Goal: Information Seeking & Learning: Learn about a topic

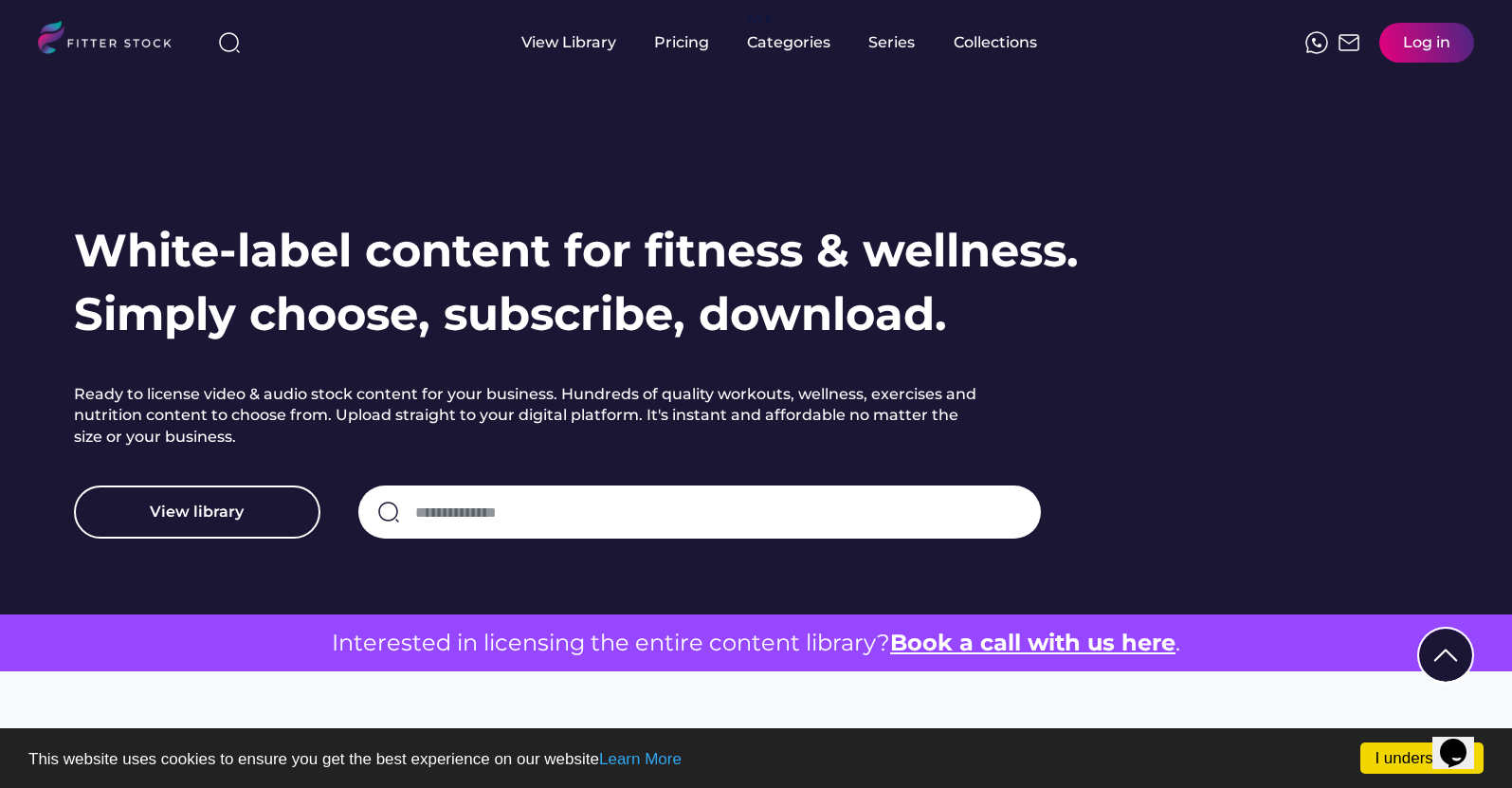
scroll to position [54, 0]
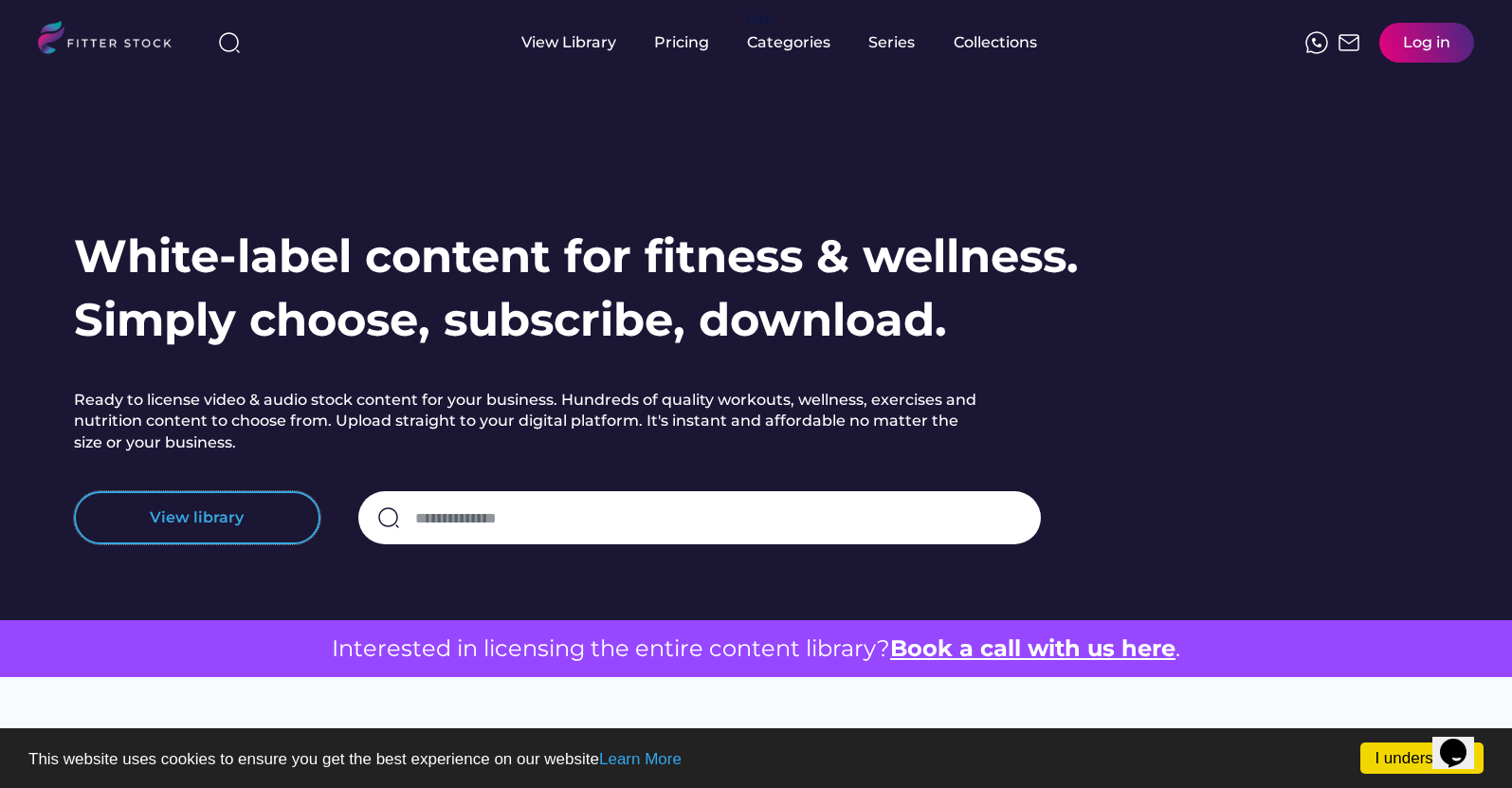
click at [179, 519] on button "View library" at bounding box center [196, 518] width 246 height 54
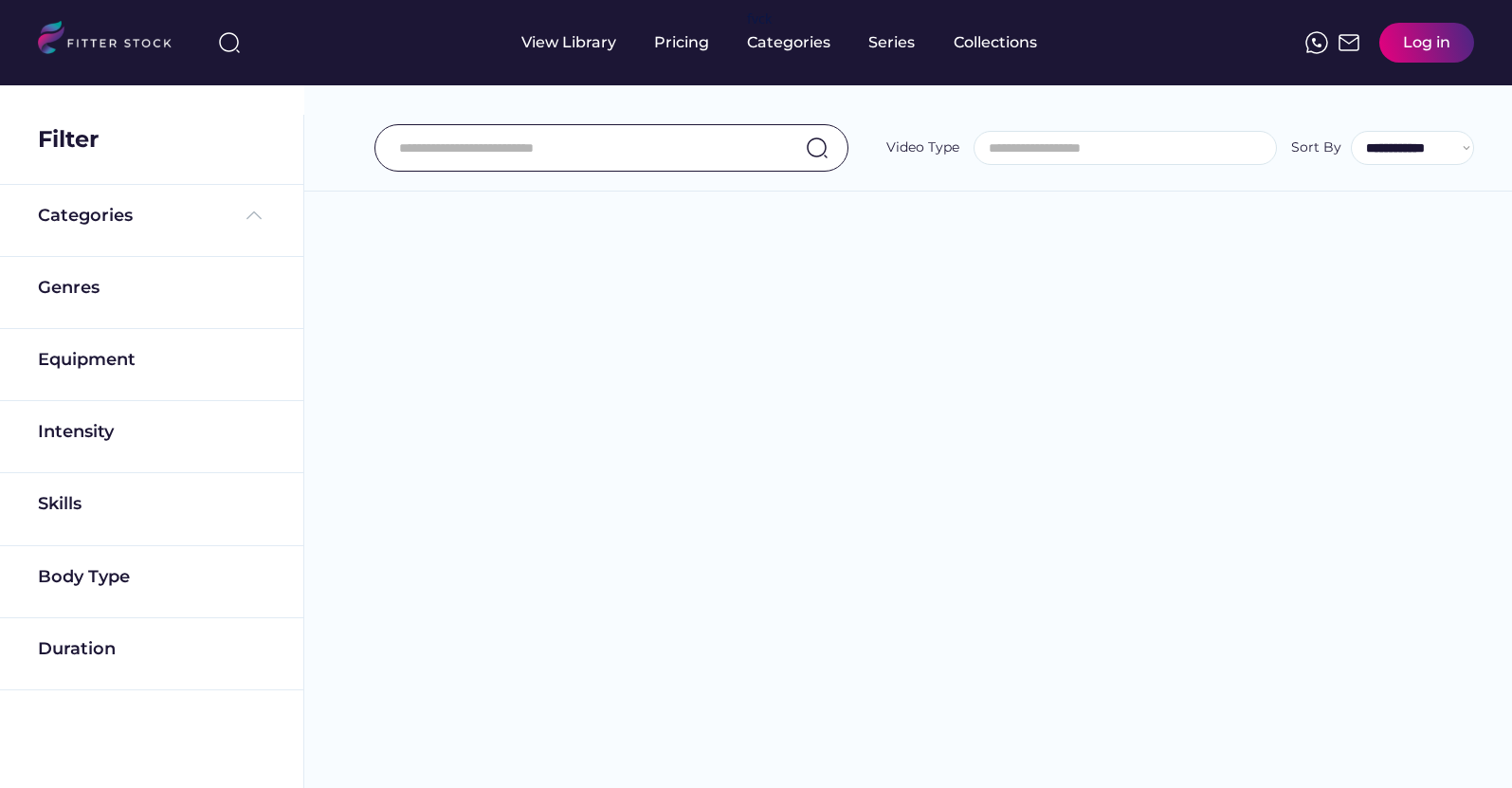
select select
select select "**********"
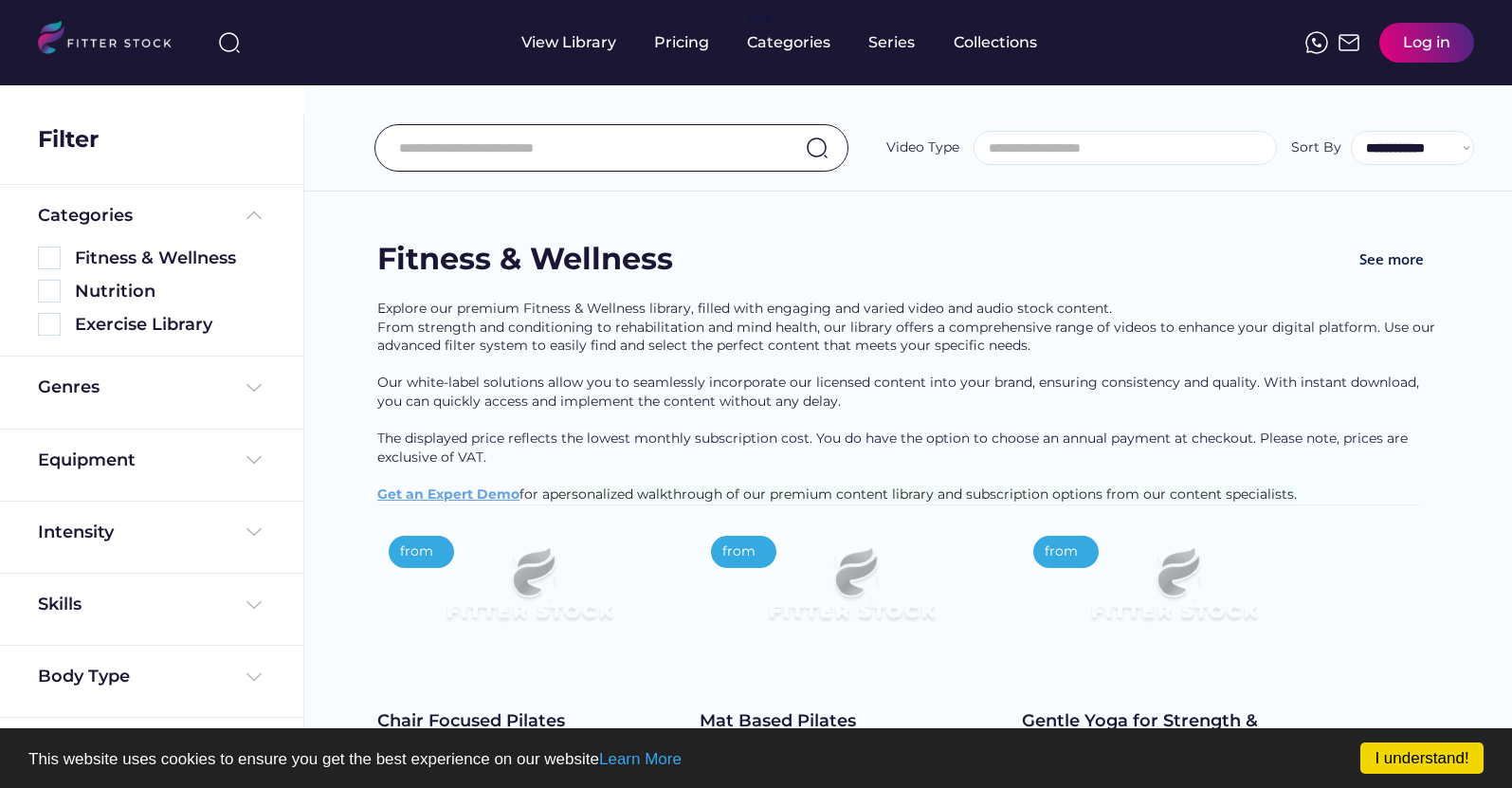
select select "**********"
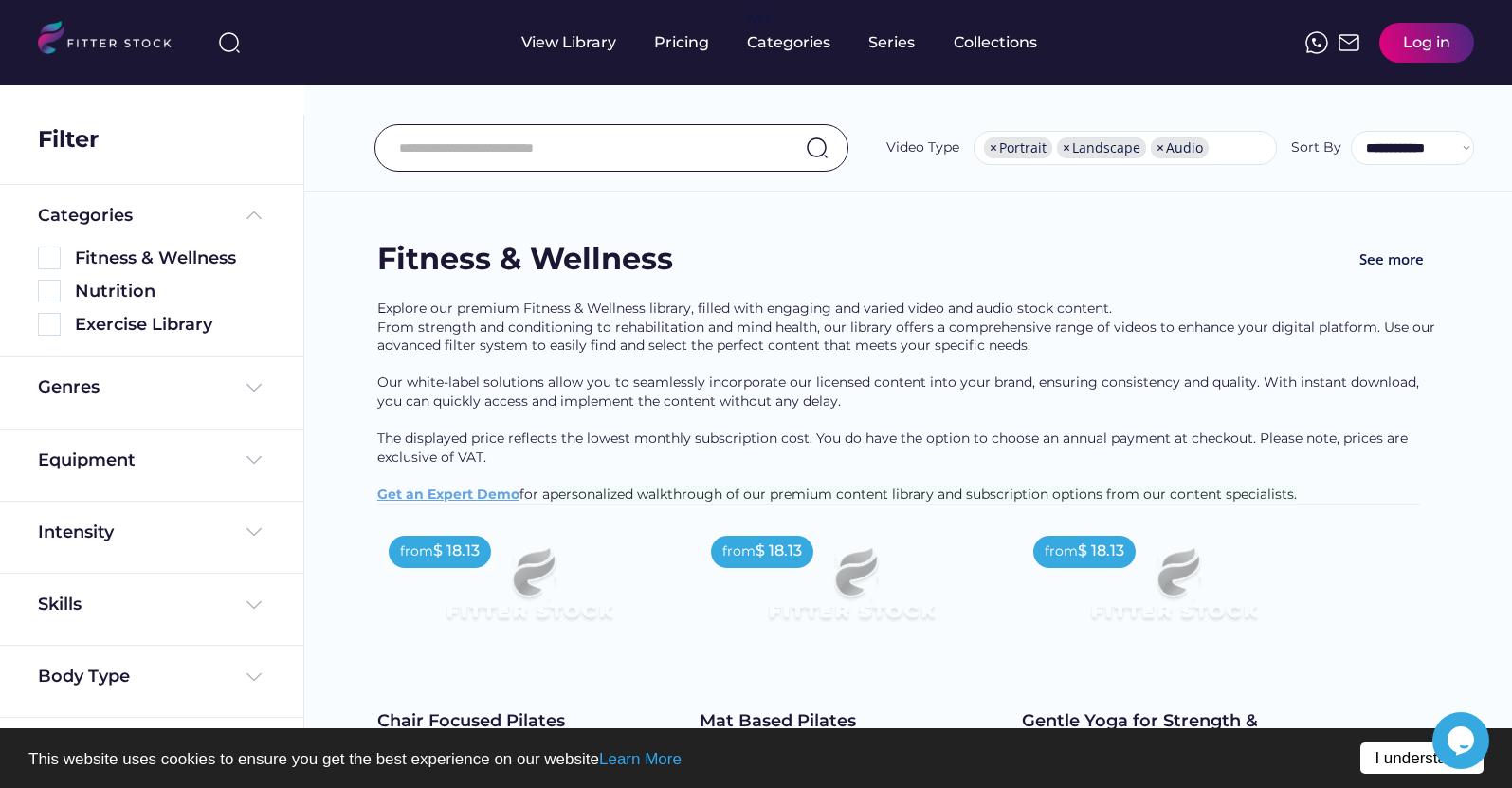
click at [1403, 762] on link "I understand!" at bounding box center [1422, 758] width 123 height 31
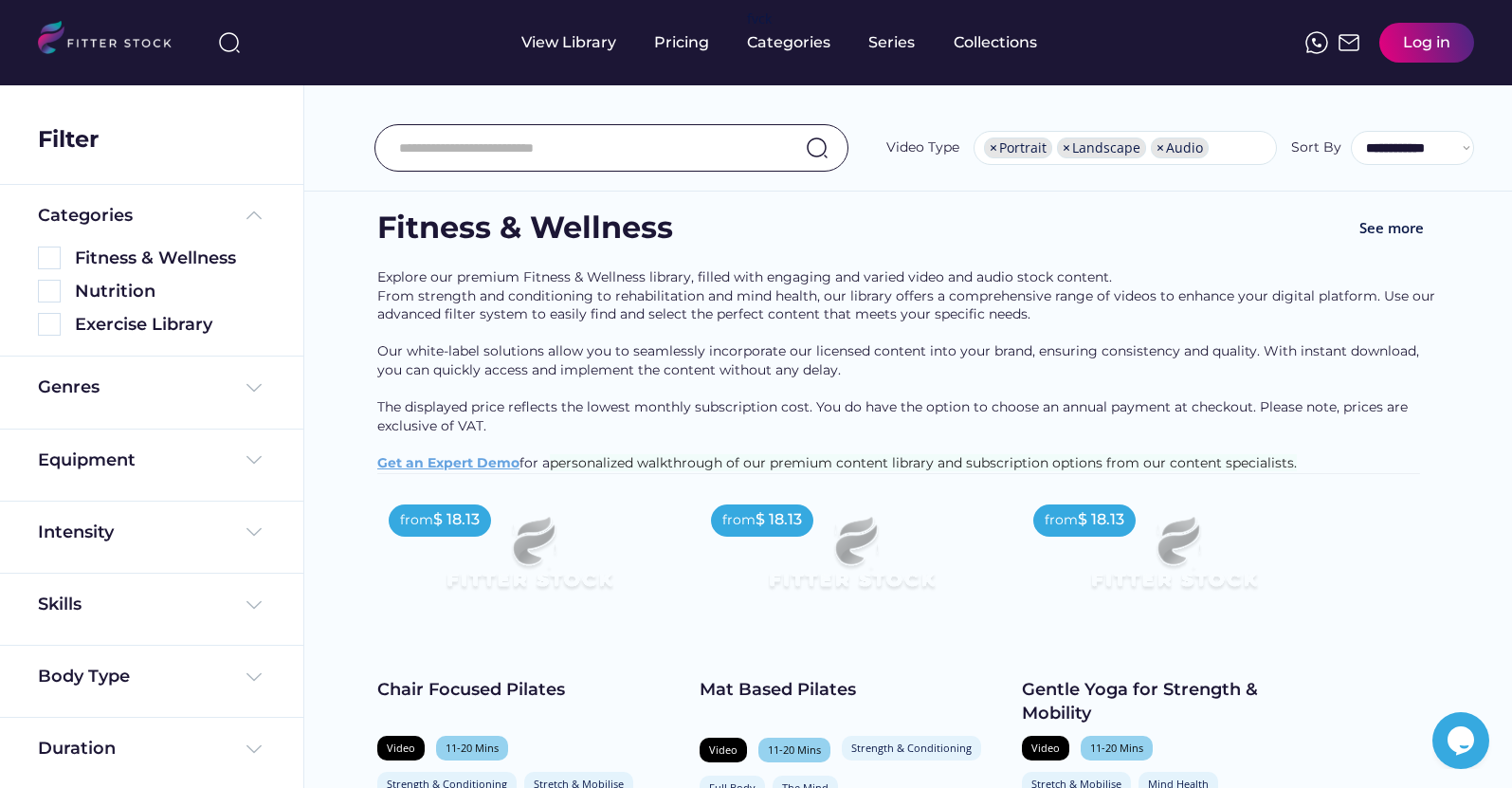
scroll to position [27, 0]
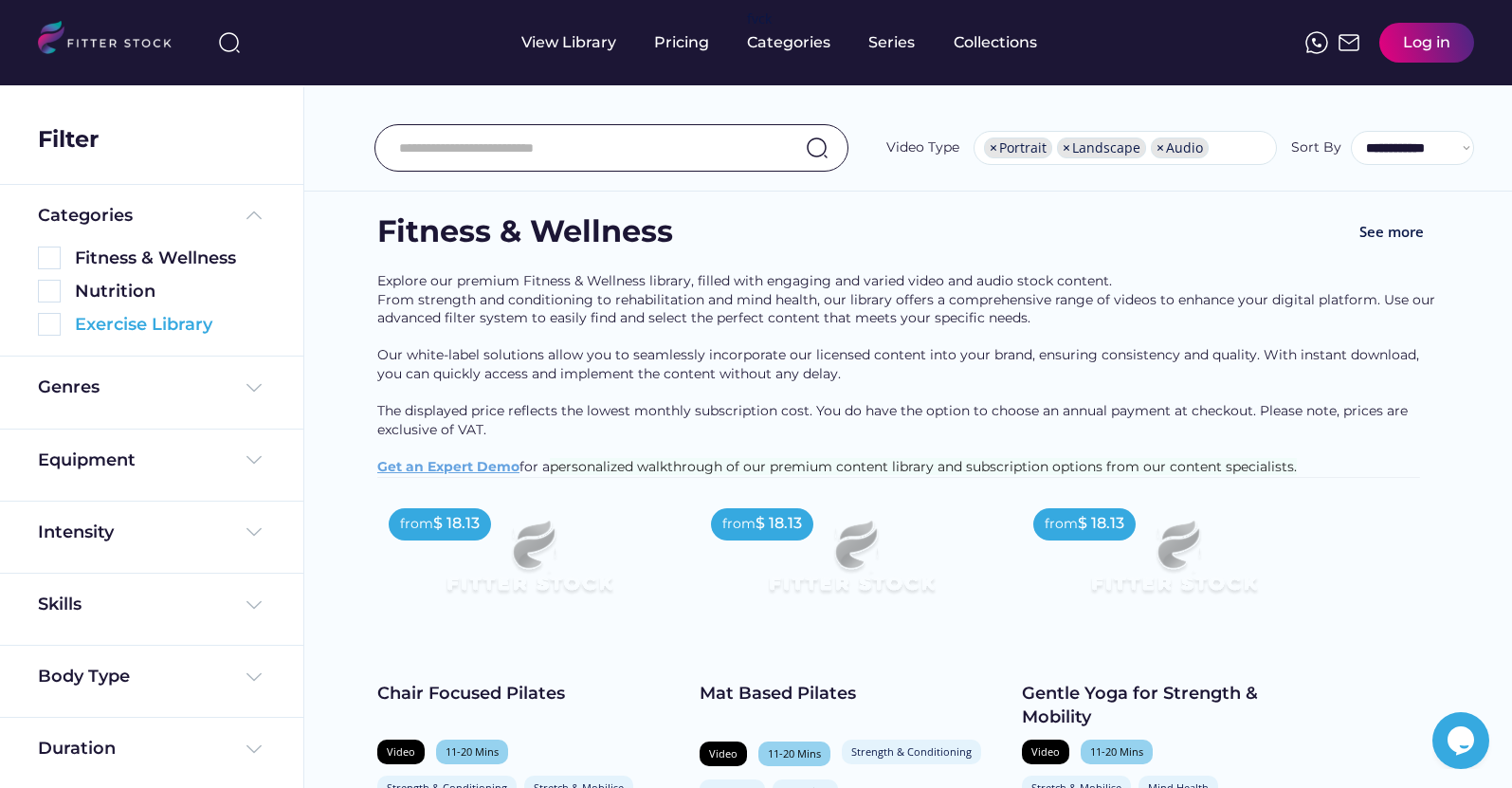
click at [58, 326] on img at bounding box center [49, 324] width 22 height 22
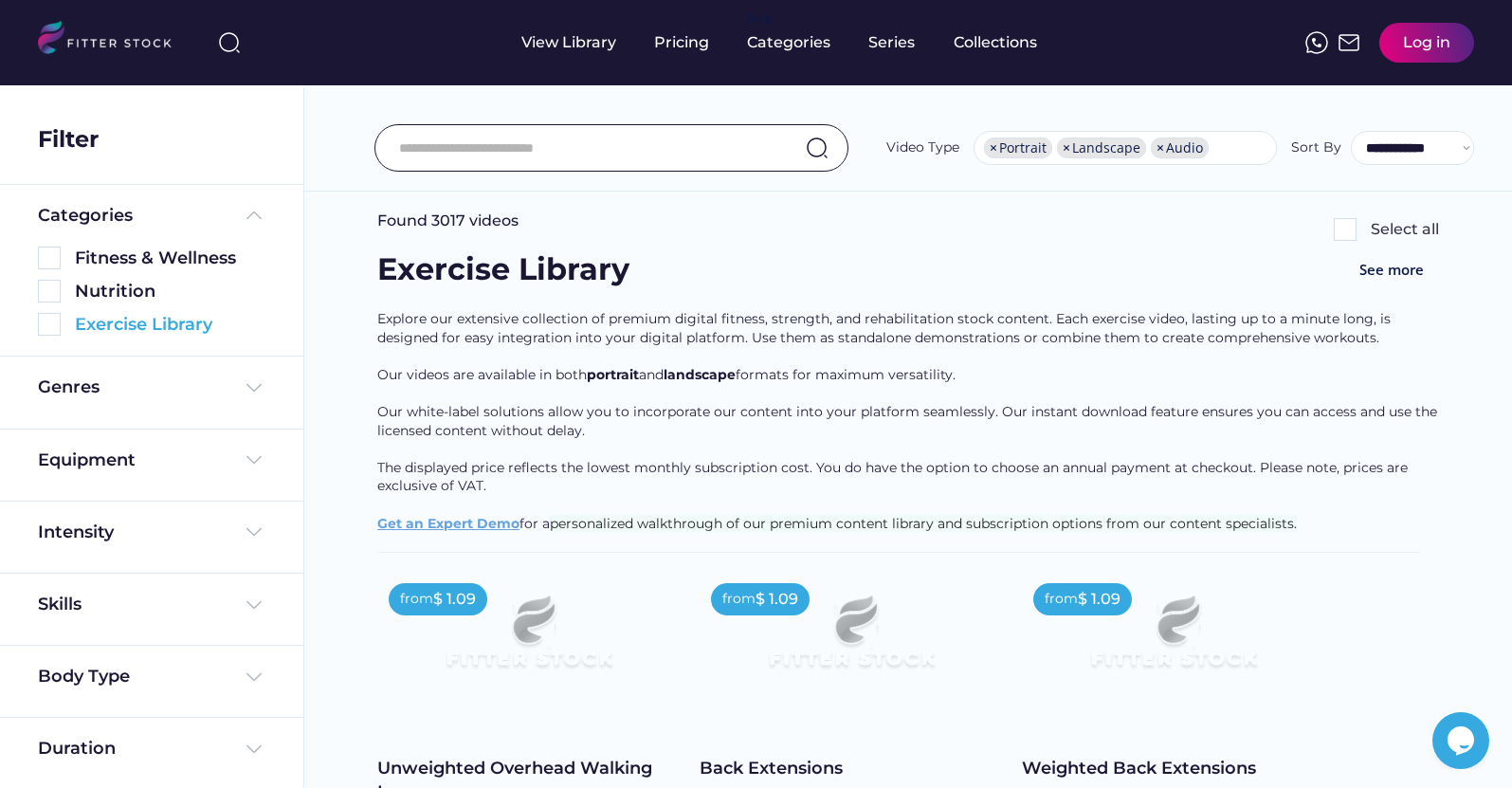
scroll to position [0, 0]
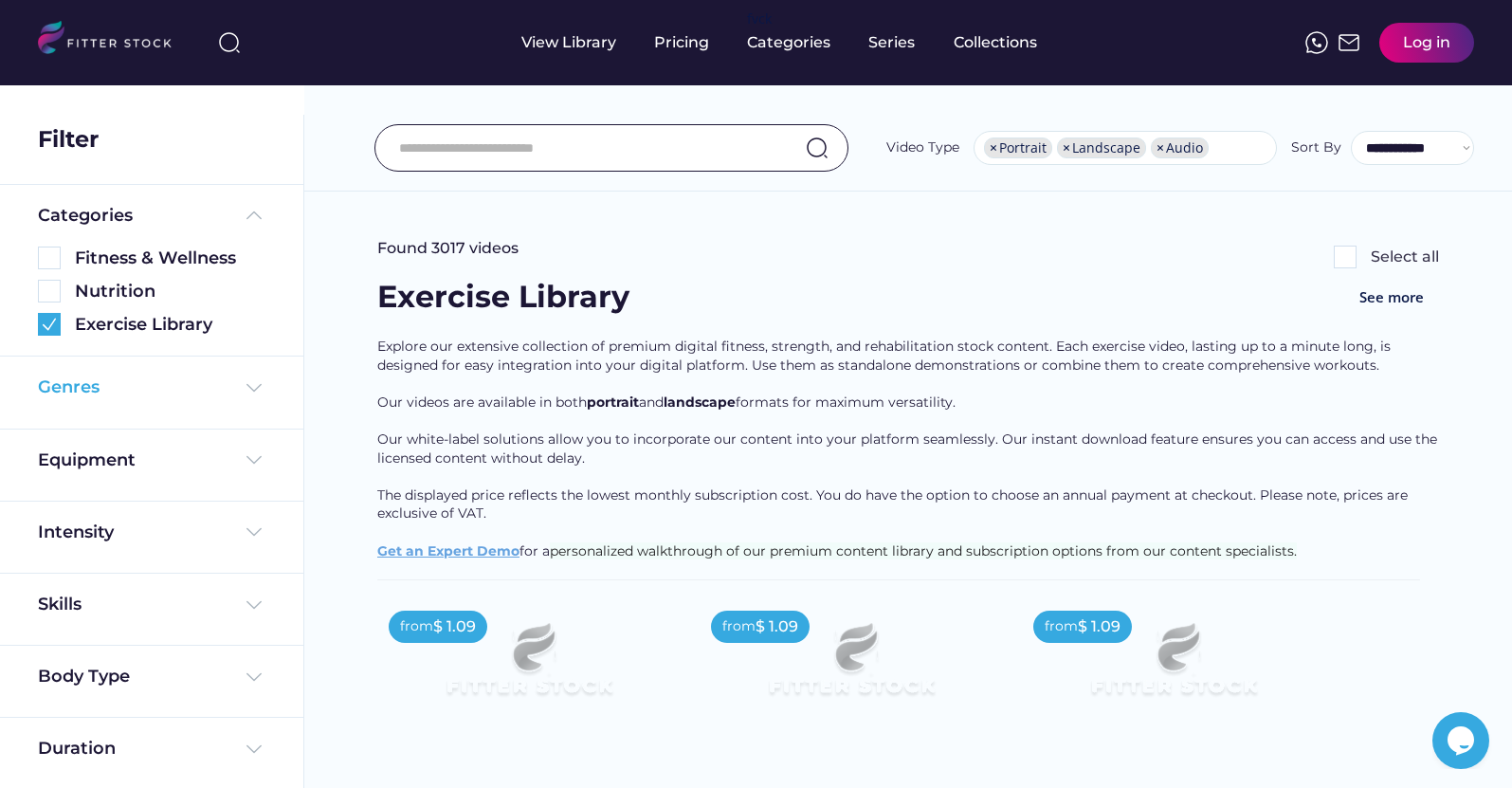
click at [176, 397] on div "Genres" at bounding box center [152, 387] width 228 height 23
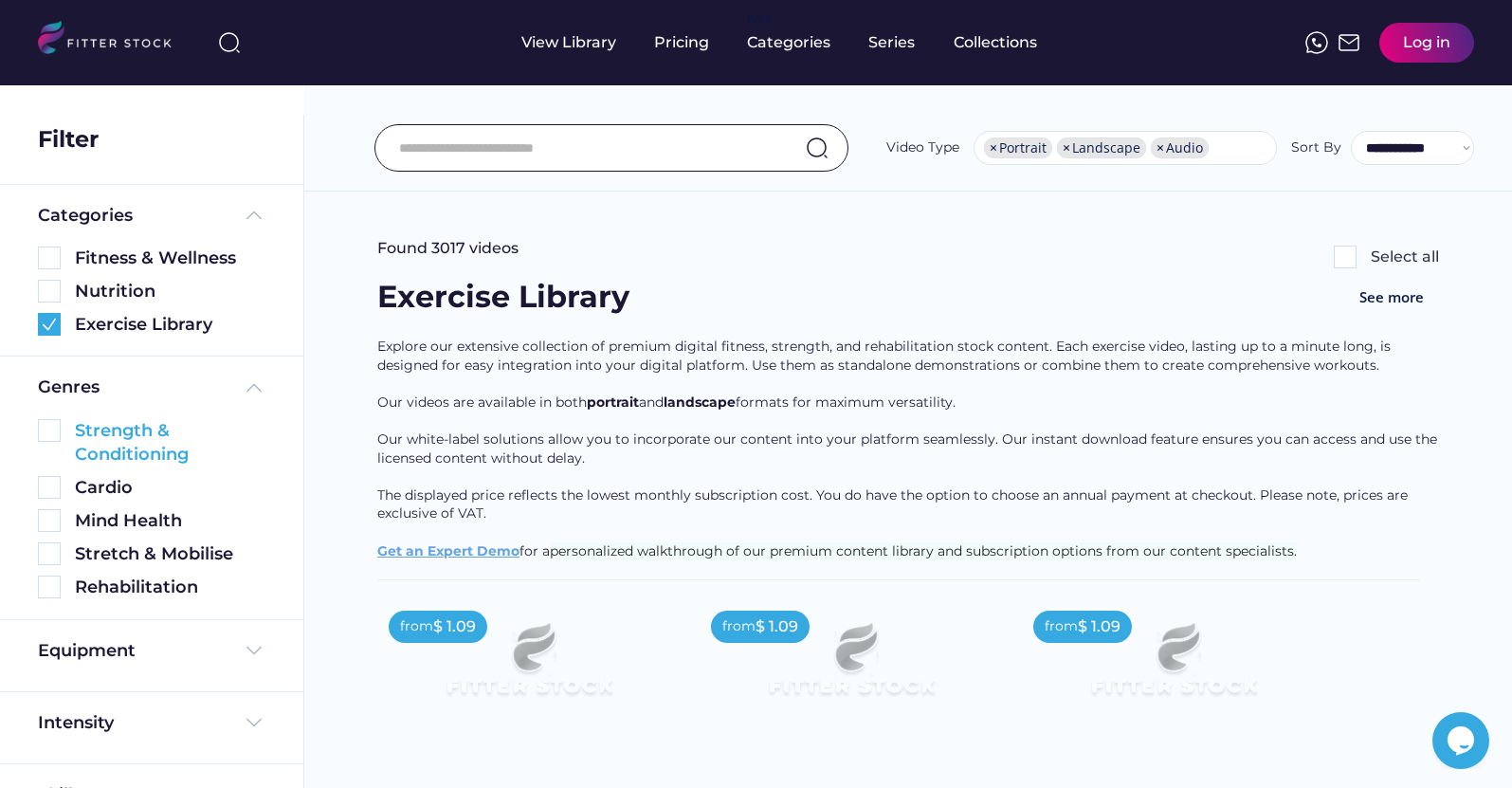
click at [57, 435] on img at bounding box center [49, 430] width 22 height 22
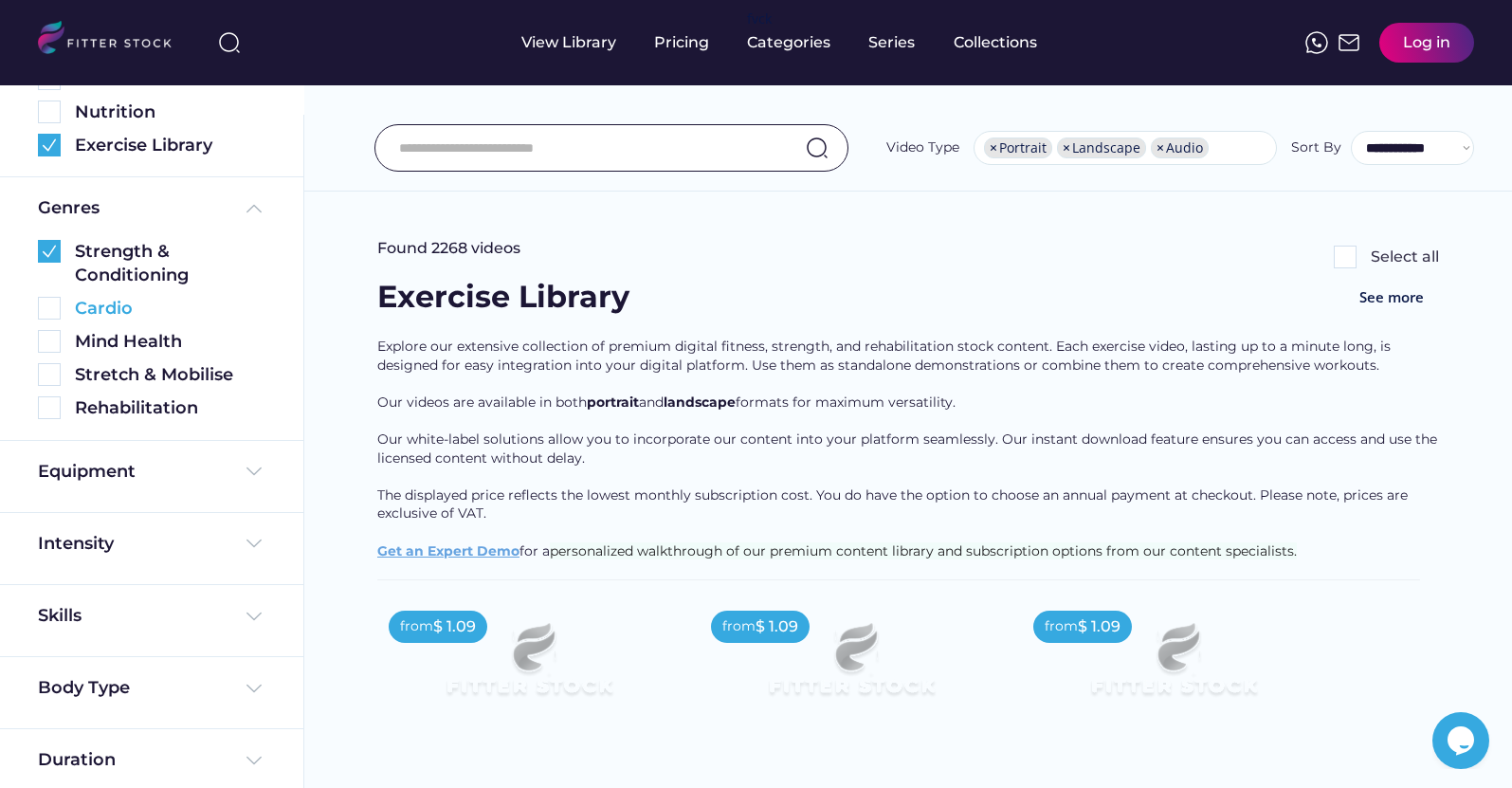
scroll to position [283, 0]
click at [235, 449] on div "Equipment" at bounding box center [152, 476] width 303 height 72
click at [243, 472] on img at bounding box center [254, 470] width 22 height 22
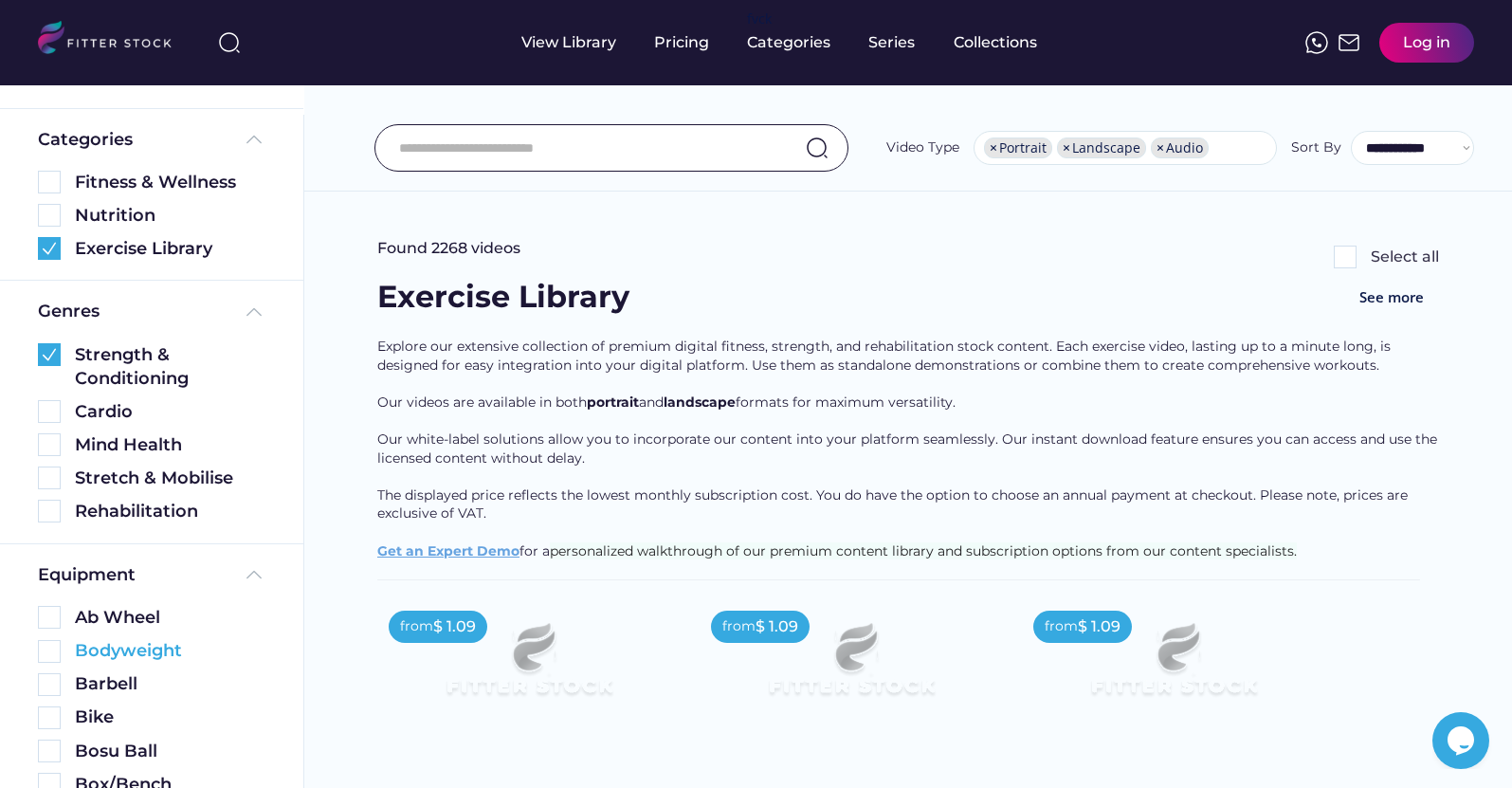
scroll to position [166, 0]
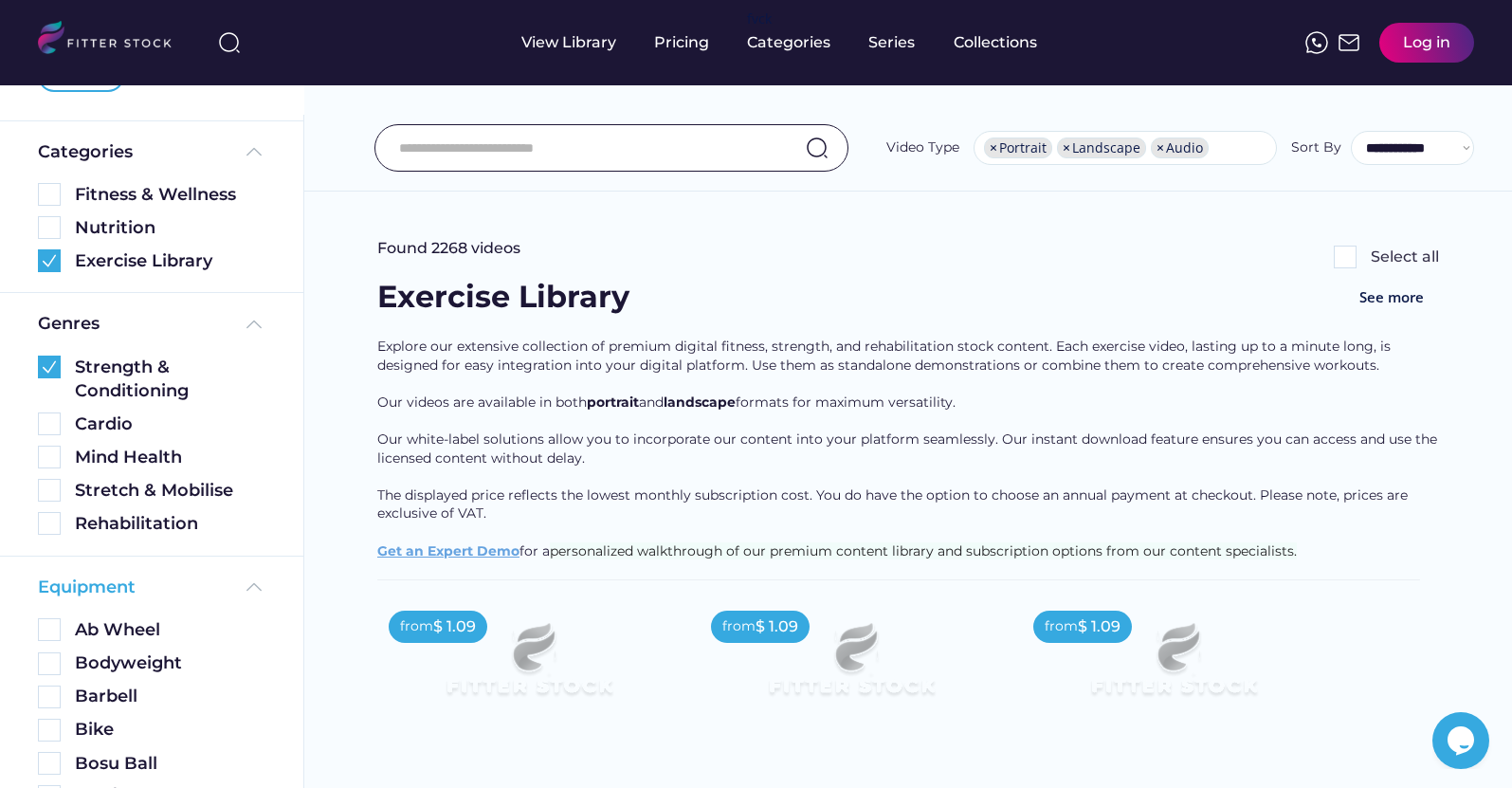
click at [207, 581] on div "Equipment" at bounding box center [152, 588] width 228 height 23
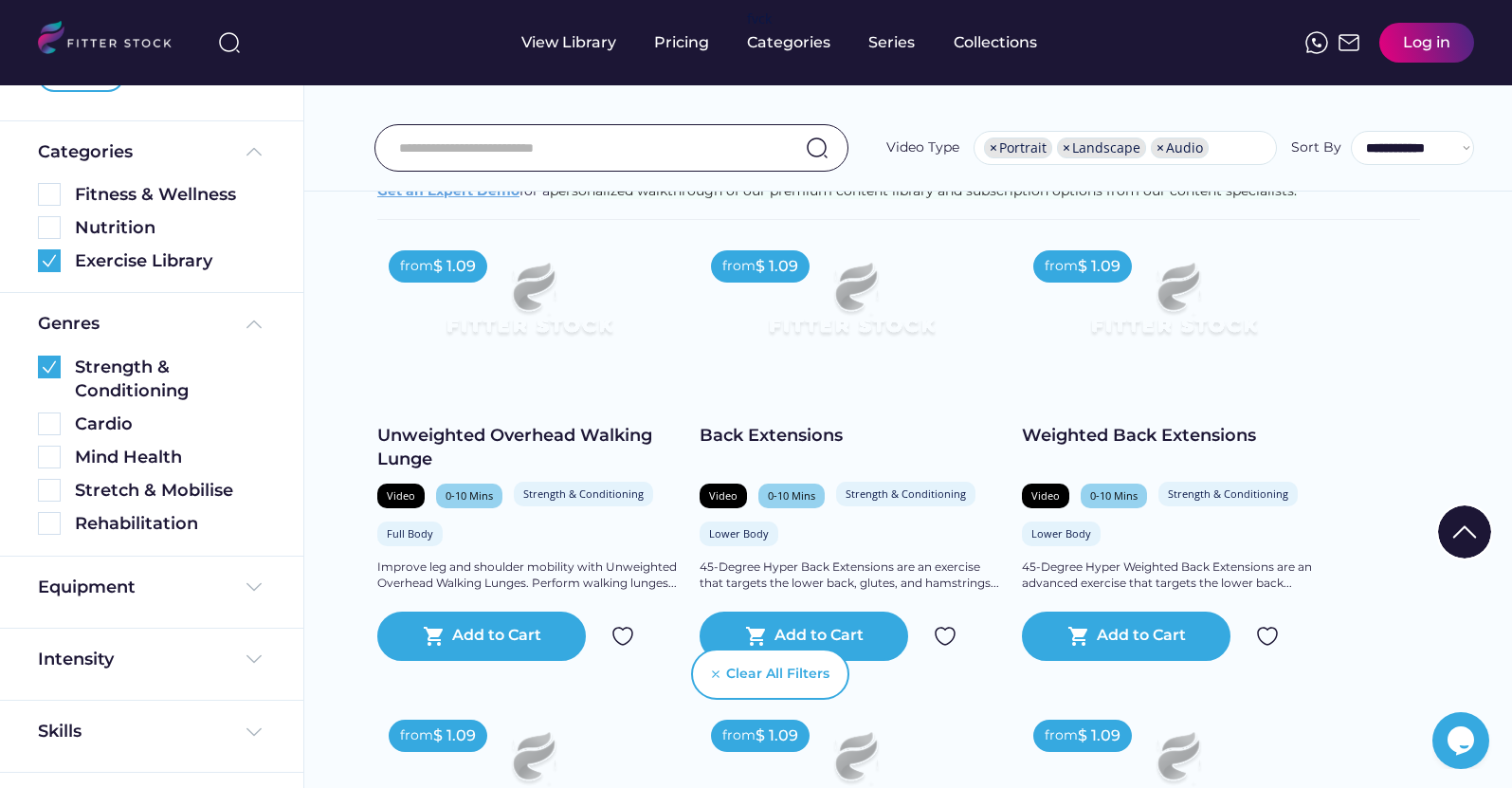
scroll to position [351, 0]
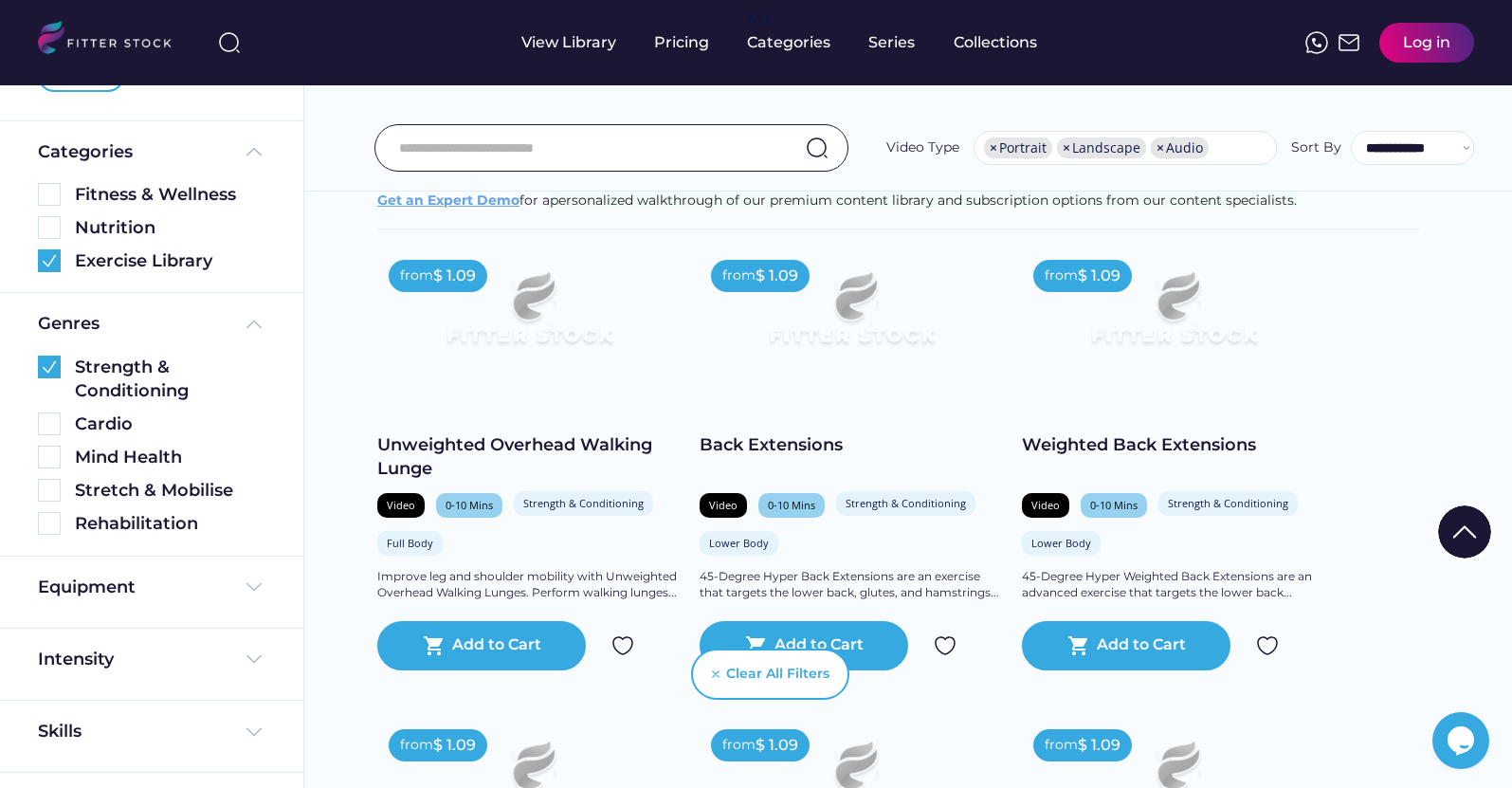
click at [480, 436] on div "Unweighted Overhead Walking Lunge" at bounding box center [529, 457] width 303 height 48
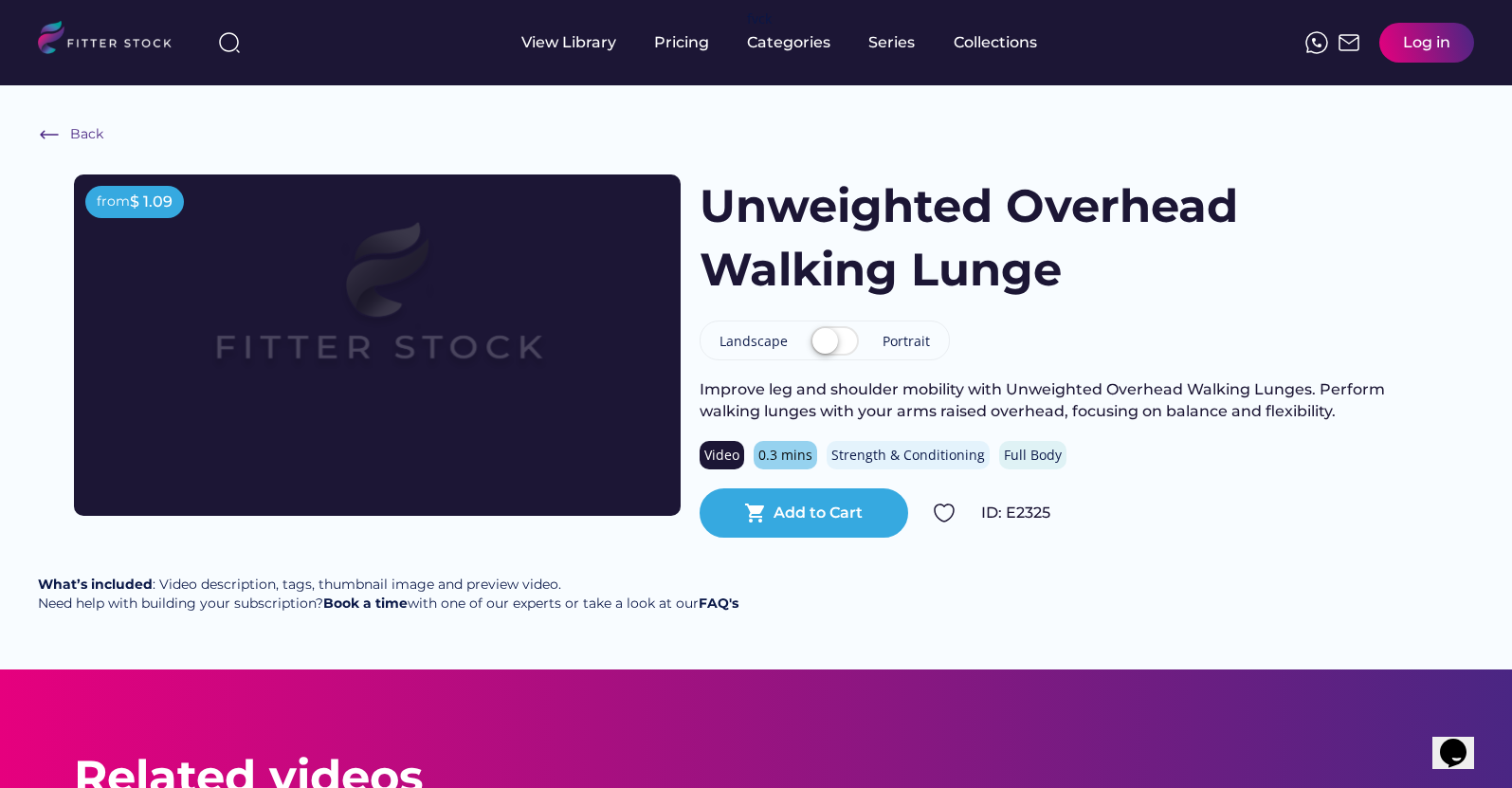
click at [826, 348] on label at bounding box center [834, 342] width 57 height 42
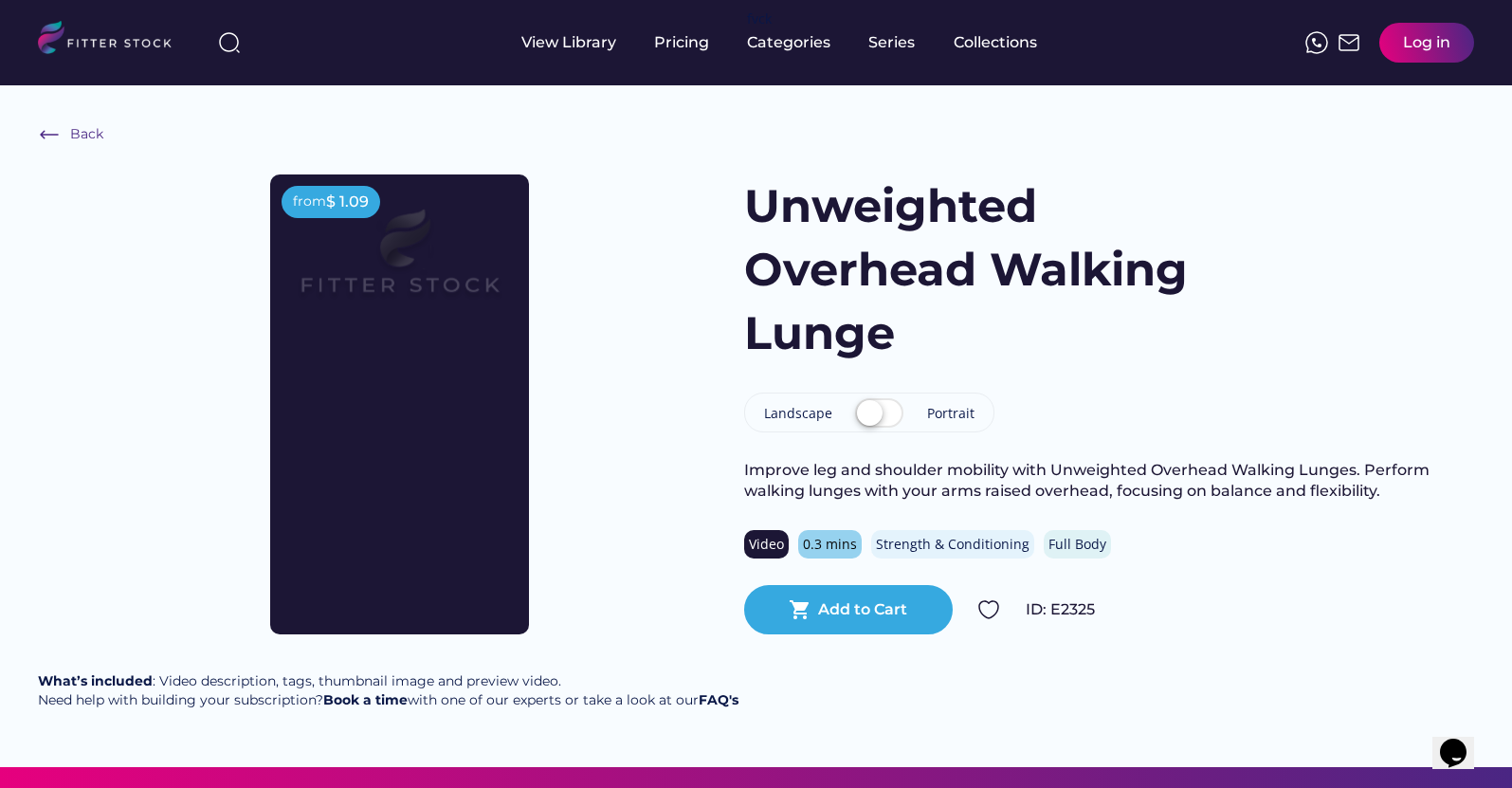
click at [877, 420] on label at bounding box center [879, 414] width 57 height 42
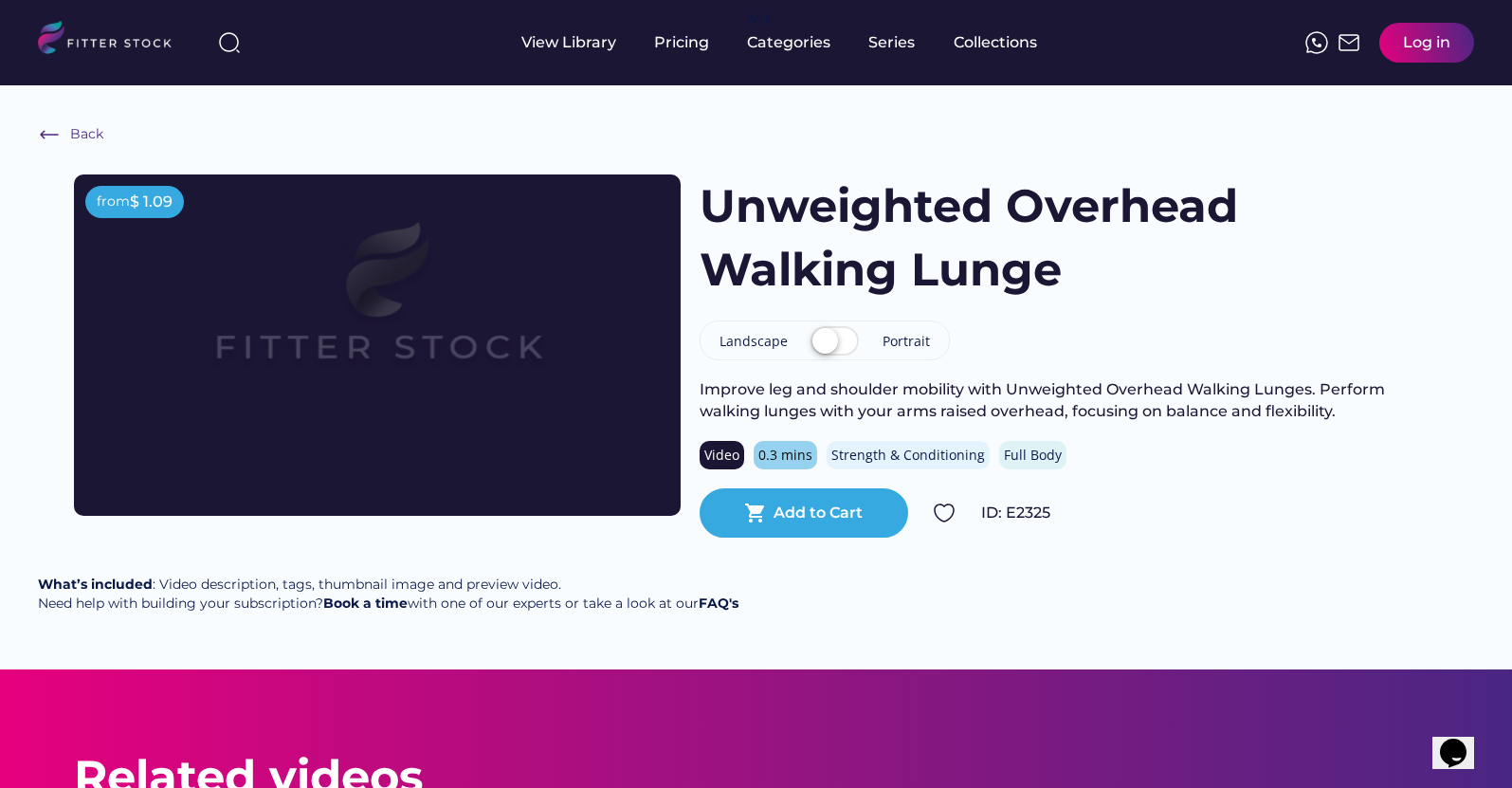
click at [845, 357] on label at bounding box center [834, 342] width 57 height 42
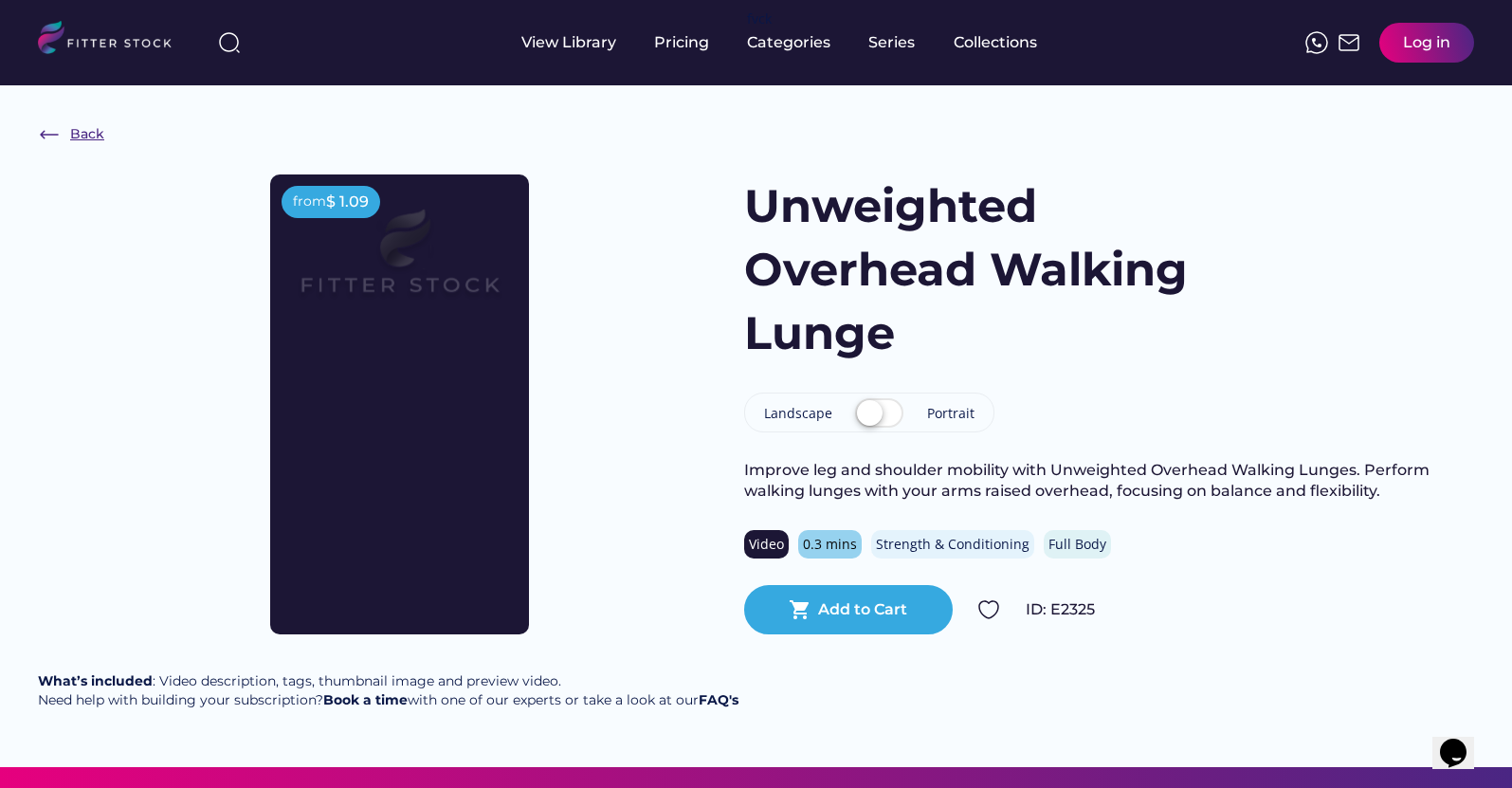
click at [72, 128] on div "Back" at bounding box center [87, 134] width 34 height 18
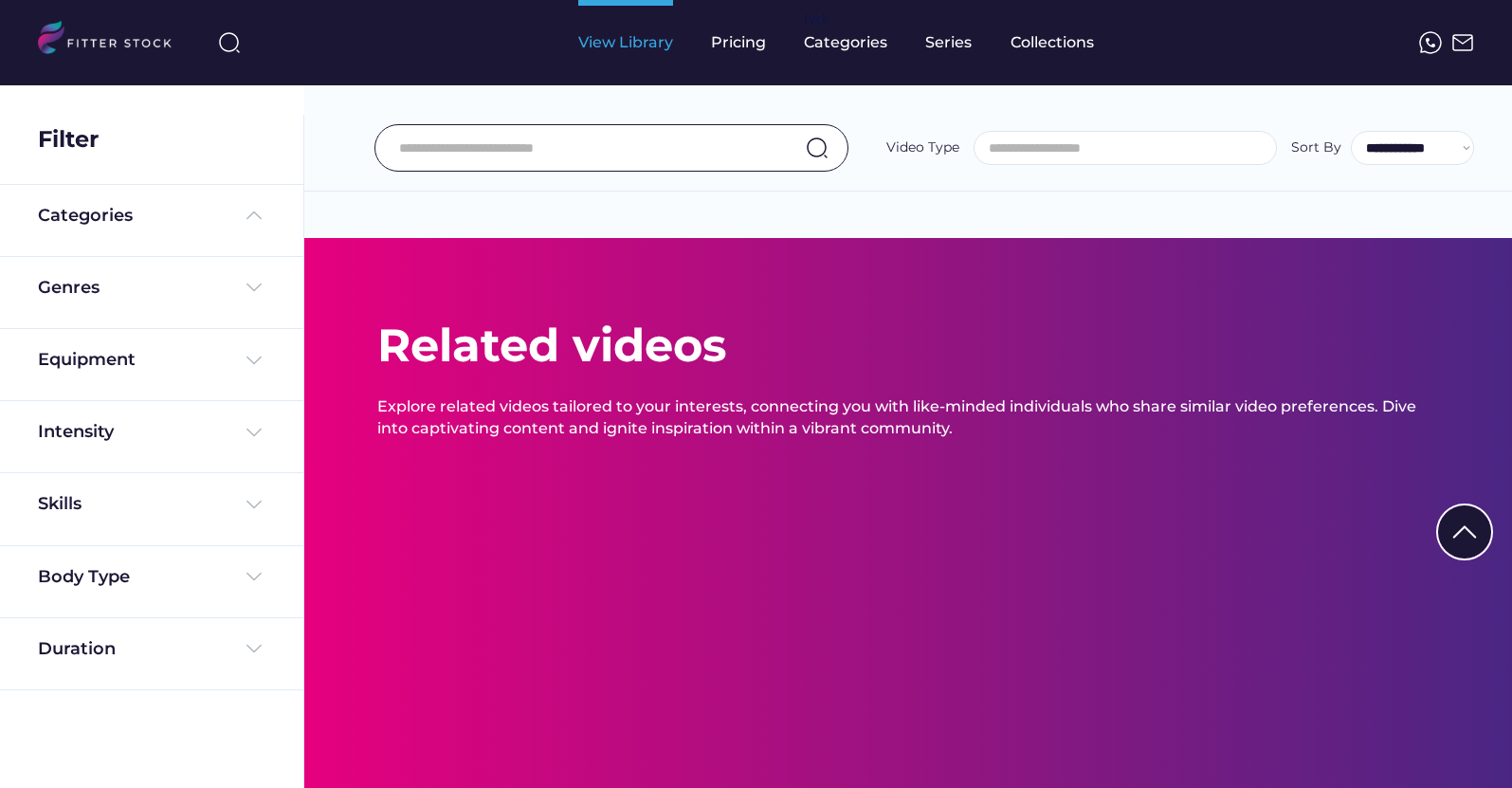
select select "**********"
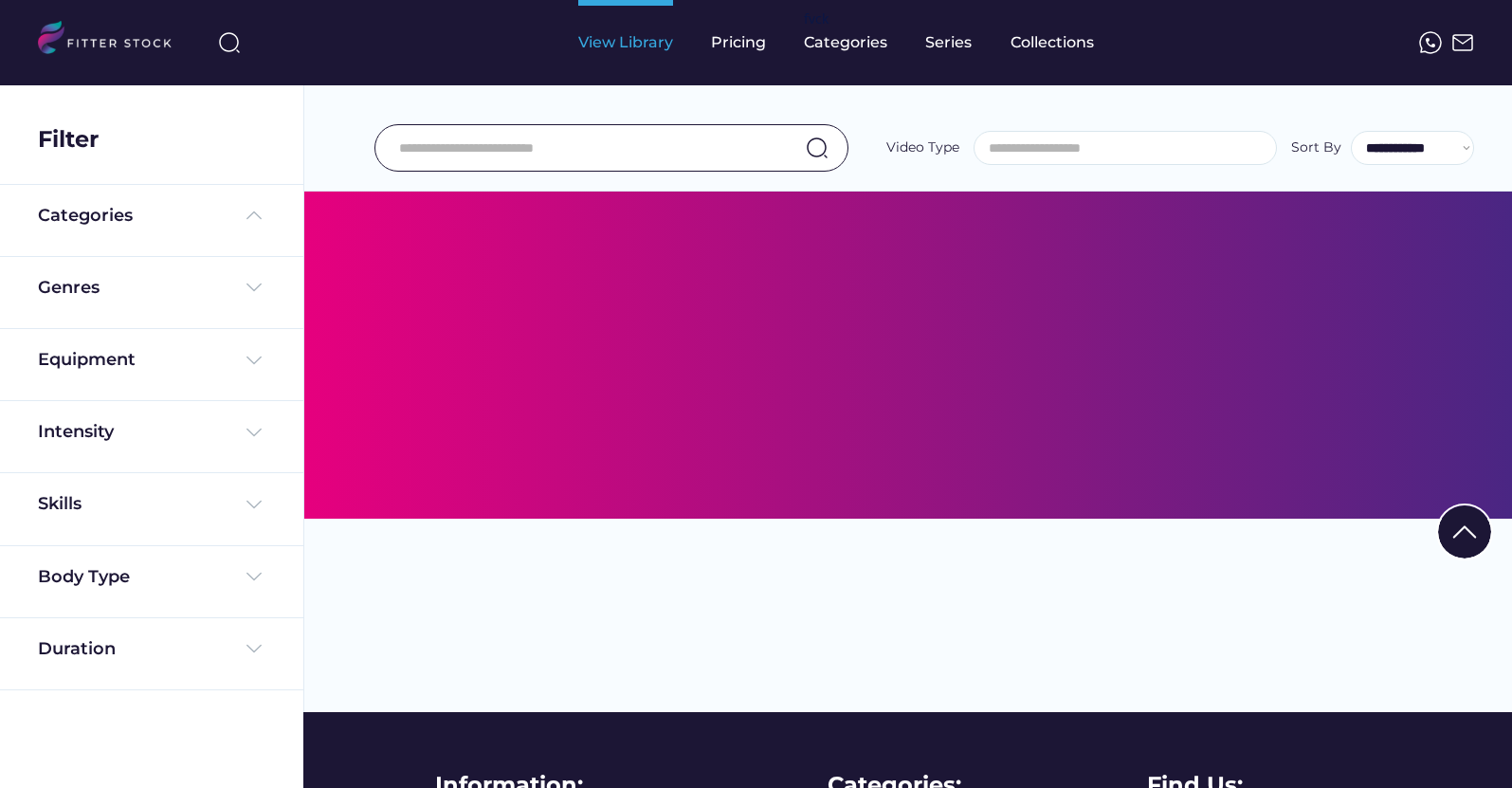
select select "**********"
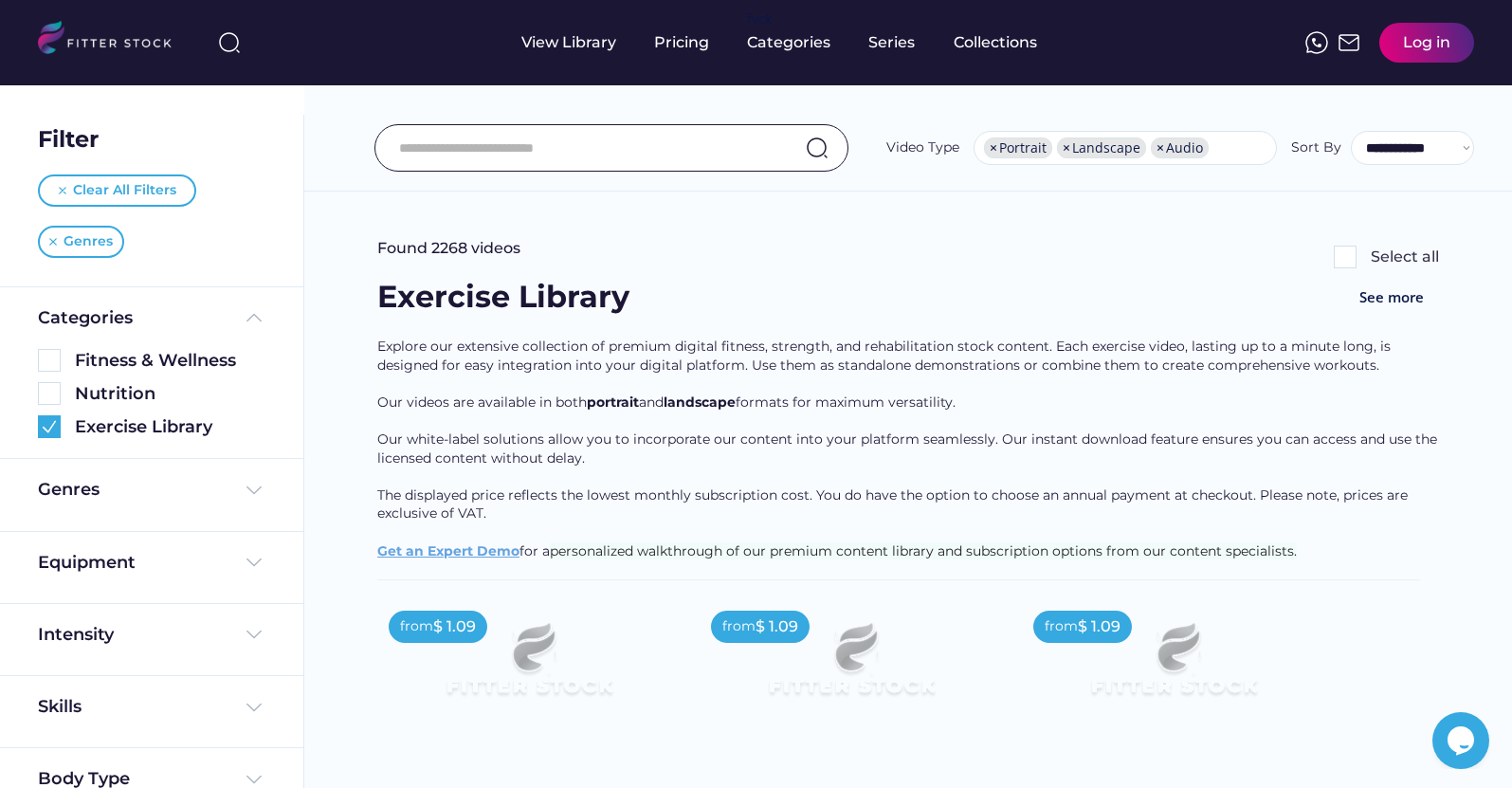
click at [608, 161] on input "input" at bounding box center [587, 148] width 377 height 40
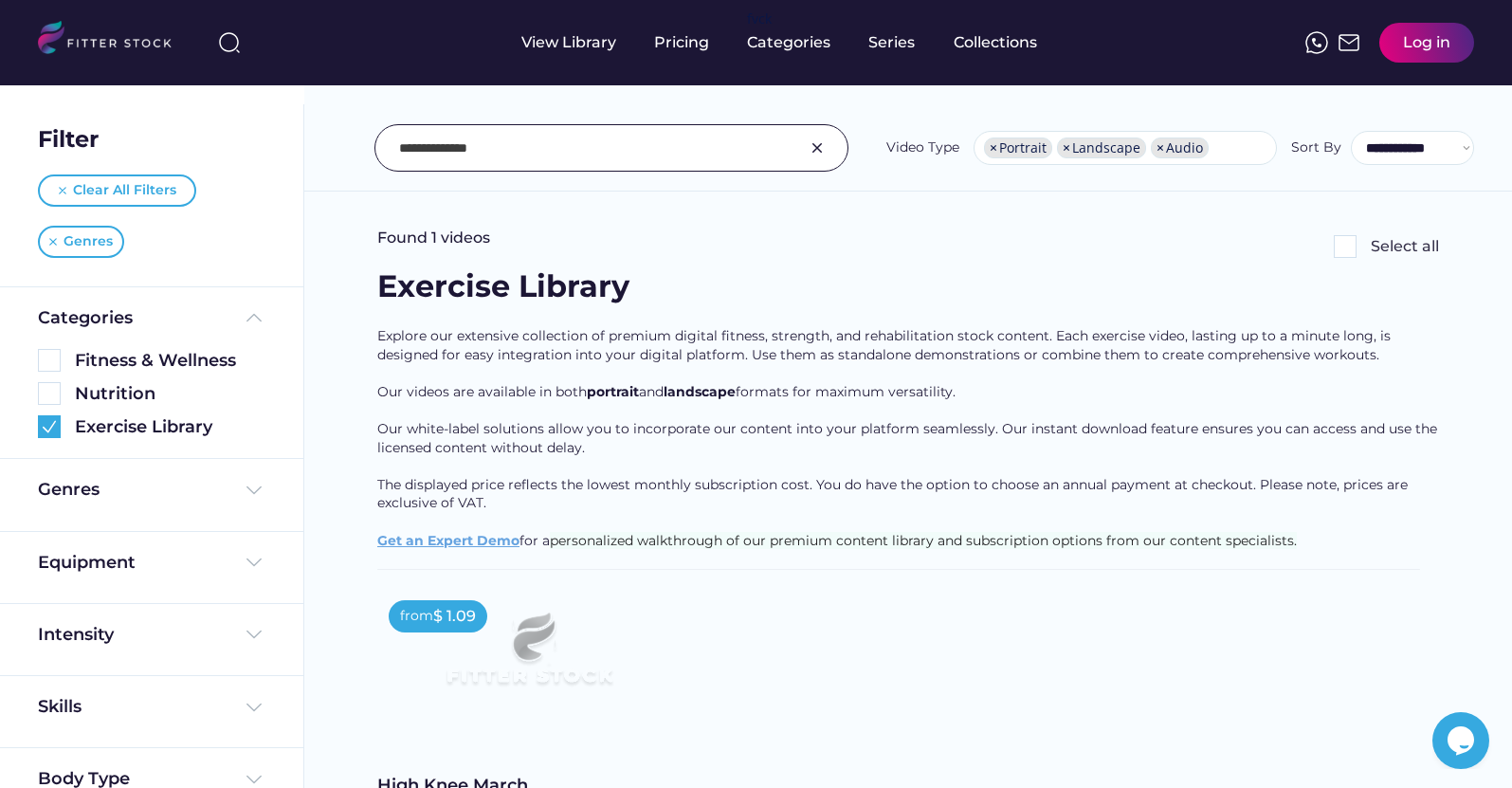
scroll to position [9, 0]
click at [502, 158] on input "input" at bounding box center [587, 148] width 377 height 40
type input "*"
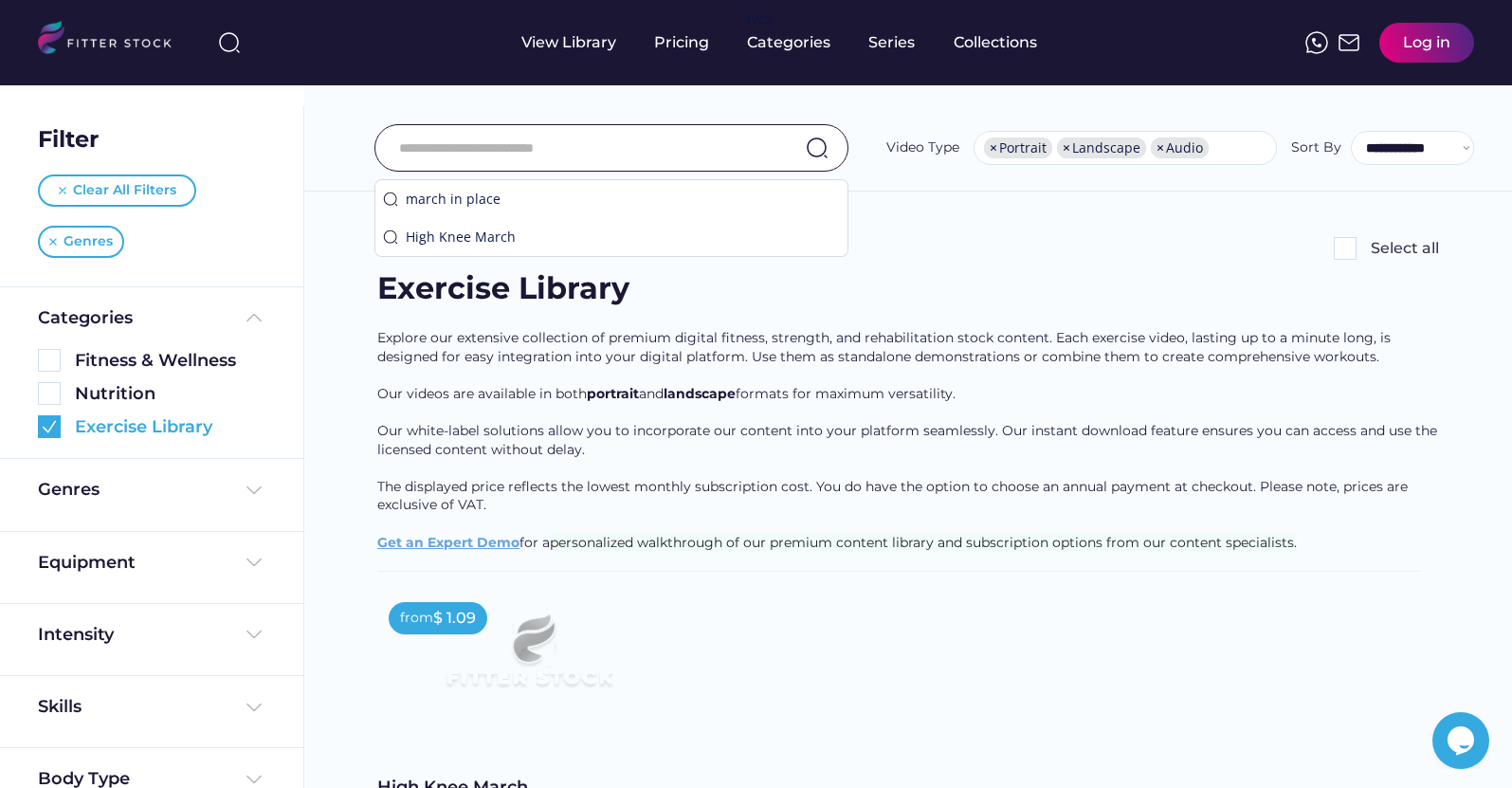
click at [46, 433] on img at bounding box center [49, 426] width 22 height 22
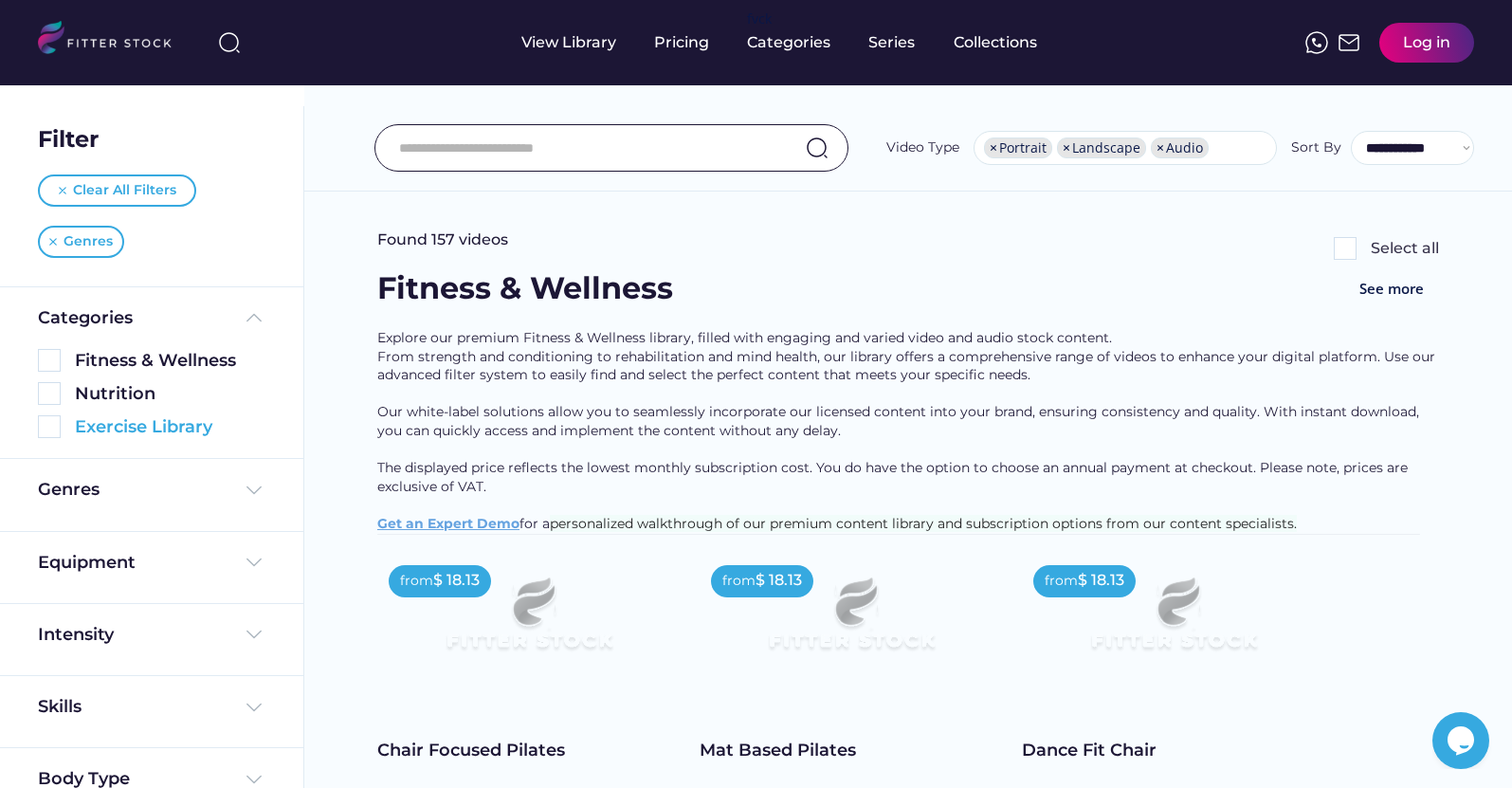
scroll to position [0, 0]
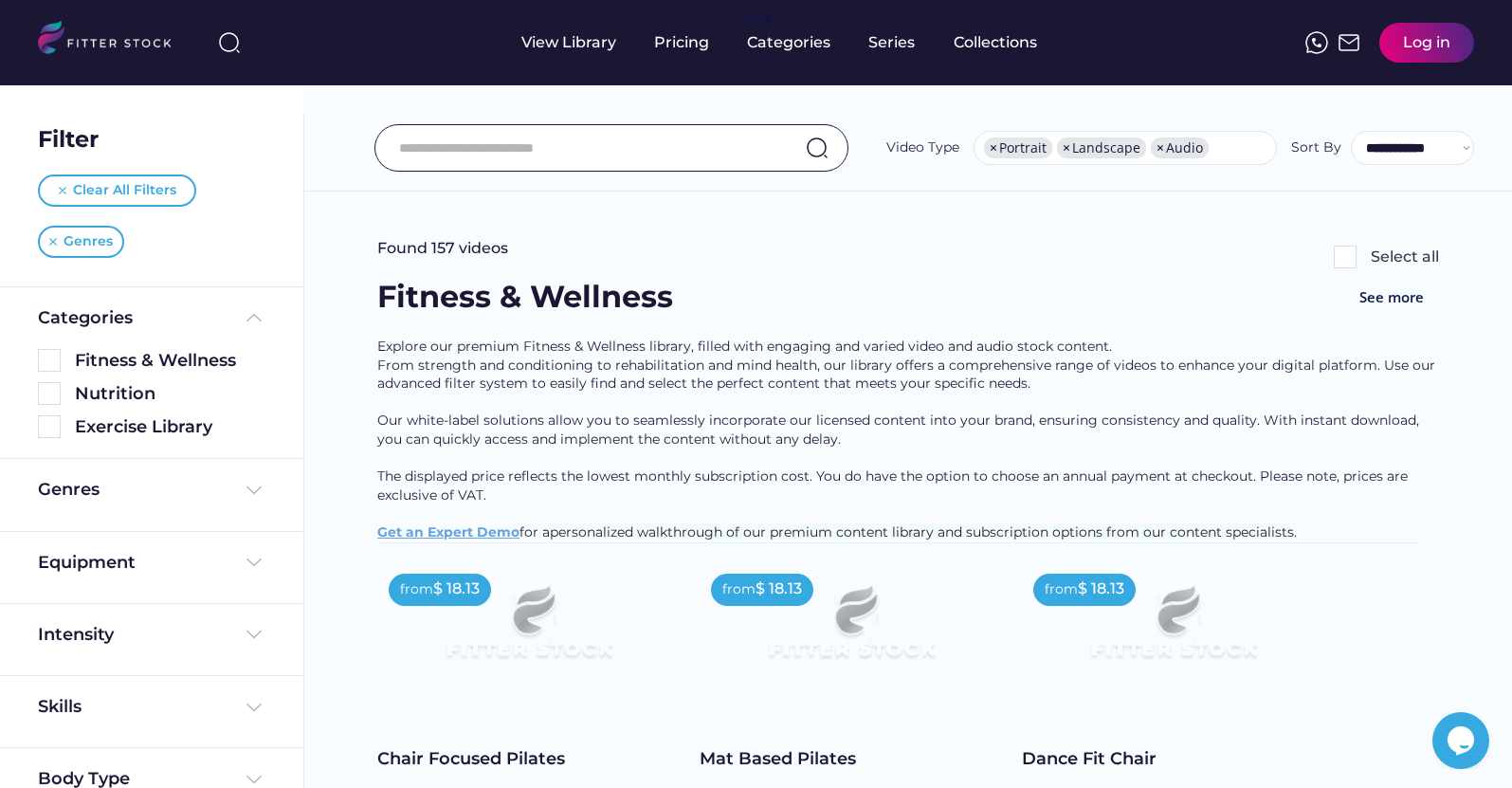
click at [583, 156] on input "input" at bounding box center [587, 148] width 377 height 40
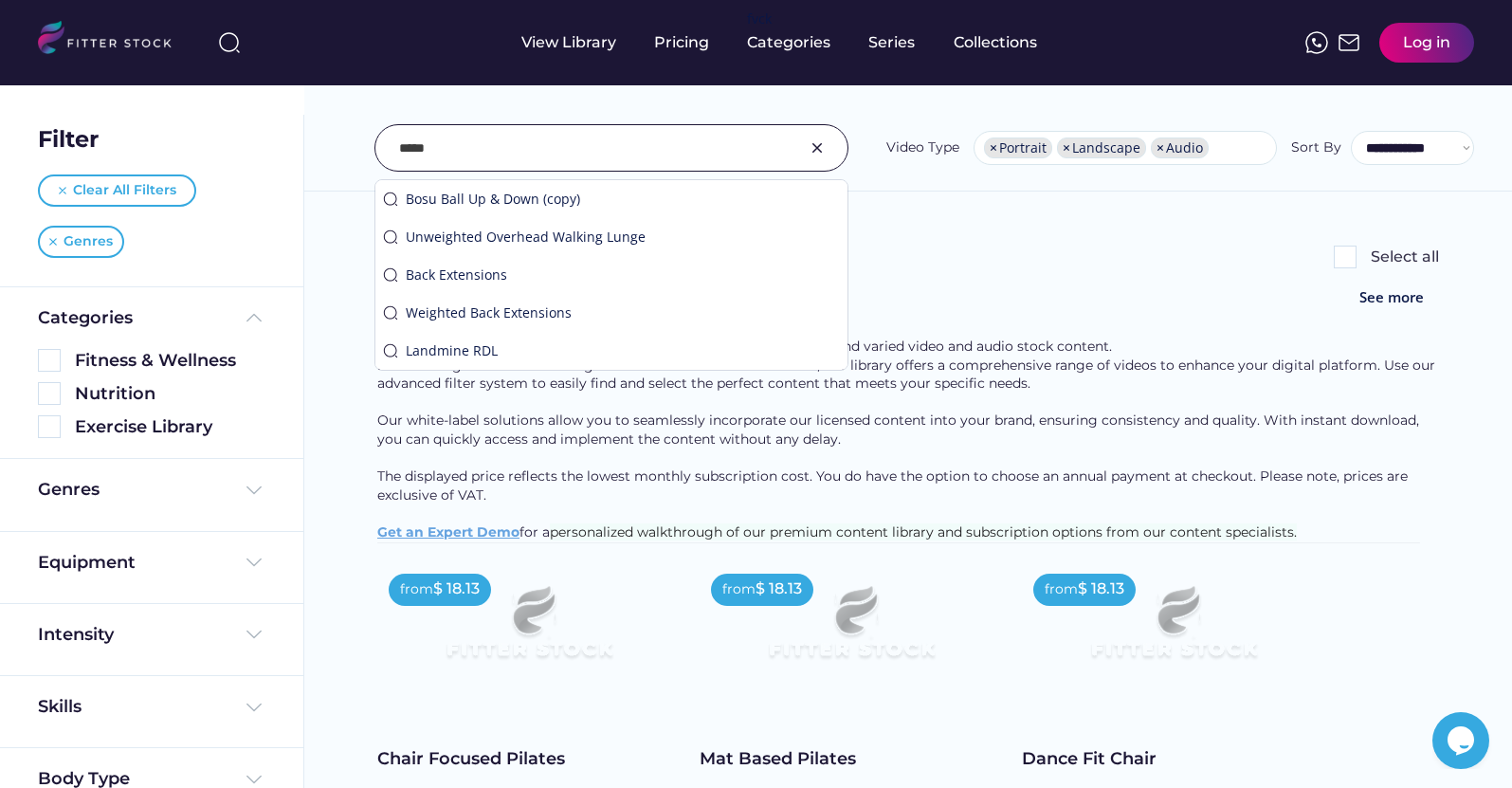
type input "*****"
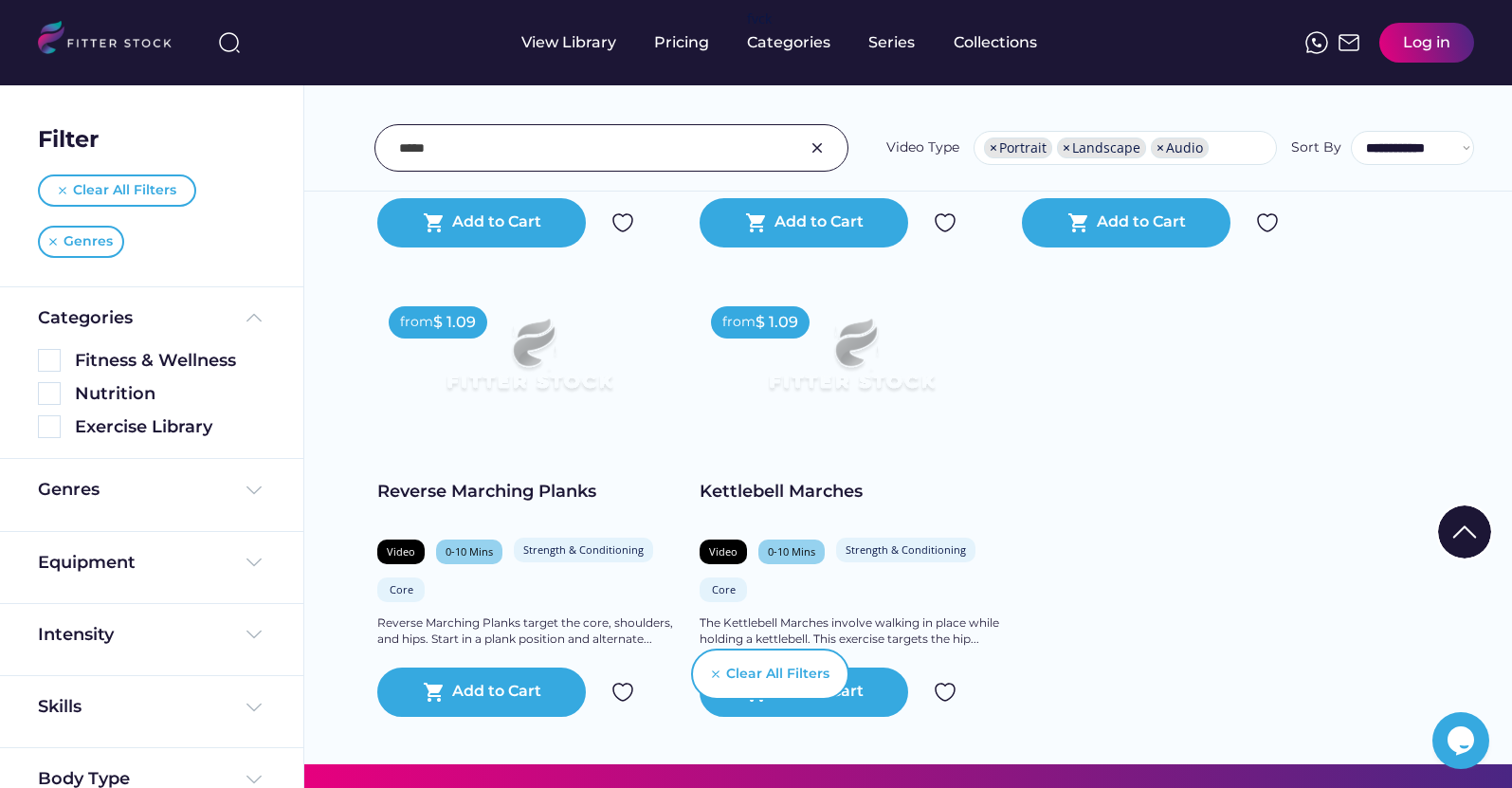
scroll to position [1822, 0]
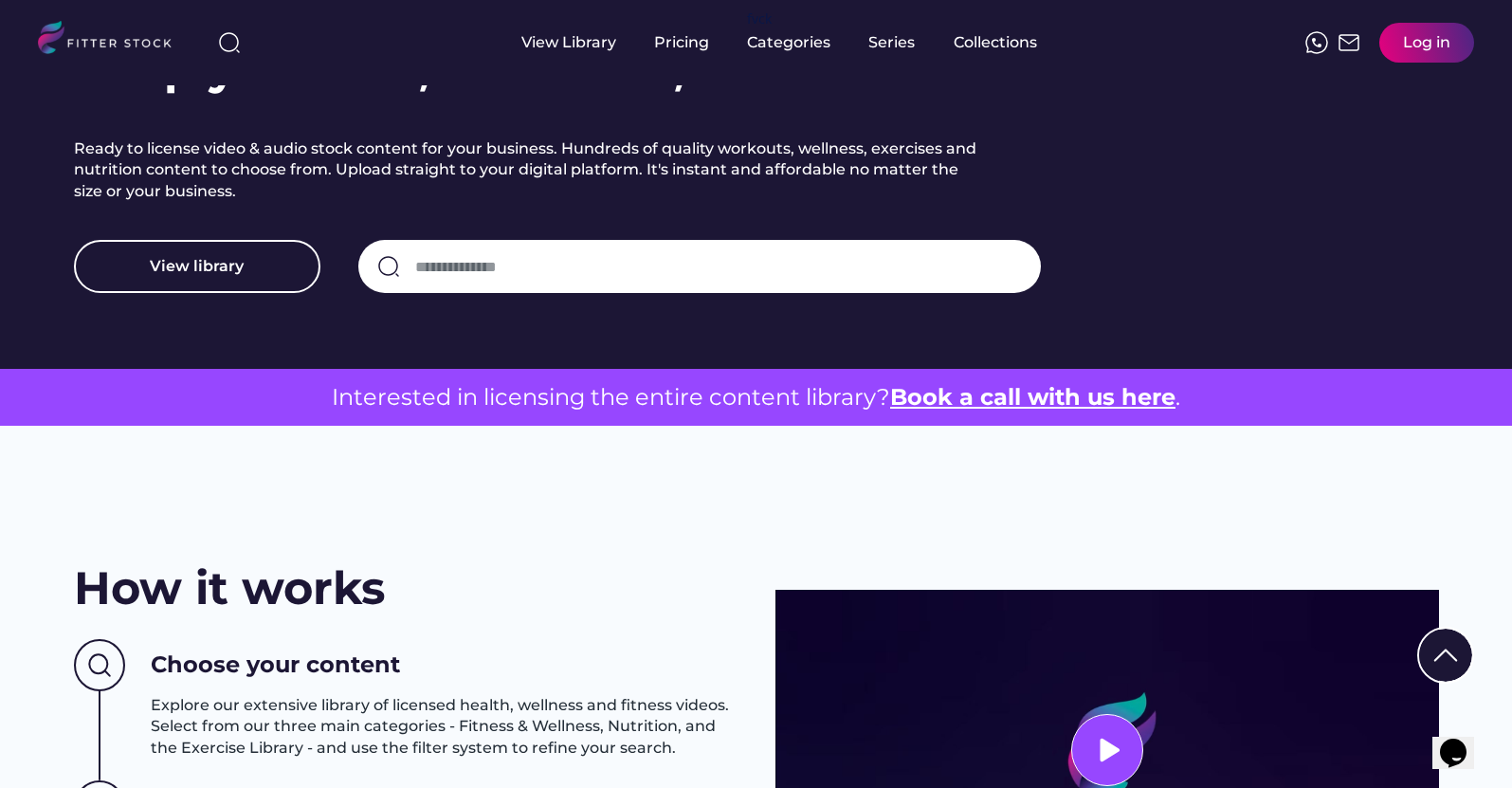
scroll to position [305, 0]
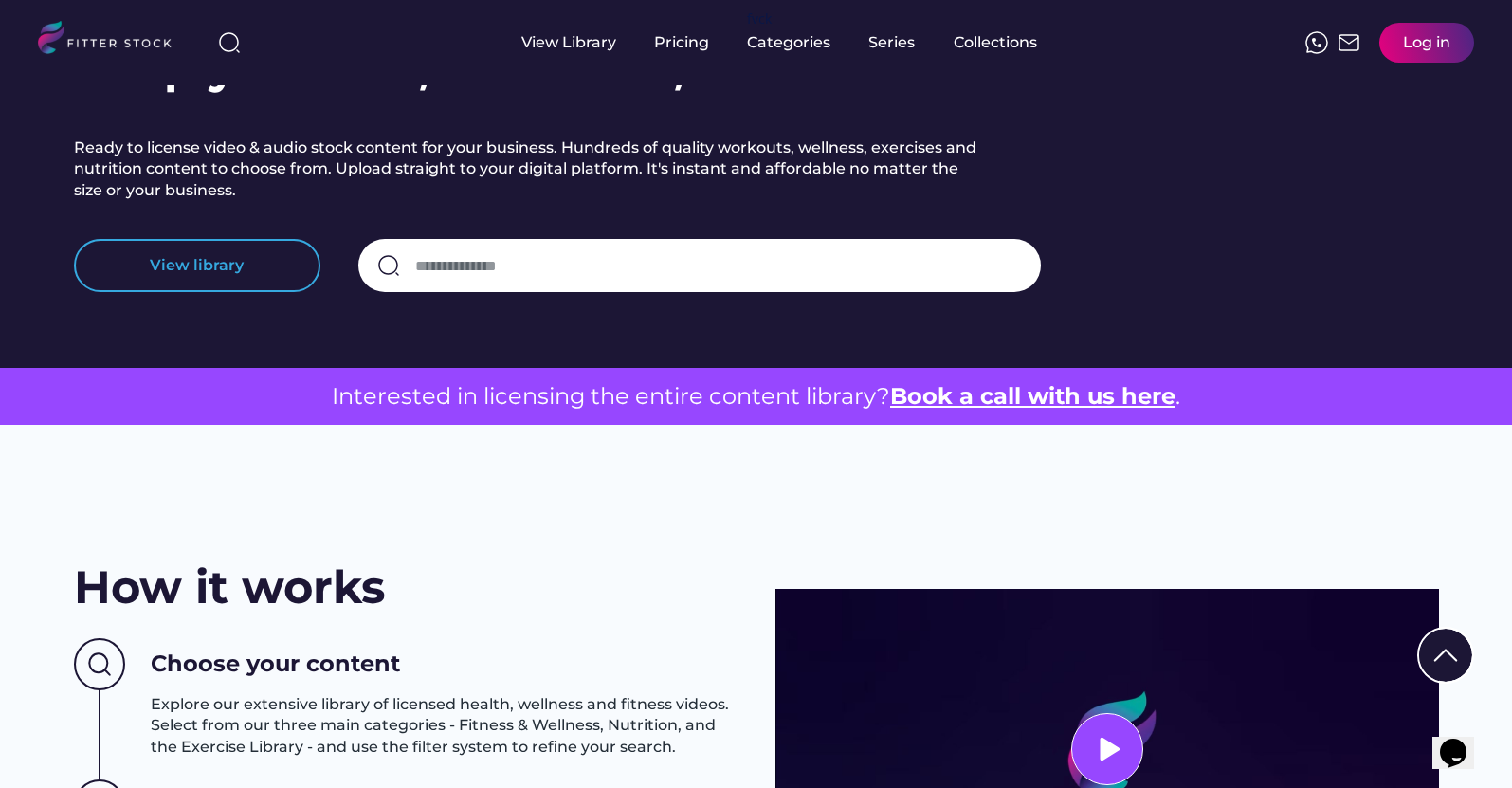
click at [187, 252] on button "View library" at bounding box center [196, 266] width 246 height 54
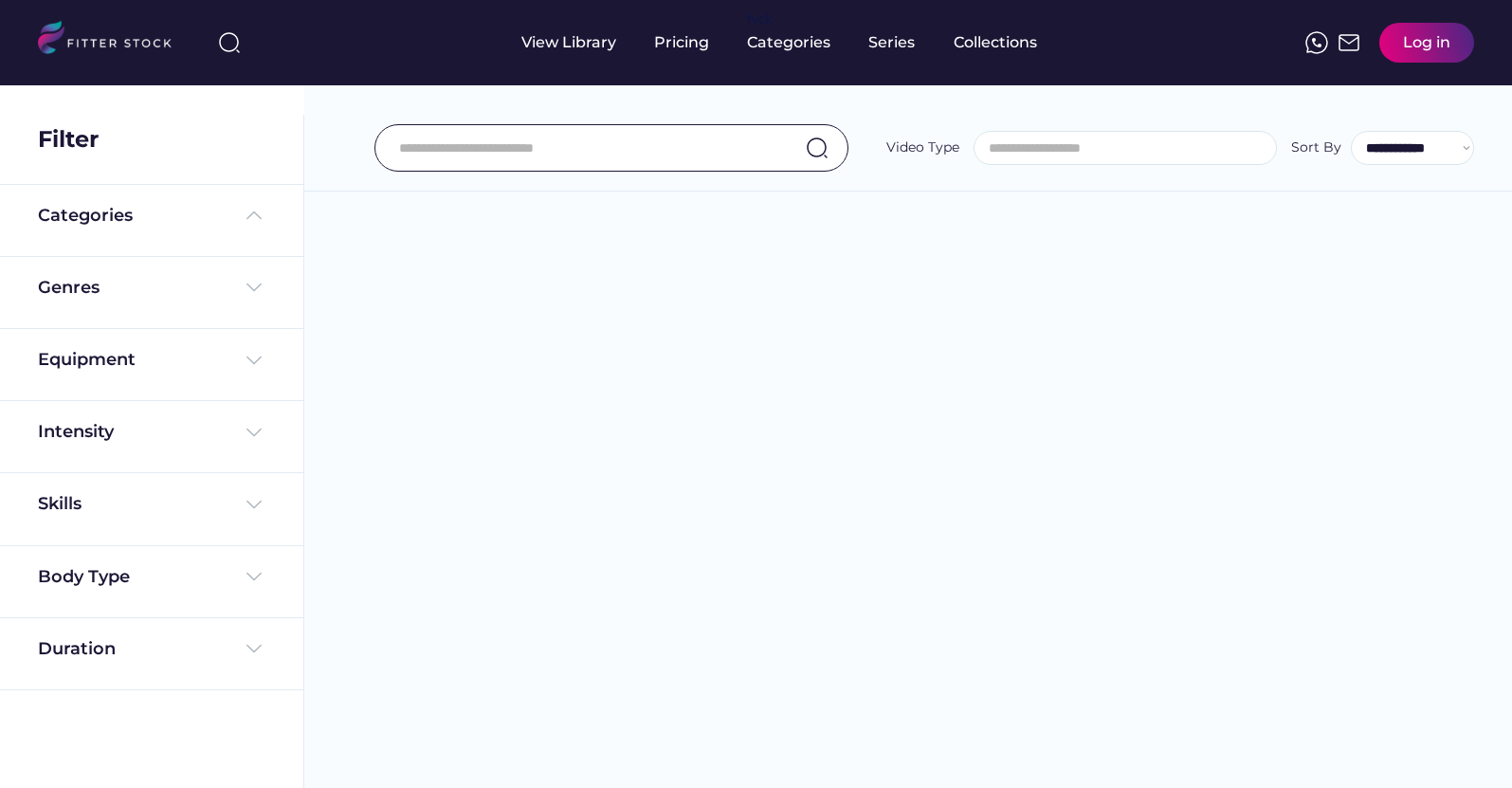
select select
select select "**********"
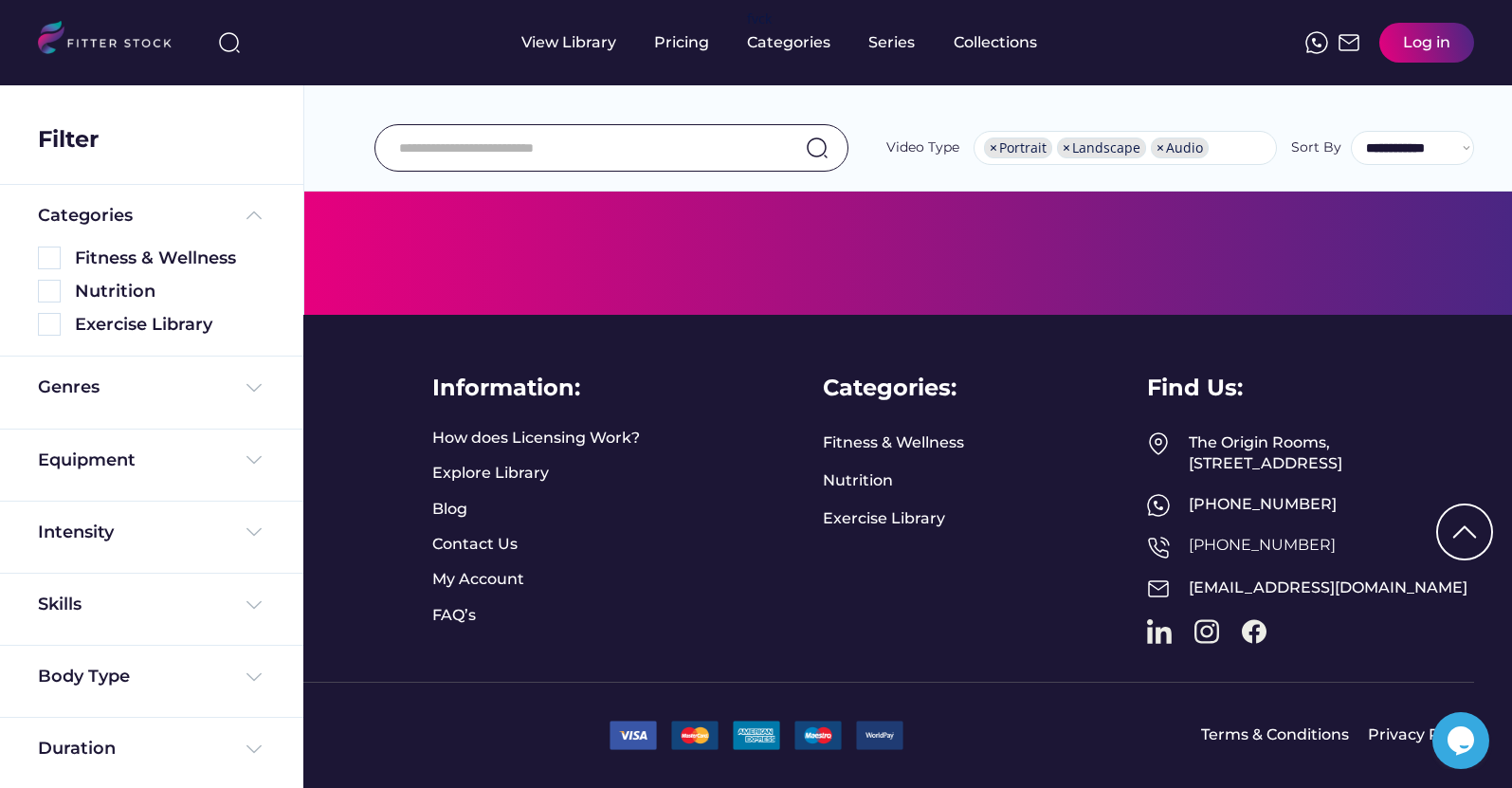
scroll to position [11721, 0]
click at [593, 56] on div "View Library" at bounding box center [568, 43] width 94 height 86
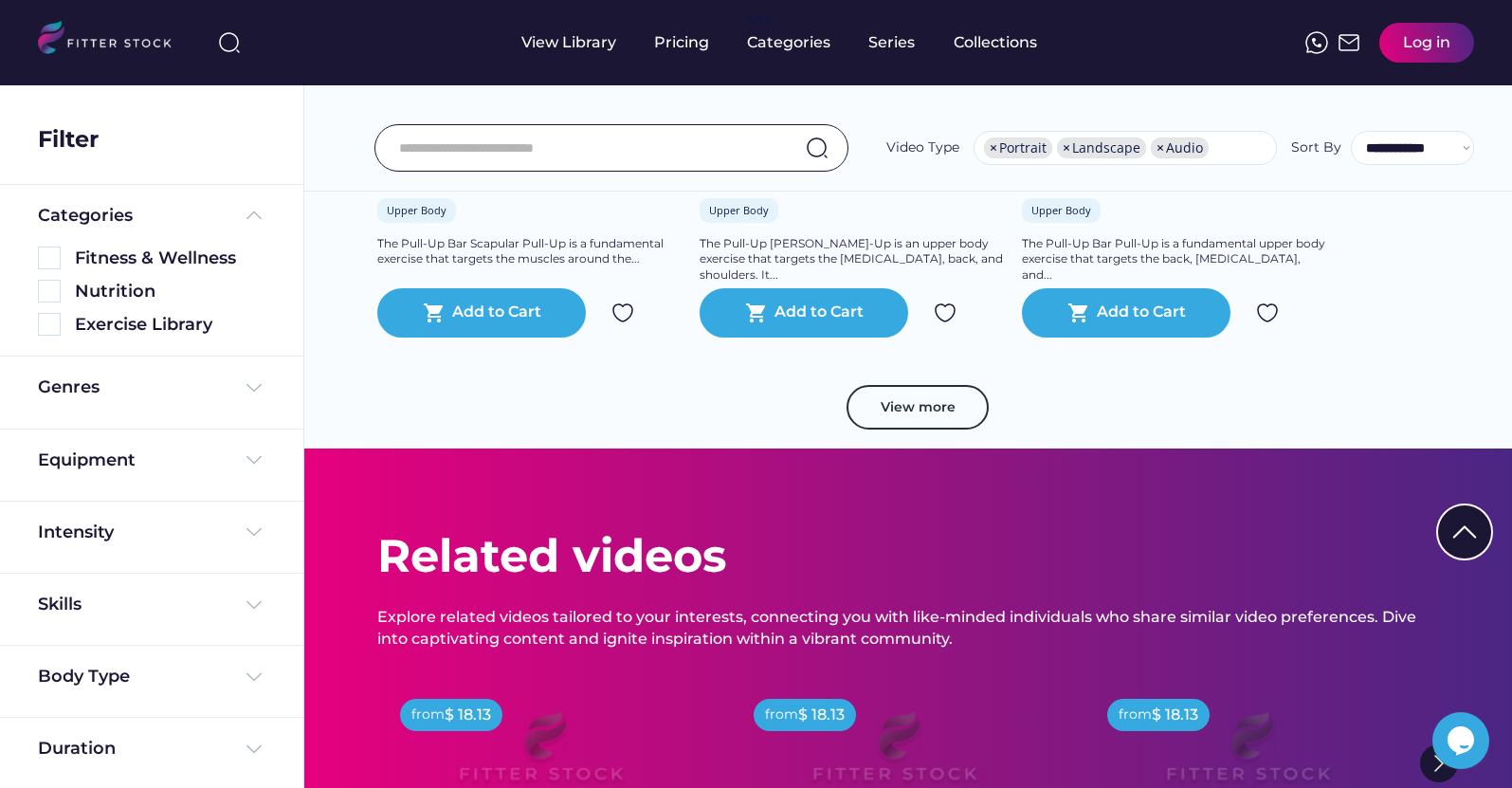
scroll to position [10689, 0]
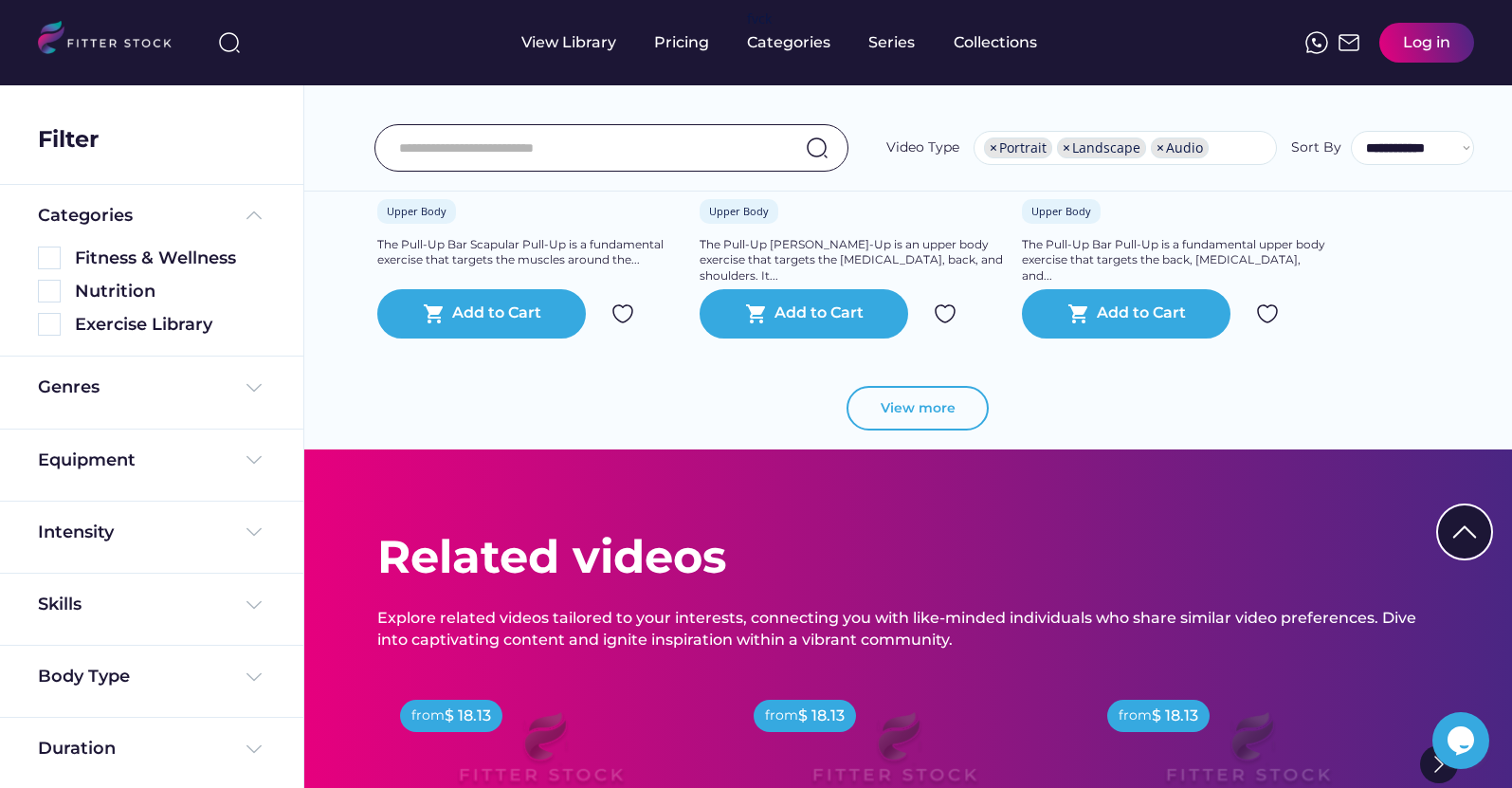
click at [950, 432] on button "View more" at bounding box center [918, 409] width 142 height 46
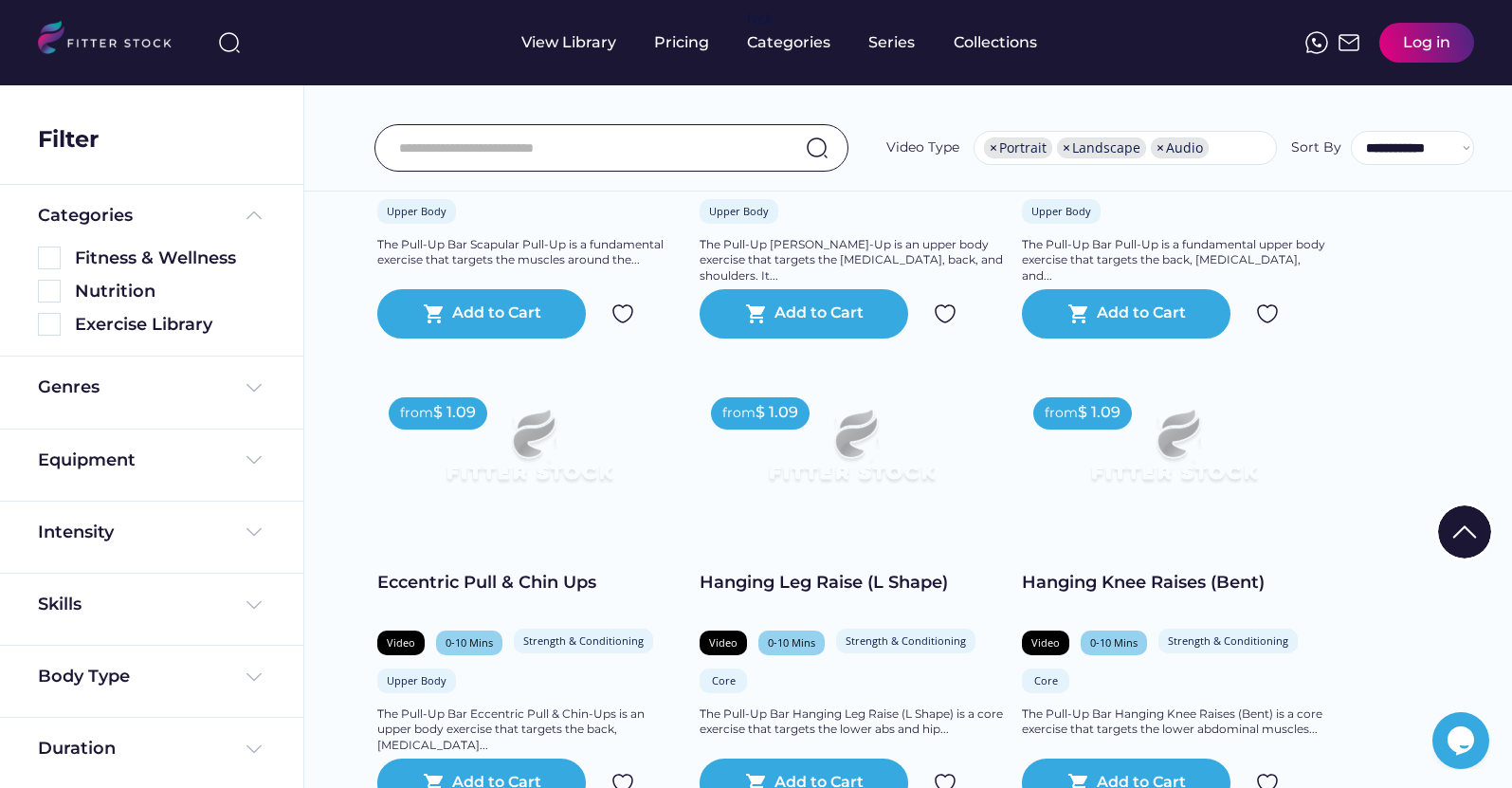
click at [1071, 148] on span "×" at bounding box center [1067, 148] width 8 height 14
select select "**********"
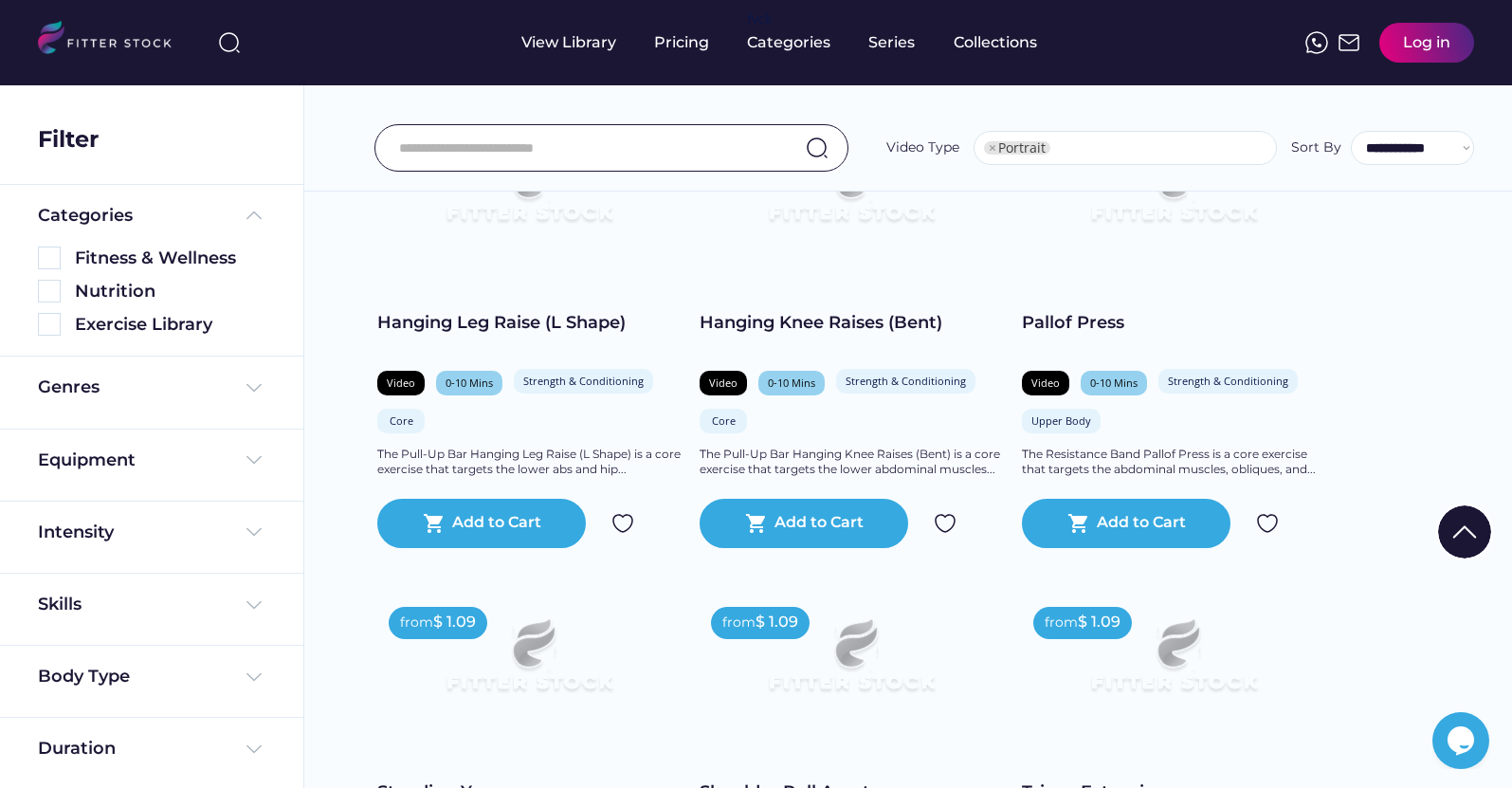
scroll to position [3425, 0]
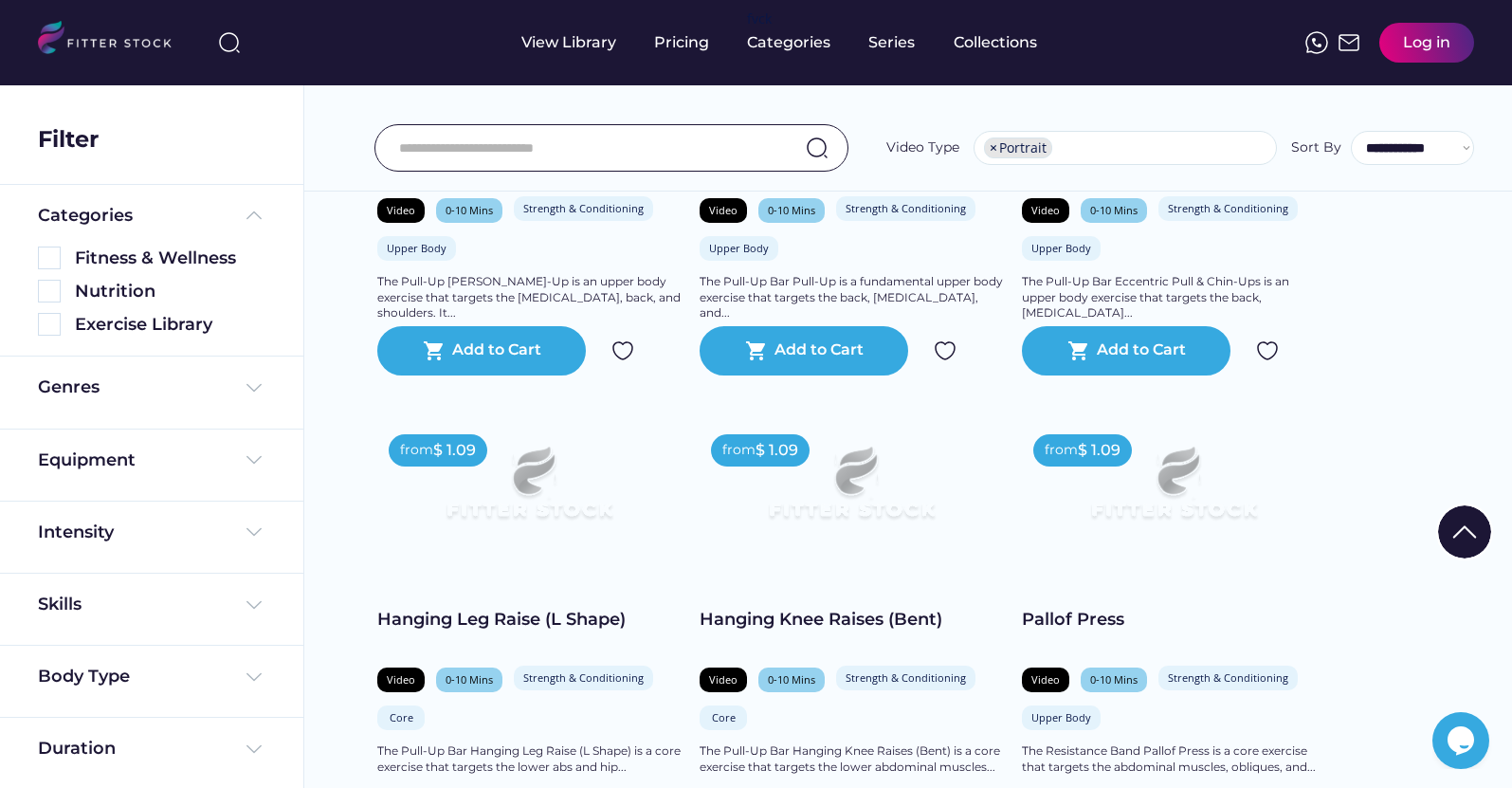
click at [1103, 146] on ul "× Portrait" at bounding box center [1125, 147] width 301 height 30
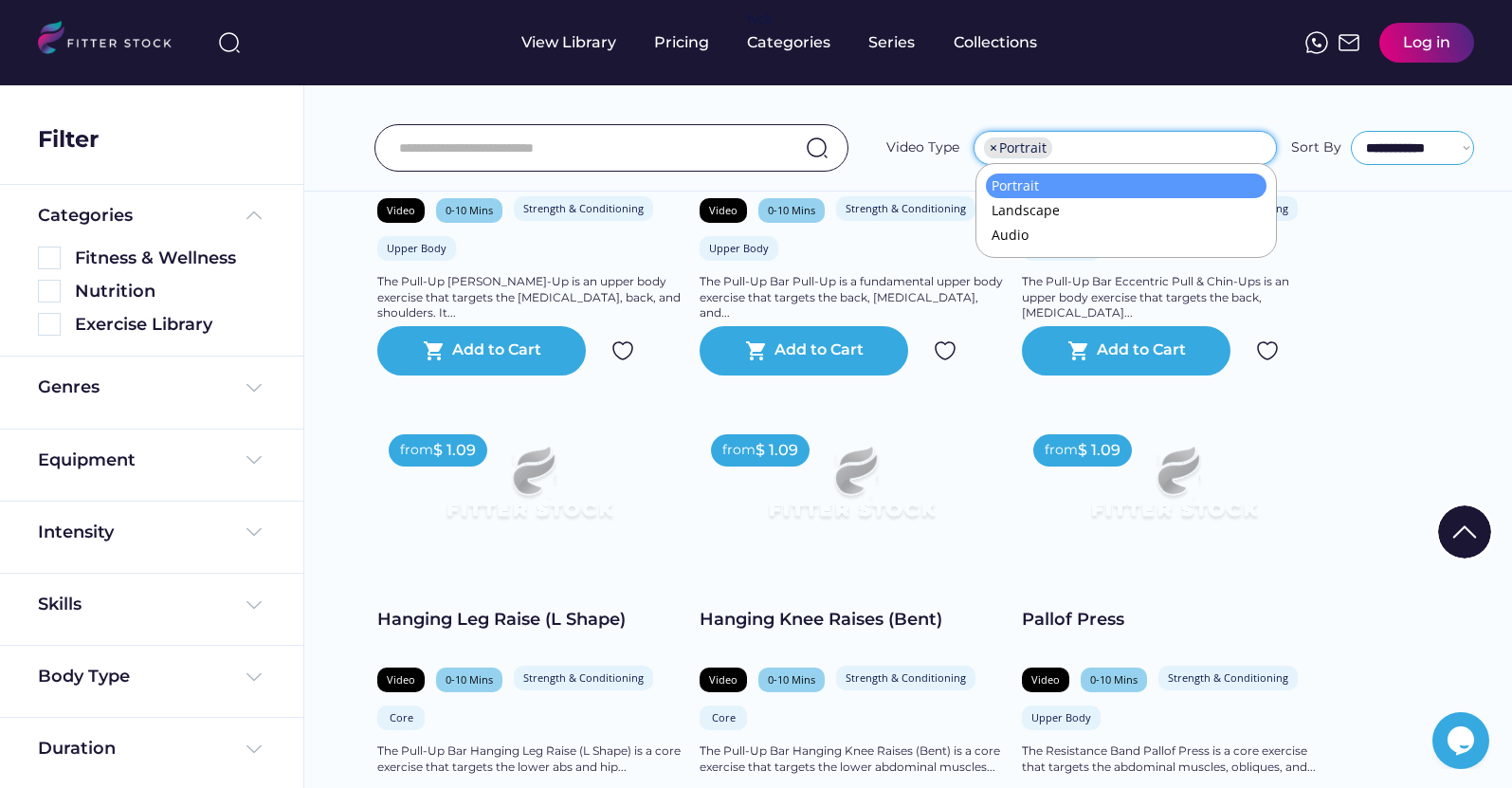
click at [1382, 149] on select "**********" at bounding box center [1412, 148] width 123 height 34
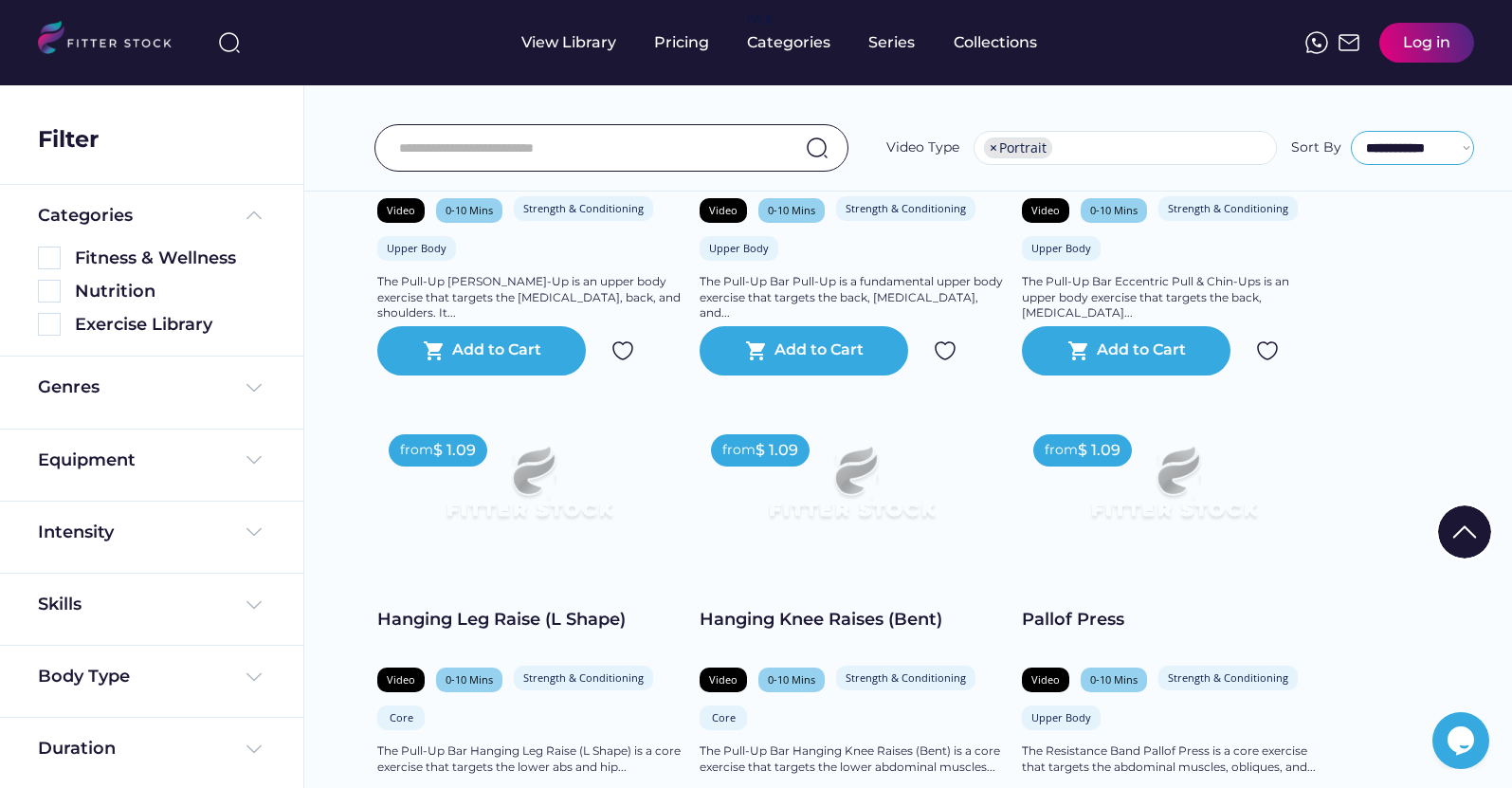
click at [1382, 150] on select "**********" at bounding box center [1412, 148] width 123 height 34
select select "**********"
click at [1351, 131] on select "**********" at bounding box center [1412, 148] width 123 height 34
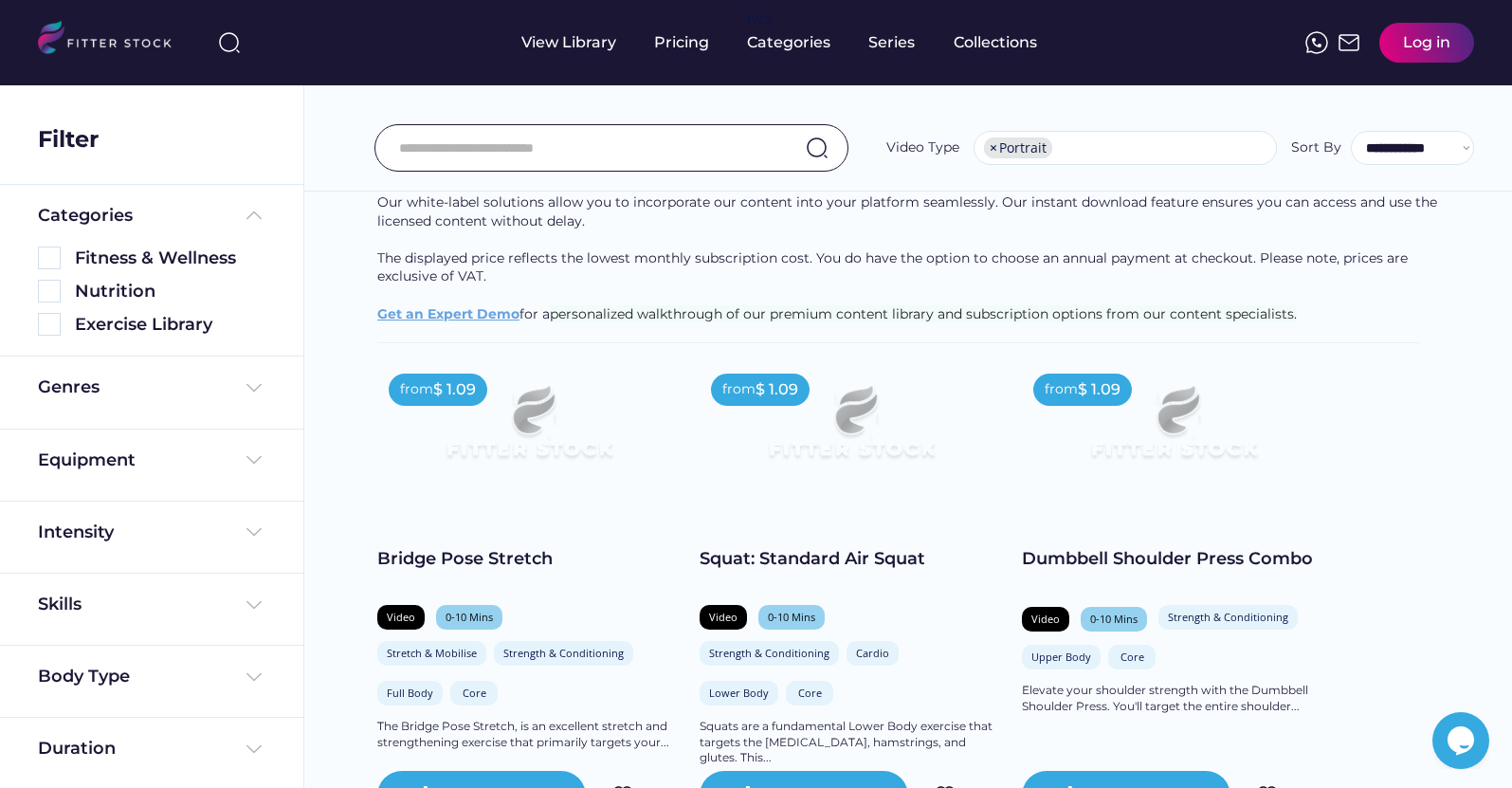
scroll to position [0, 0]
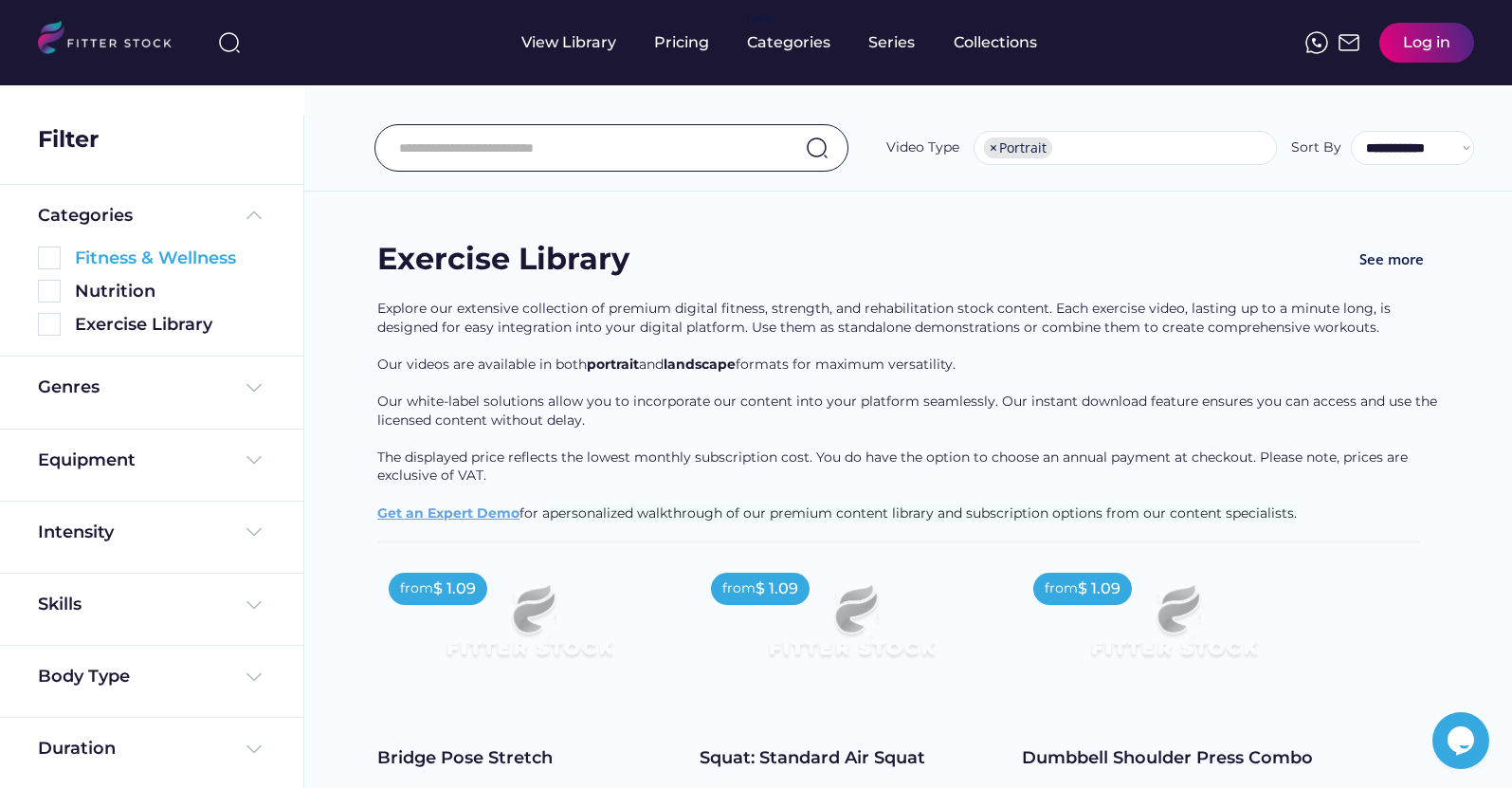
click at [52, 263] on img at bounding box center [49, 257] width 22 height 22
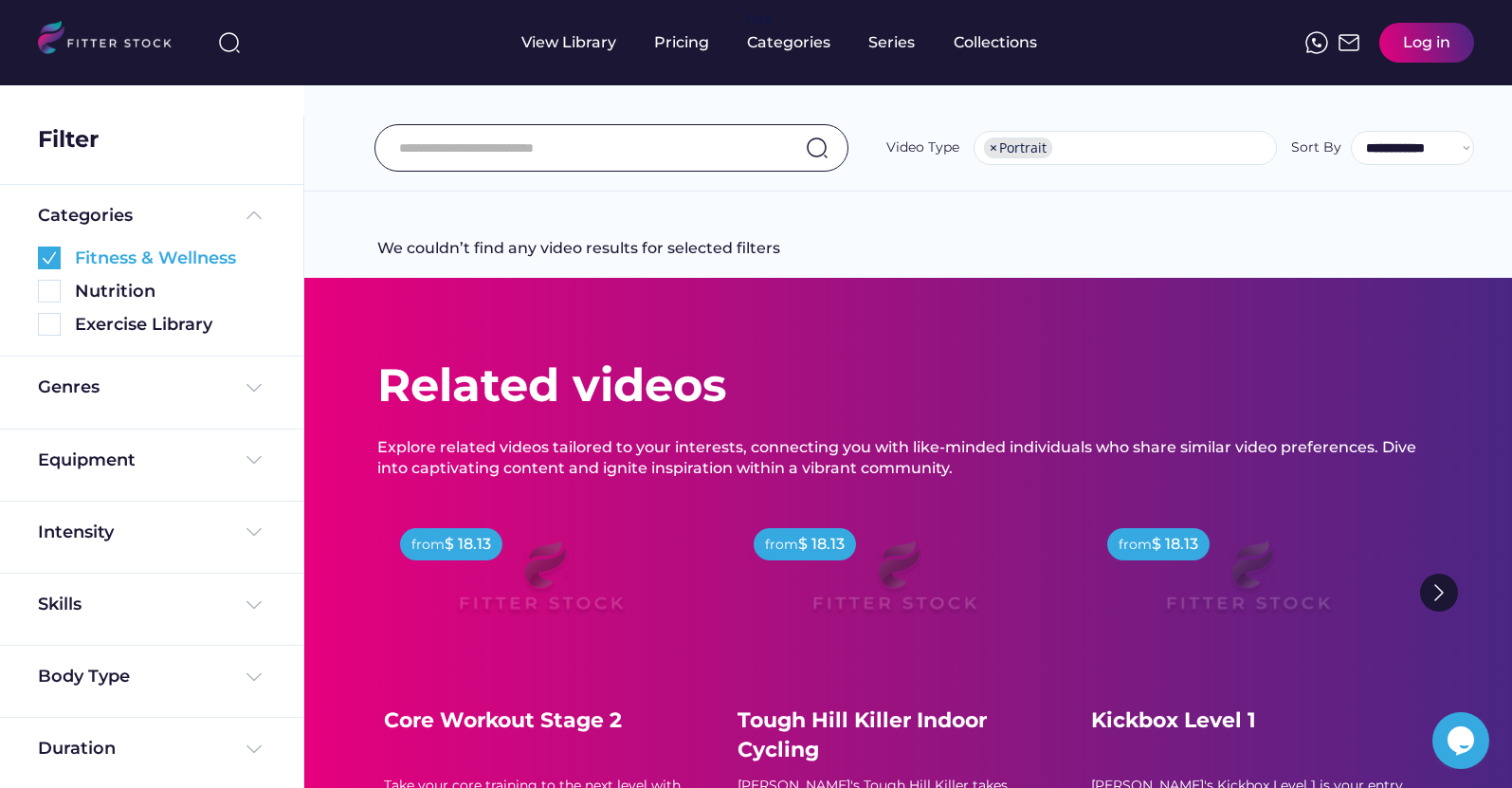
click at [56, 254] on img at bounding box center [49, 257] width 22 height 22
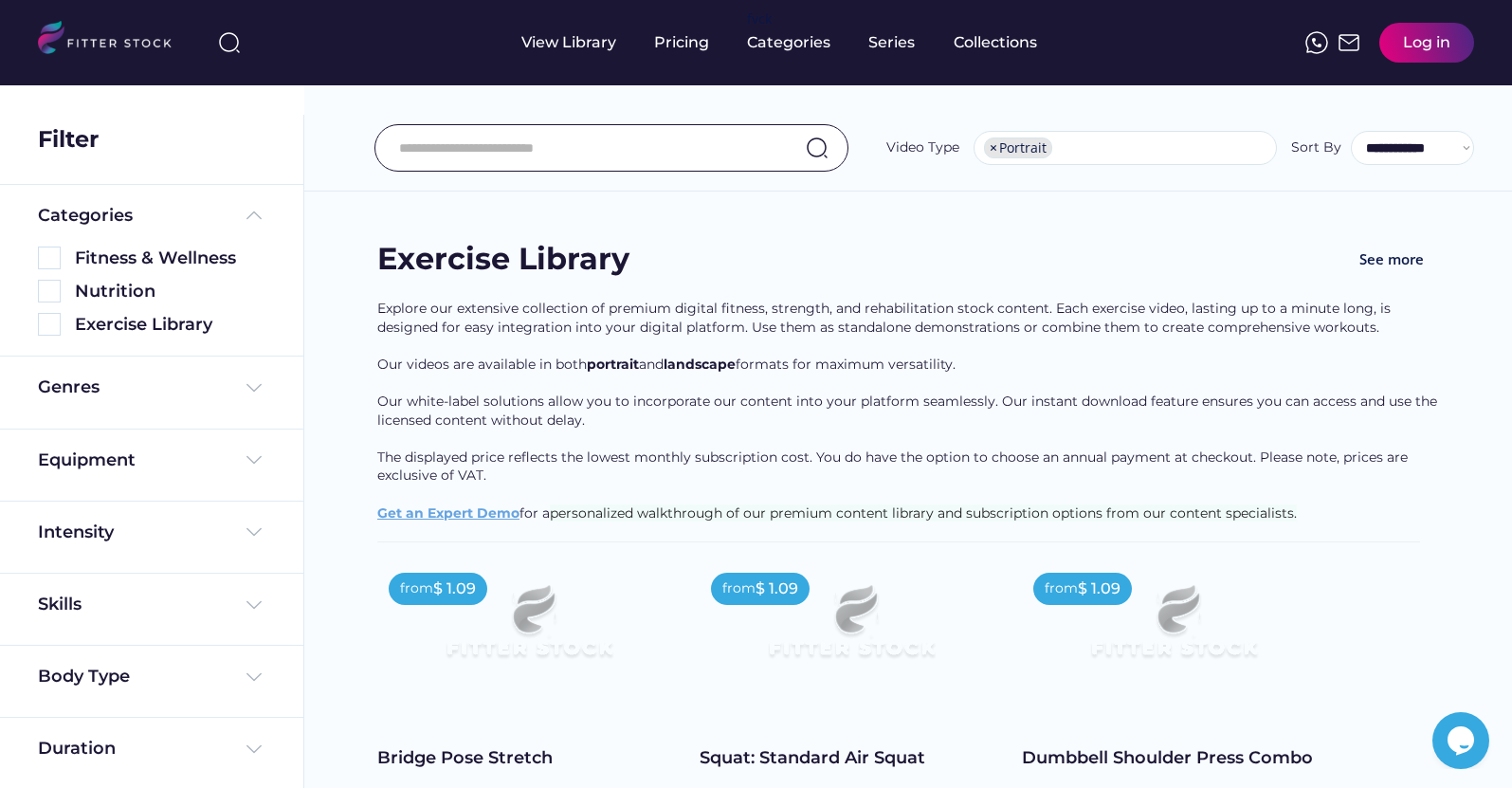
click at [993, 147] on span "×" at bounding box center [994, 148] width 8 height 14
select select
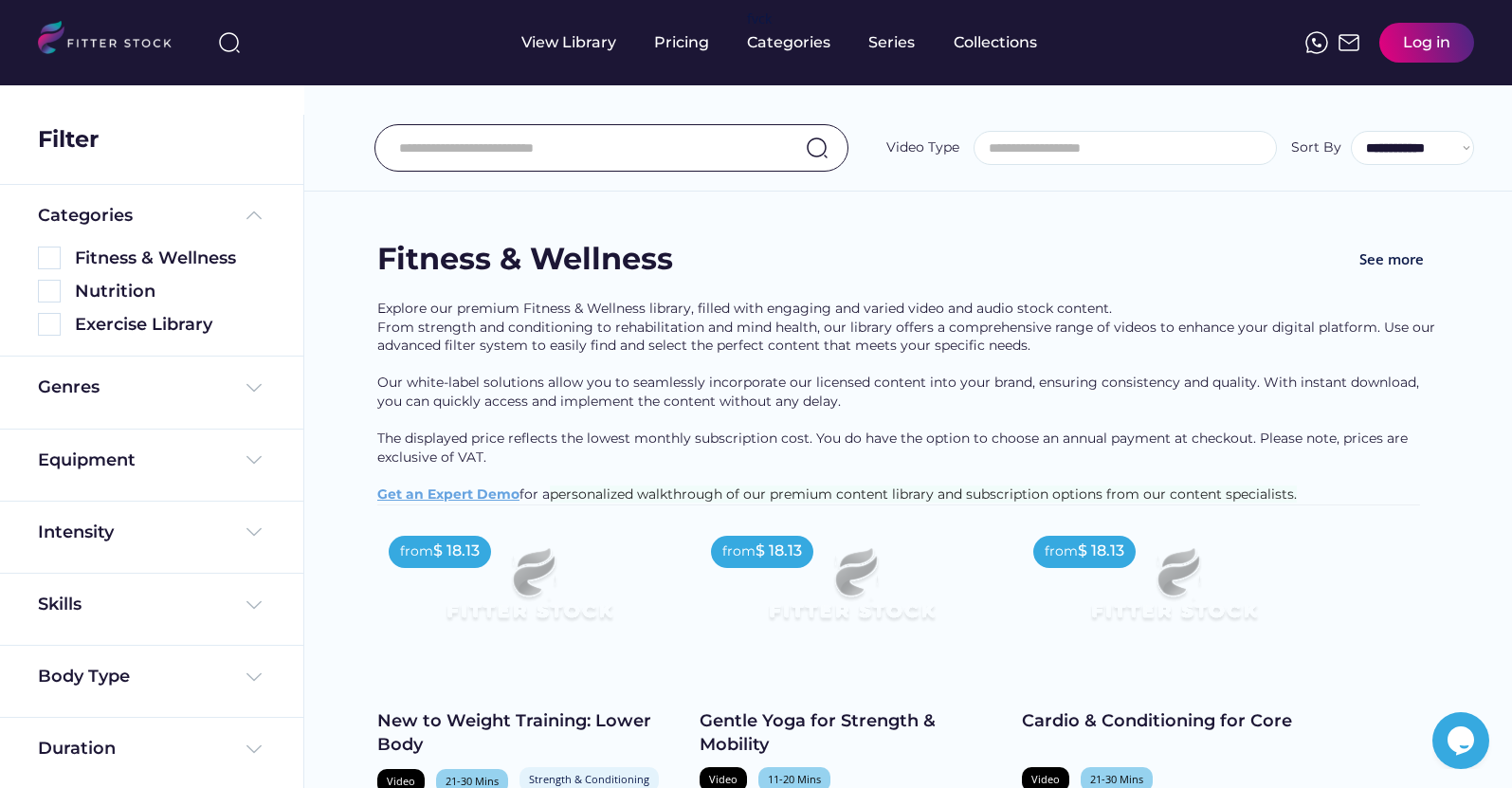
click at [94, 38] on img at bounding box center [113, 40] width 150 height 39
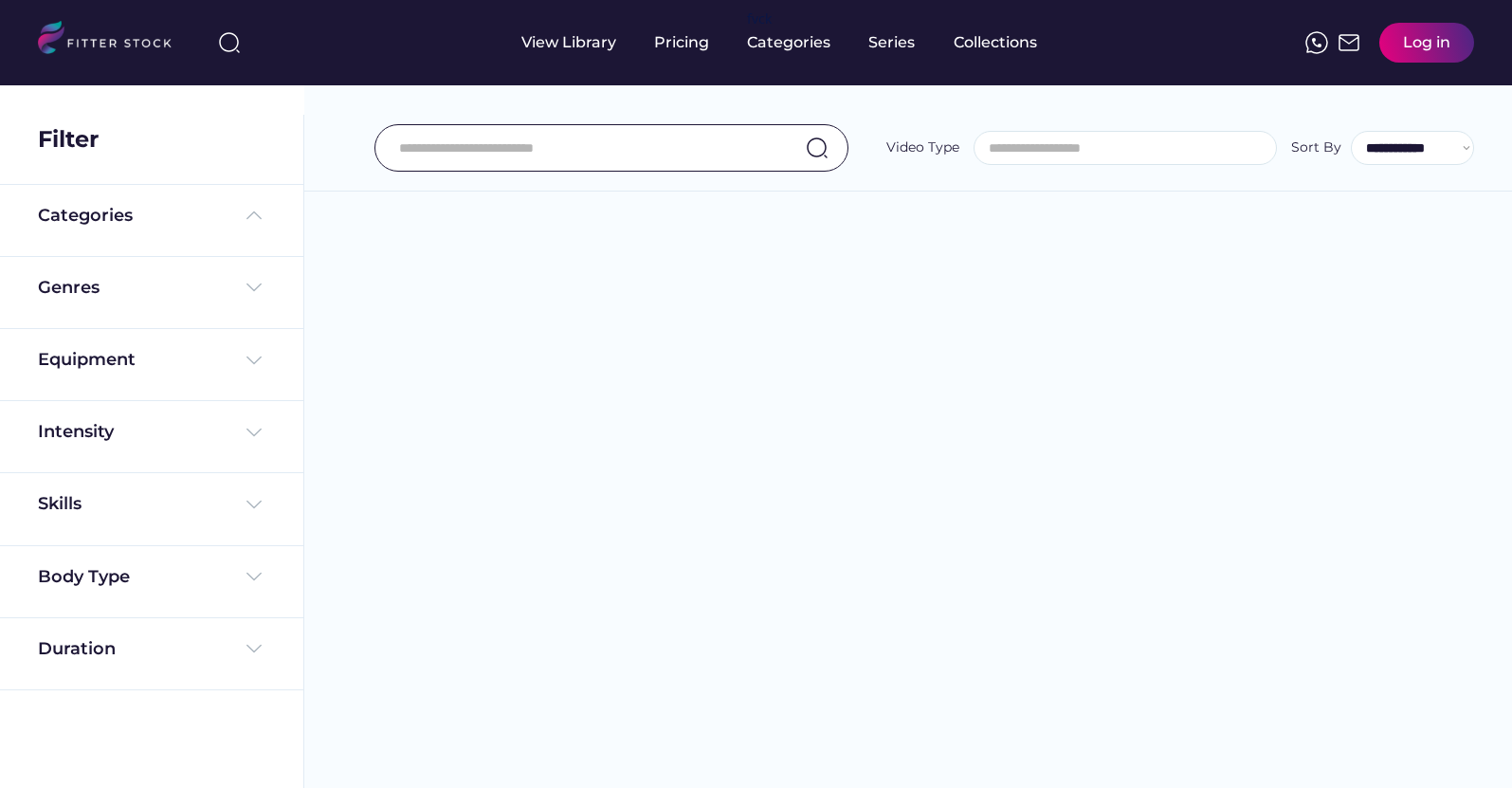
select select
select select "**********"
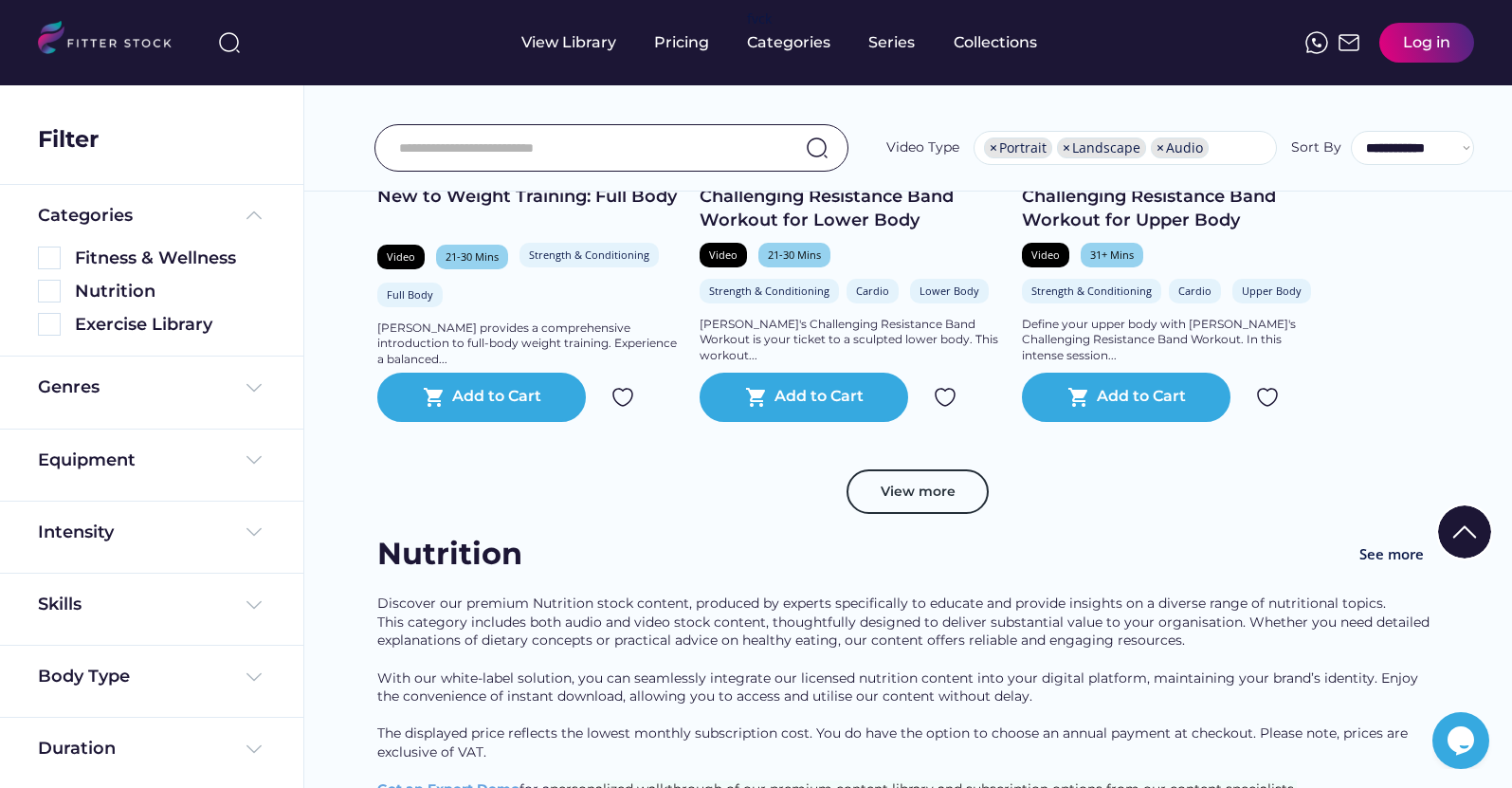
scroll to position [3523, 0]
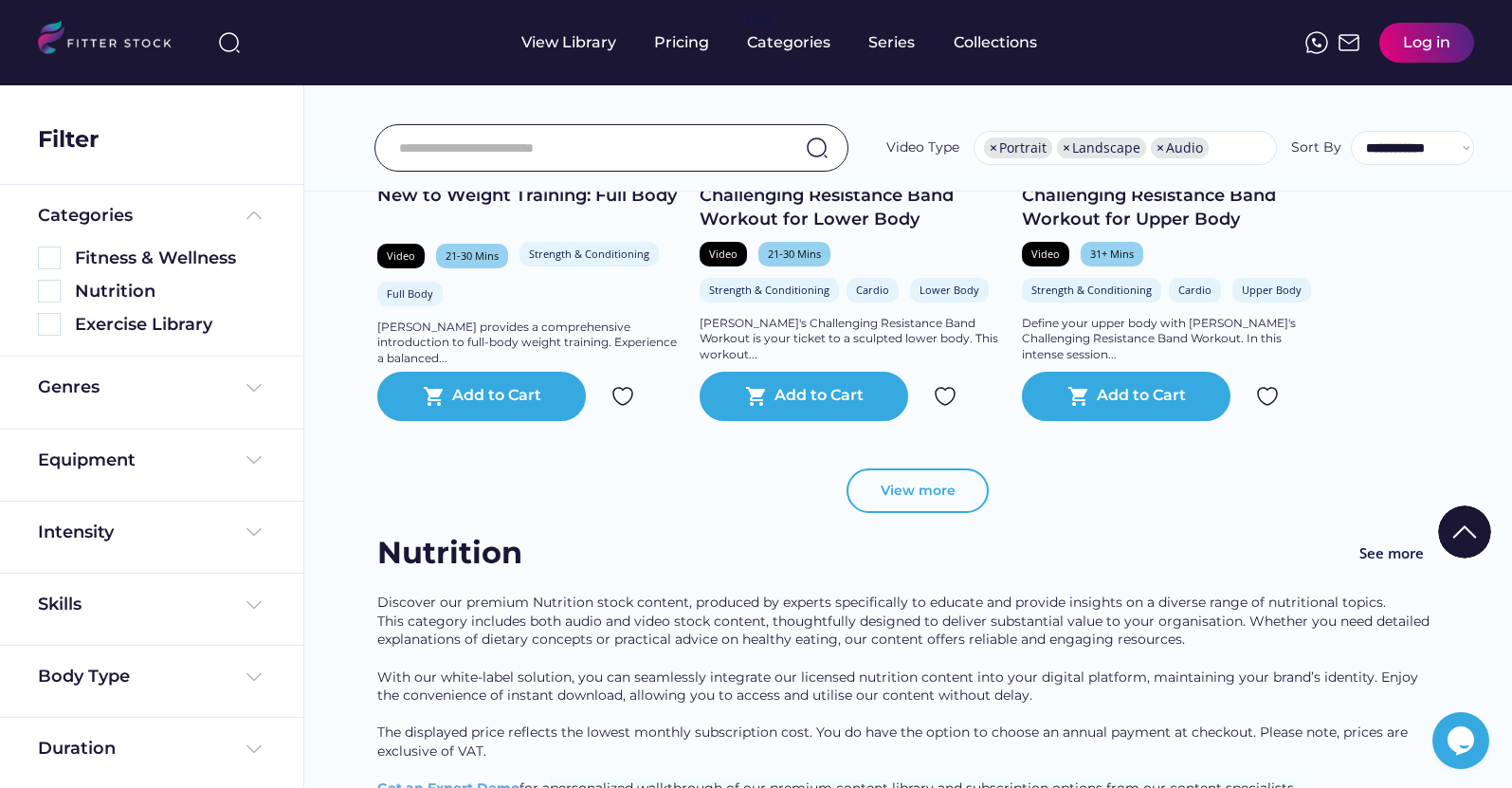
click at [904, 501] on button "View more" at bounding box center [918, 491] width 142 height 46
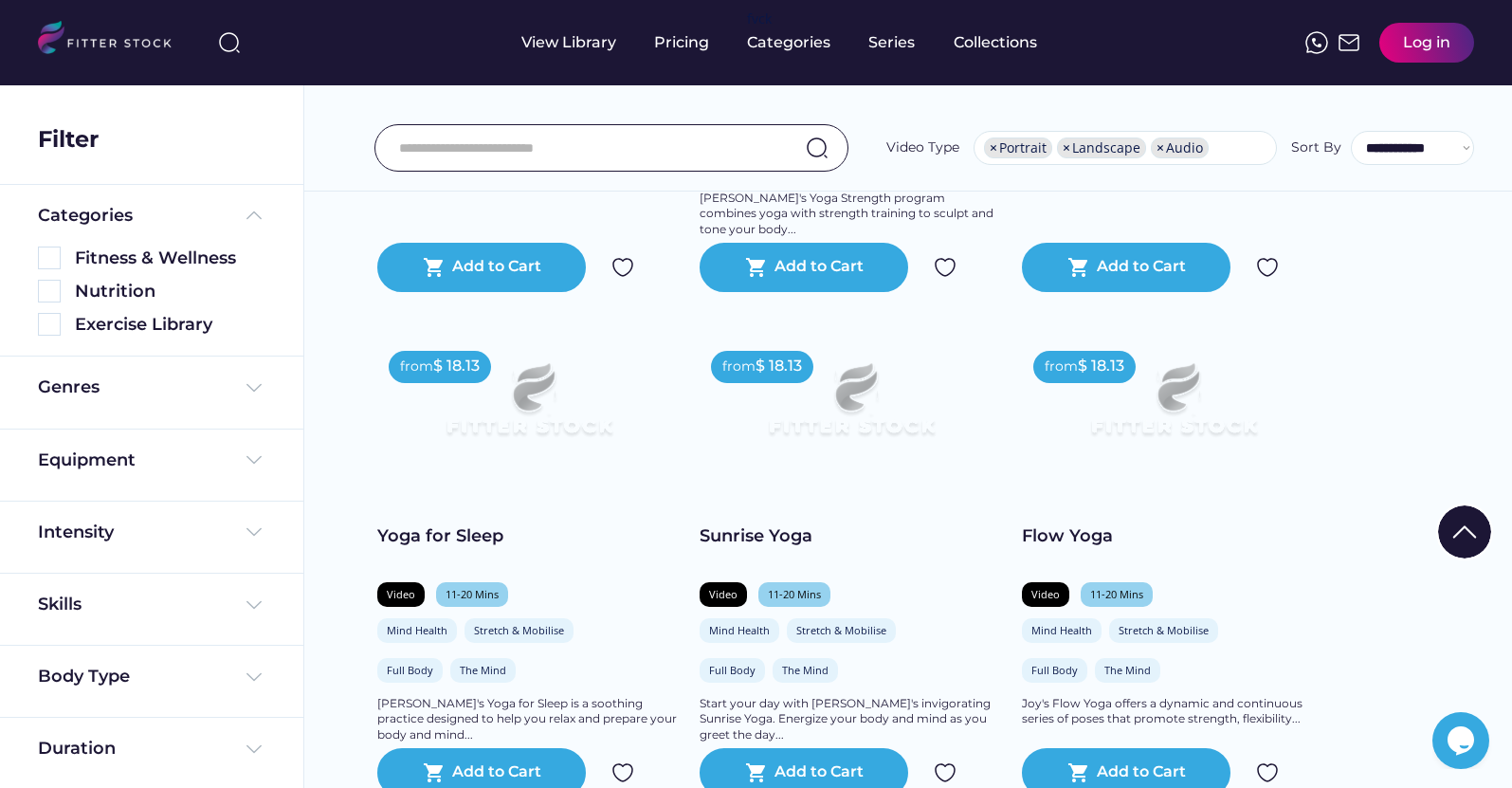
scroll to position [7037, 0]
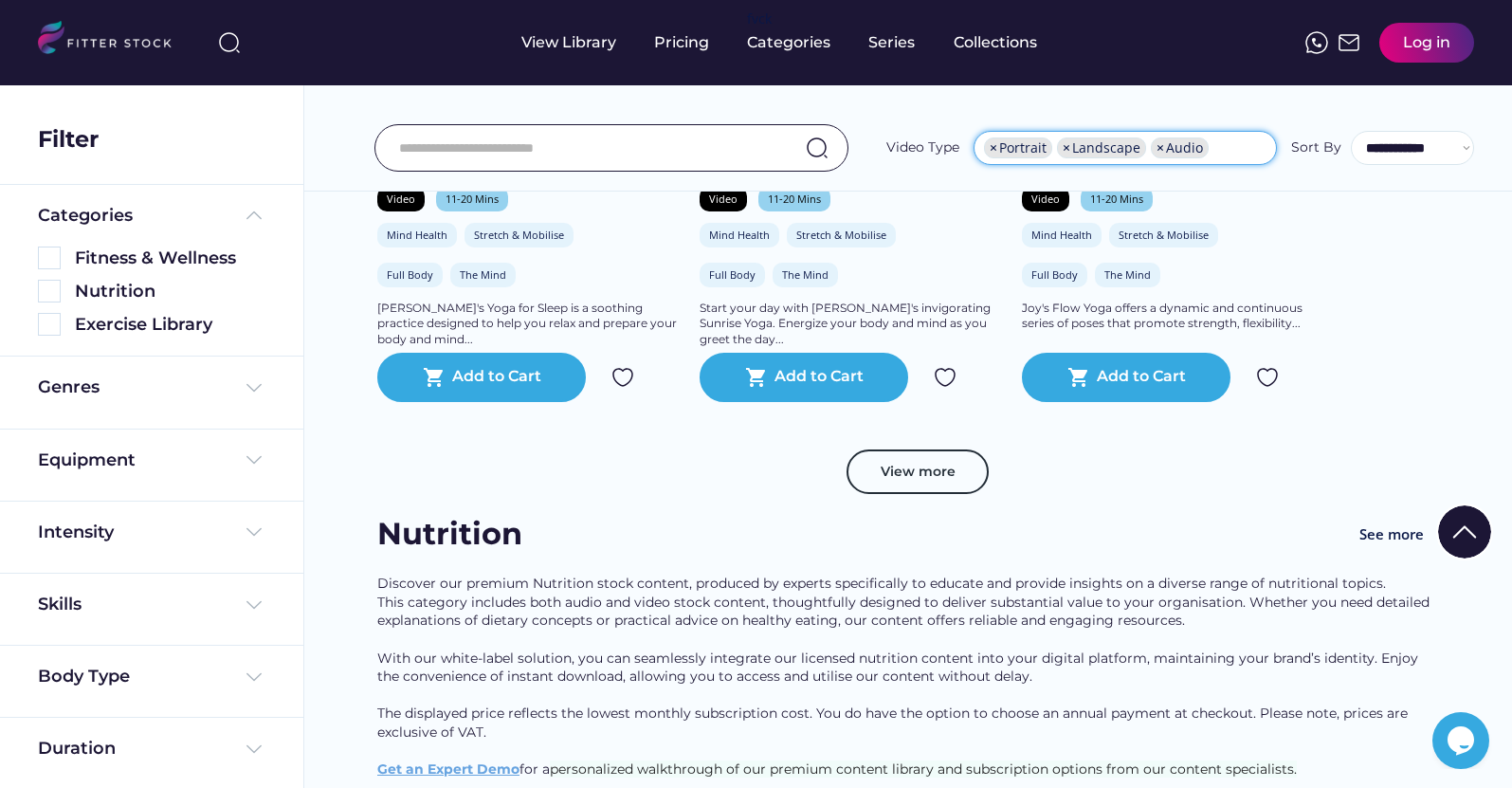
click at [1069, 147] on span "×" at bounding box center [1067, 148] width 8 height 14
select select "**********"
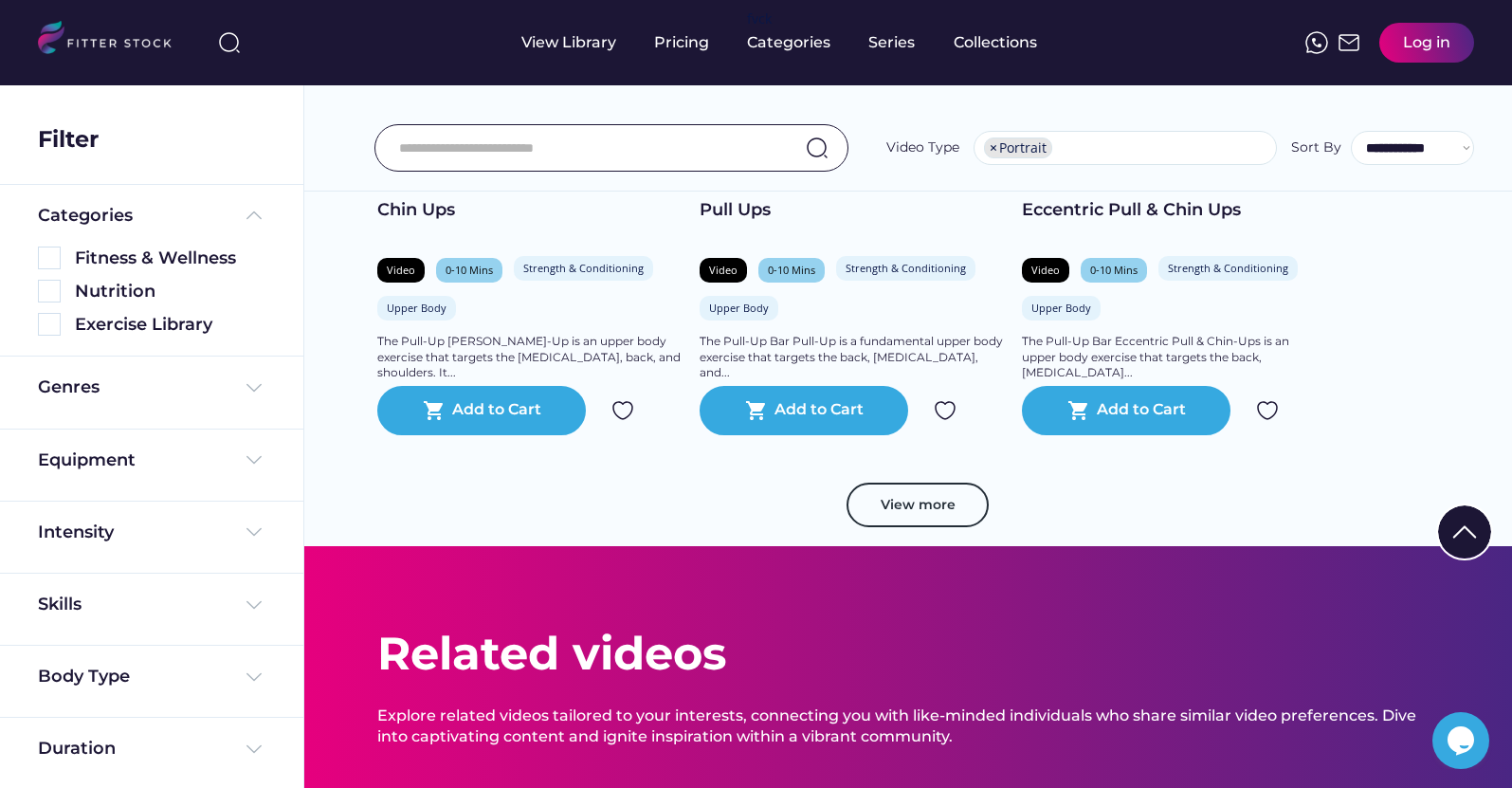
scroll to position [3364, 0]
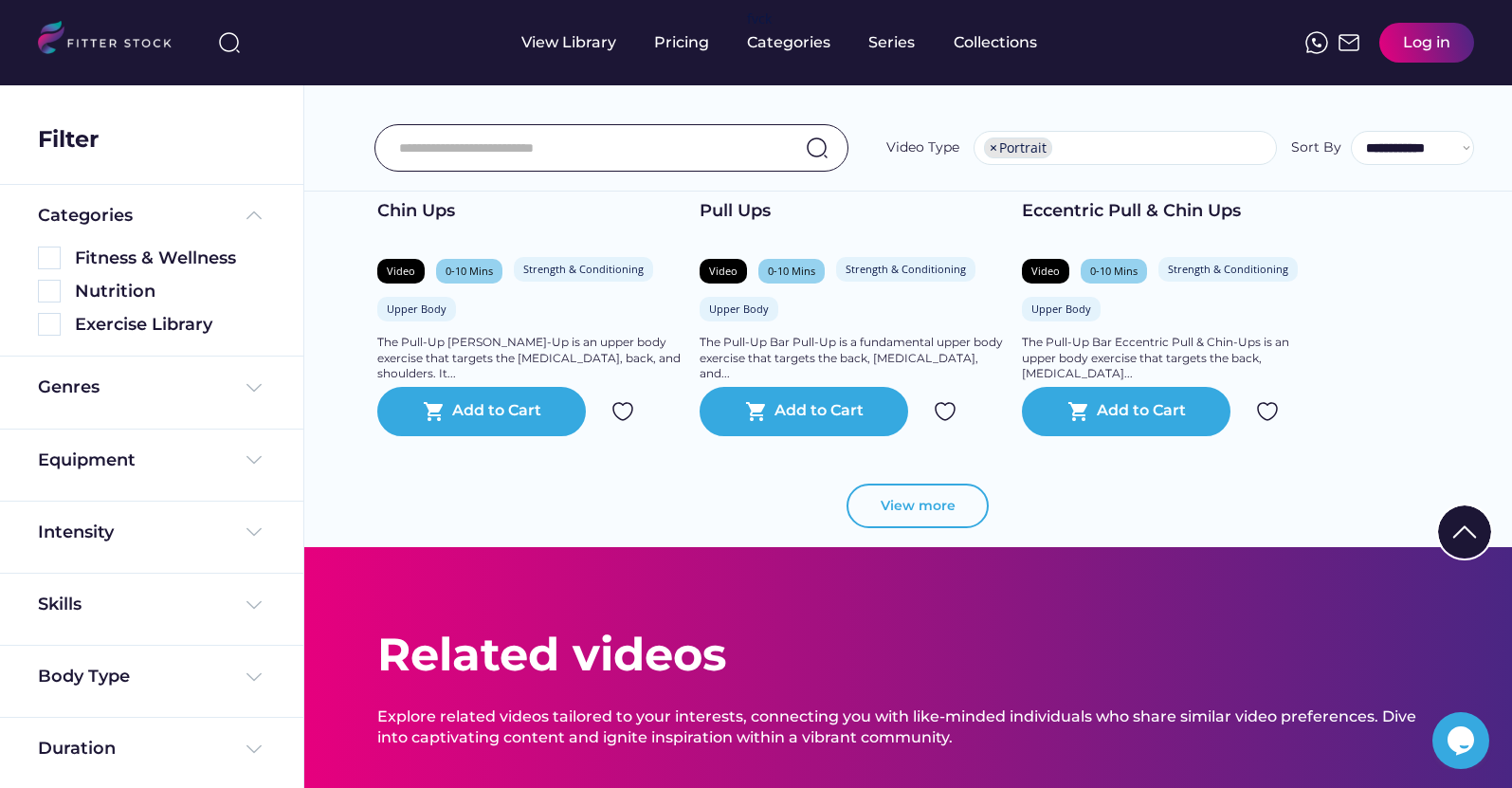
click at [901, 501] on button "View more" at bounding box center [918, 506] width 142 height 46
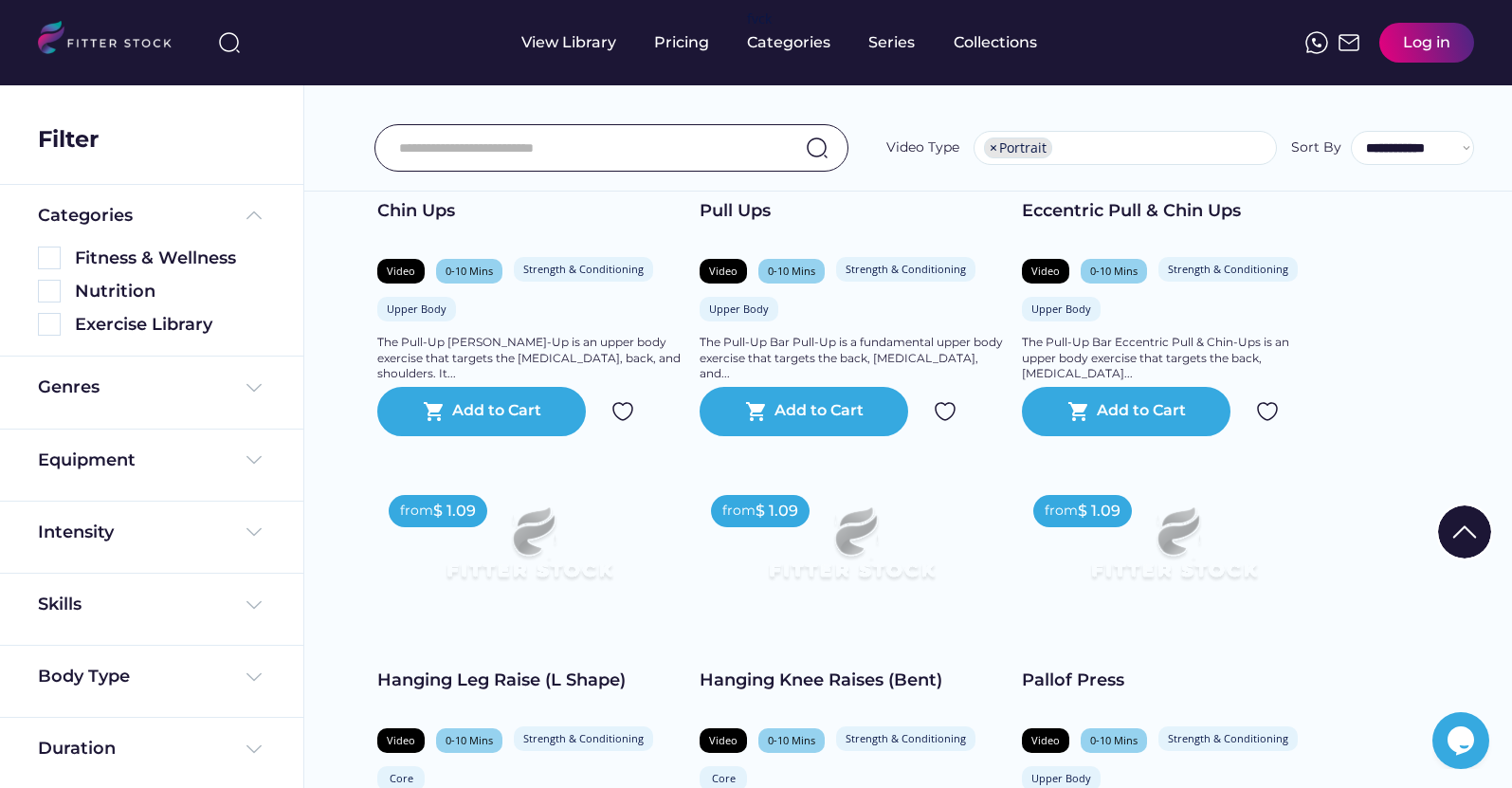
click at [237, 389] on div "Genres" at bounding box center [152, 387] width 228 height 23
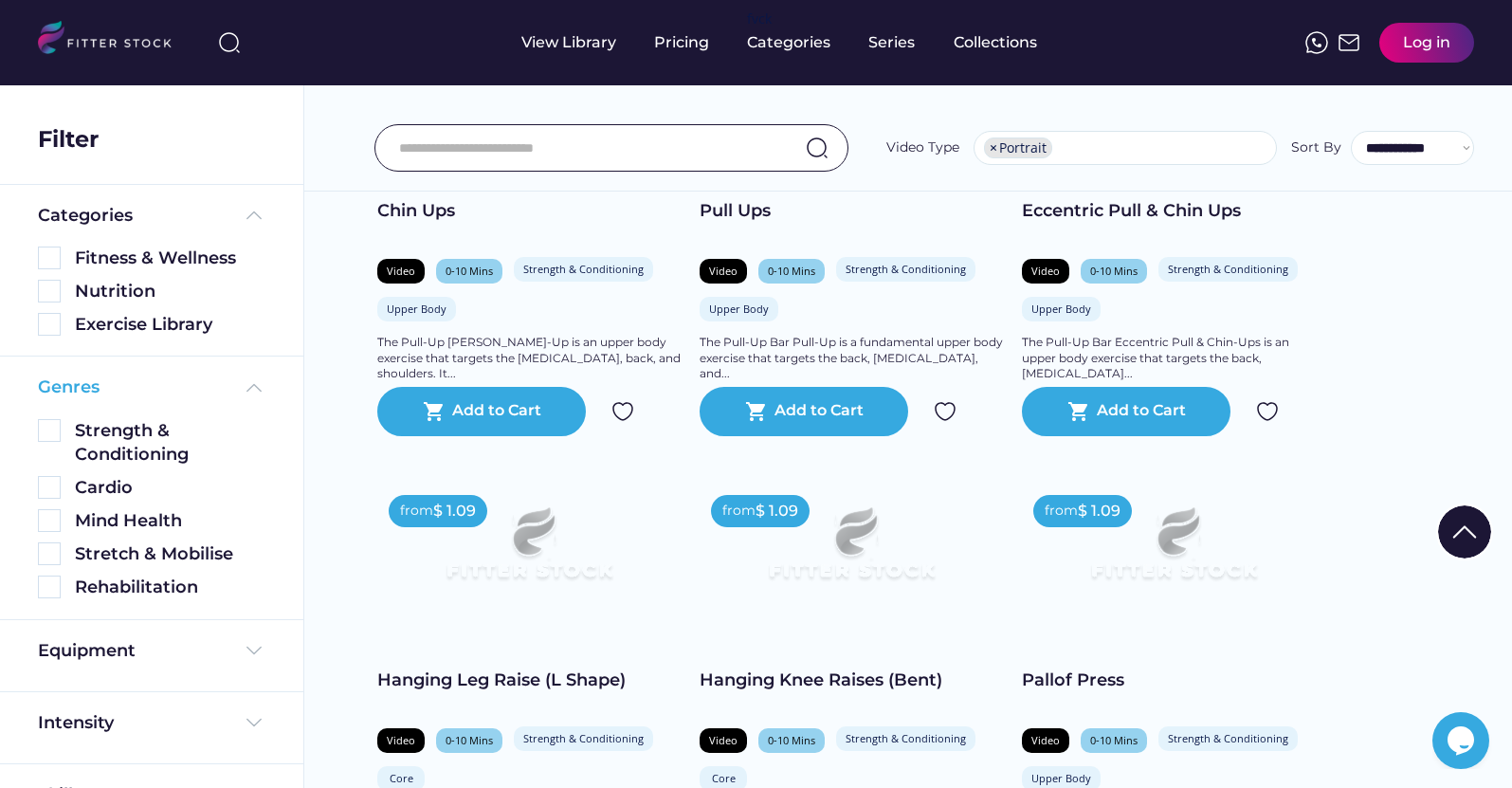
click at [237, 389] on div "Genres" at bounding box center [152, 387] width 228 height 23
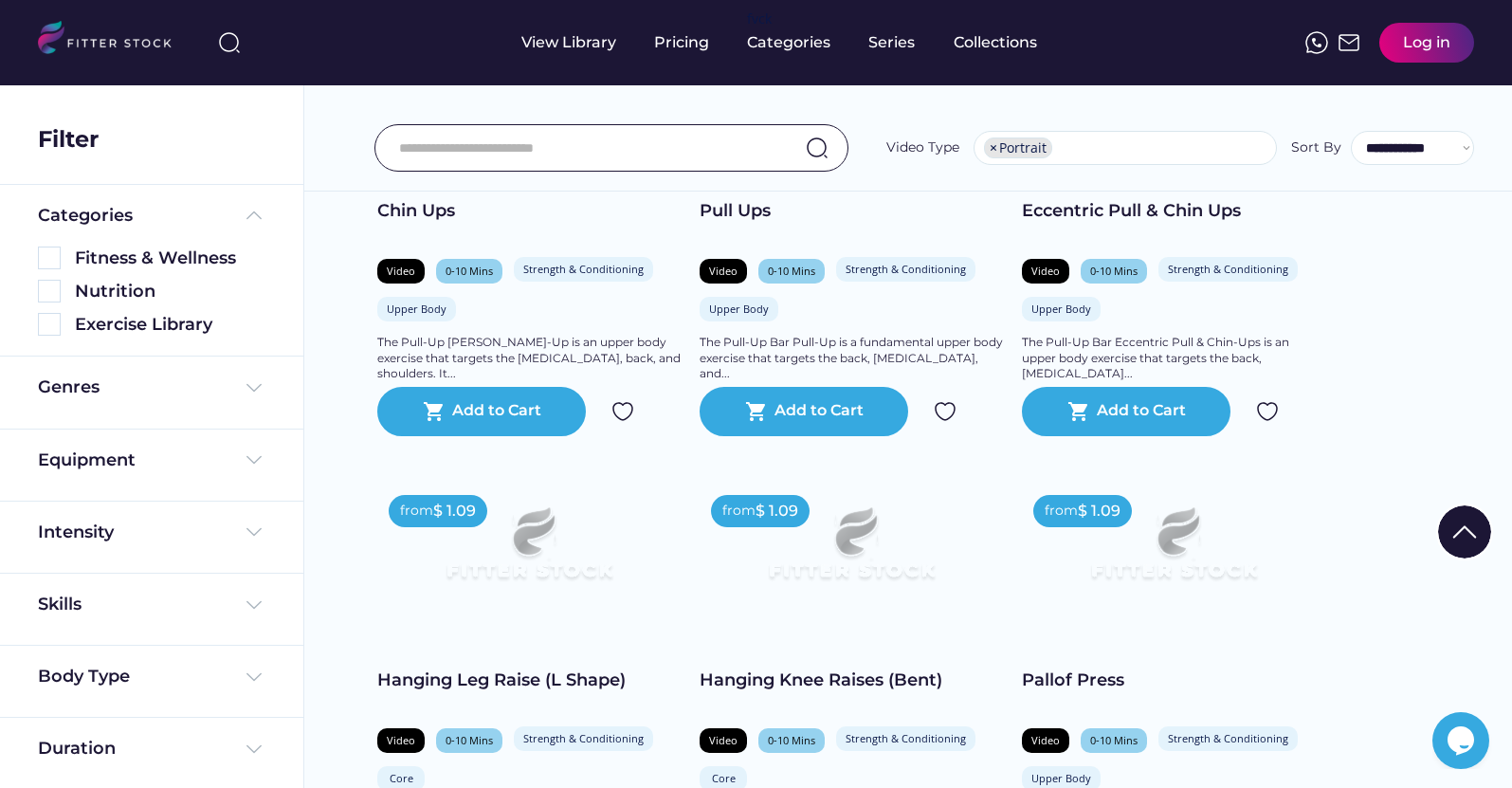
click at [216, 450] on div "Equipment" at bounding box center [152, 460] width 228 height 23
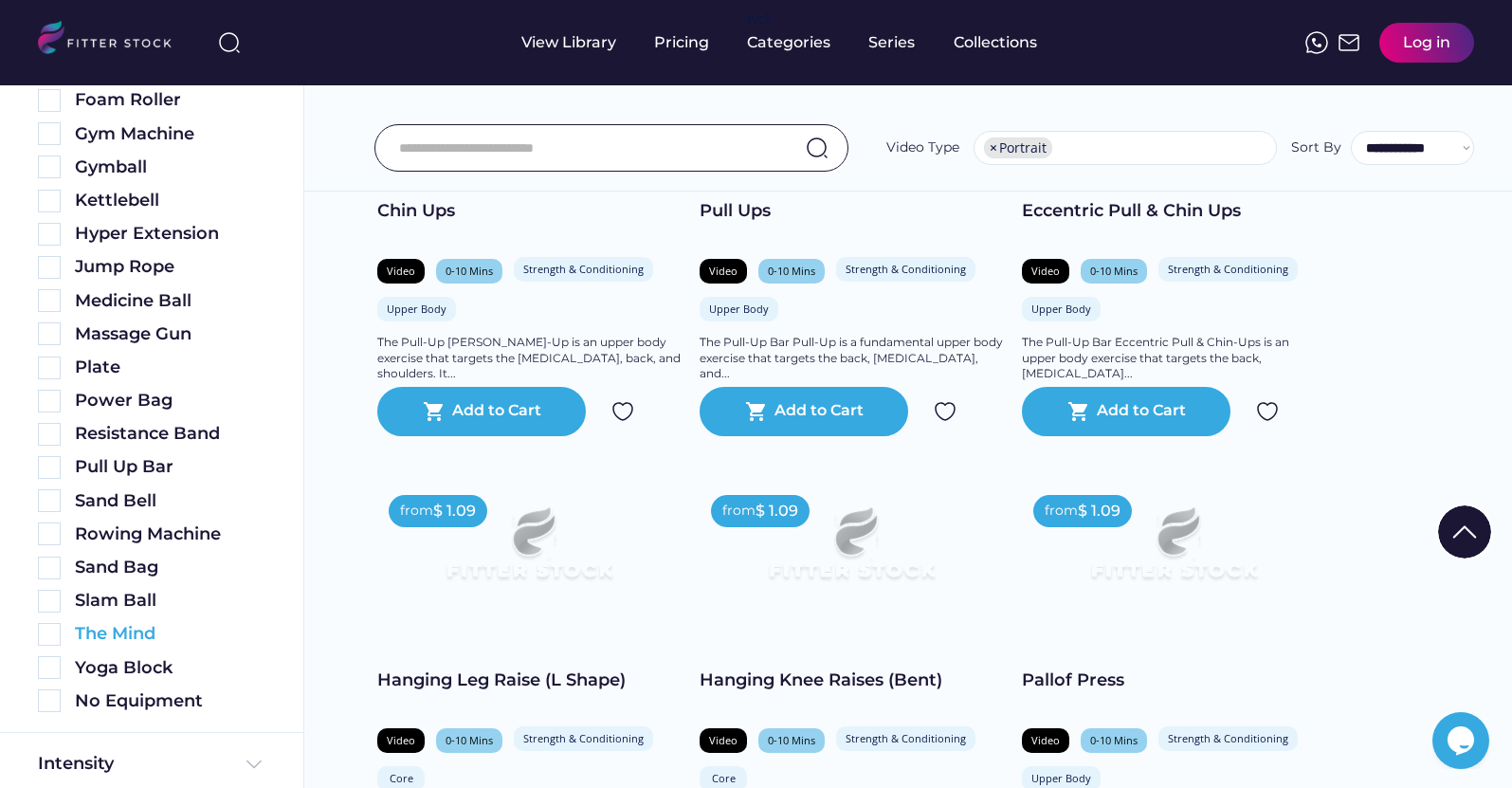
scroll to position [703, 0]
click at [129, 704] on div "No Equipment" at bounding box center [170, 700] width 191 height 23
click at [47, 700] on img at bounding box center [49, 699] width 22 height 22
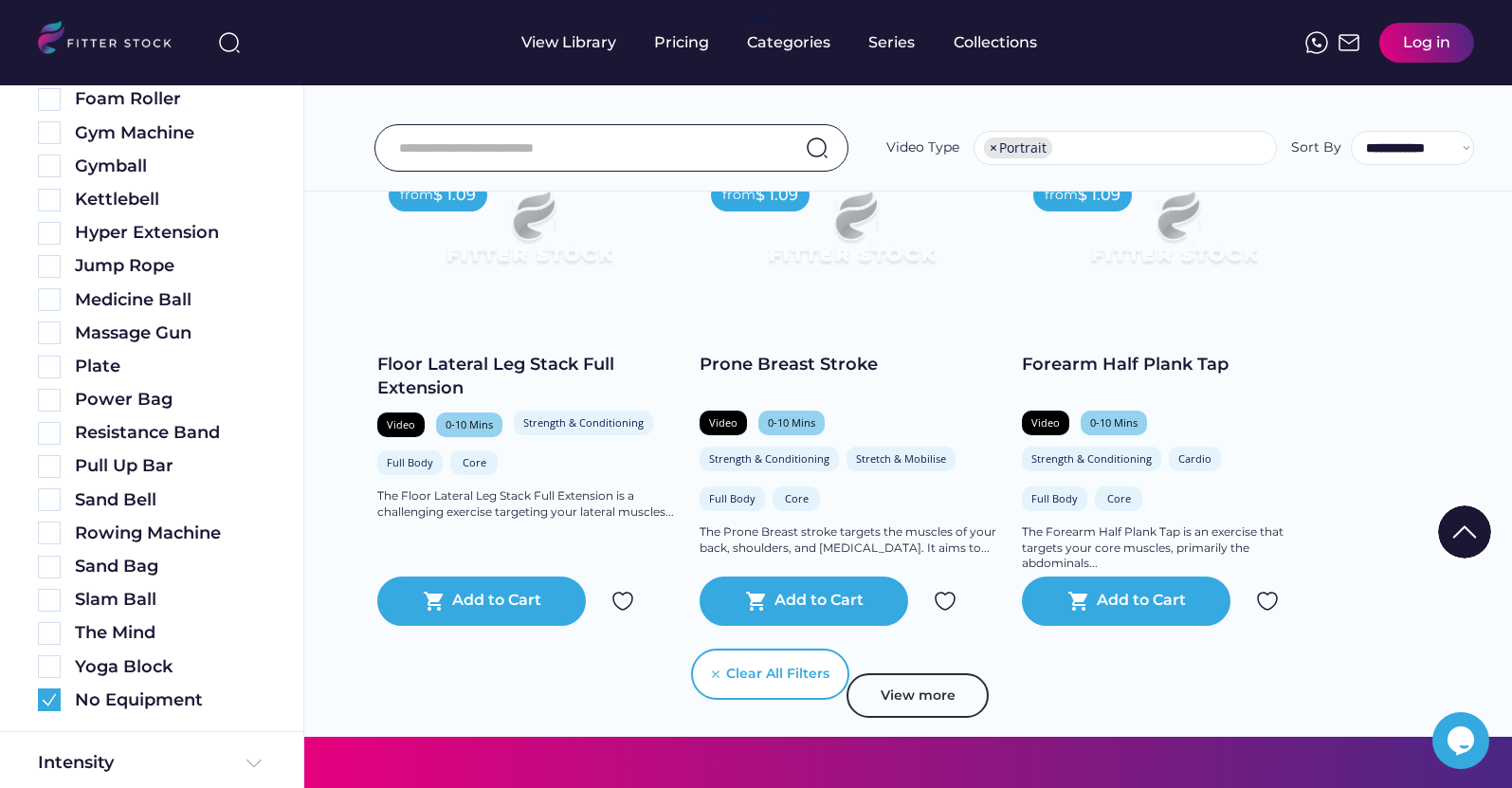
scroll to position [3539, 0]
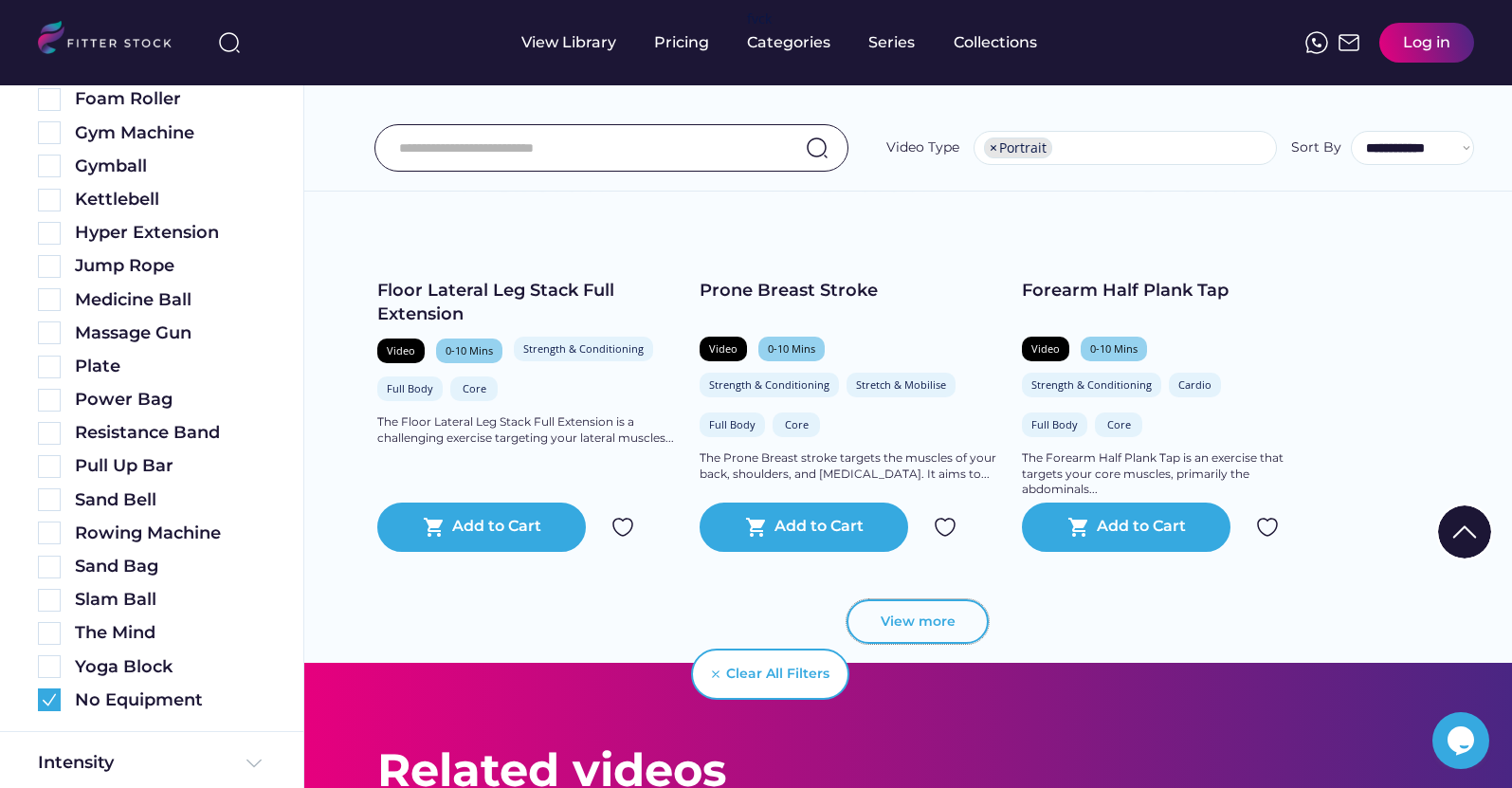
click at [967, 601] on button "View more" at bounding box center [918, 622] width 142 height 46
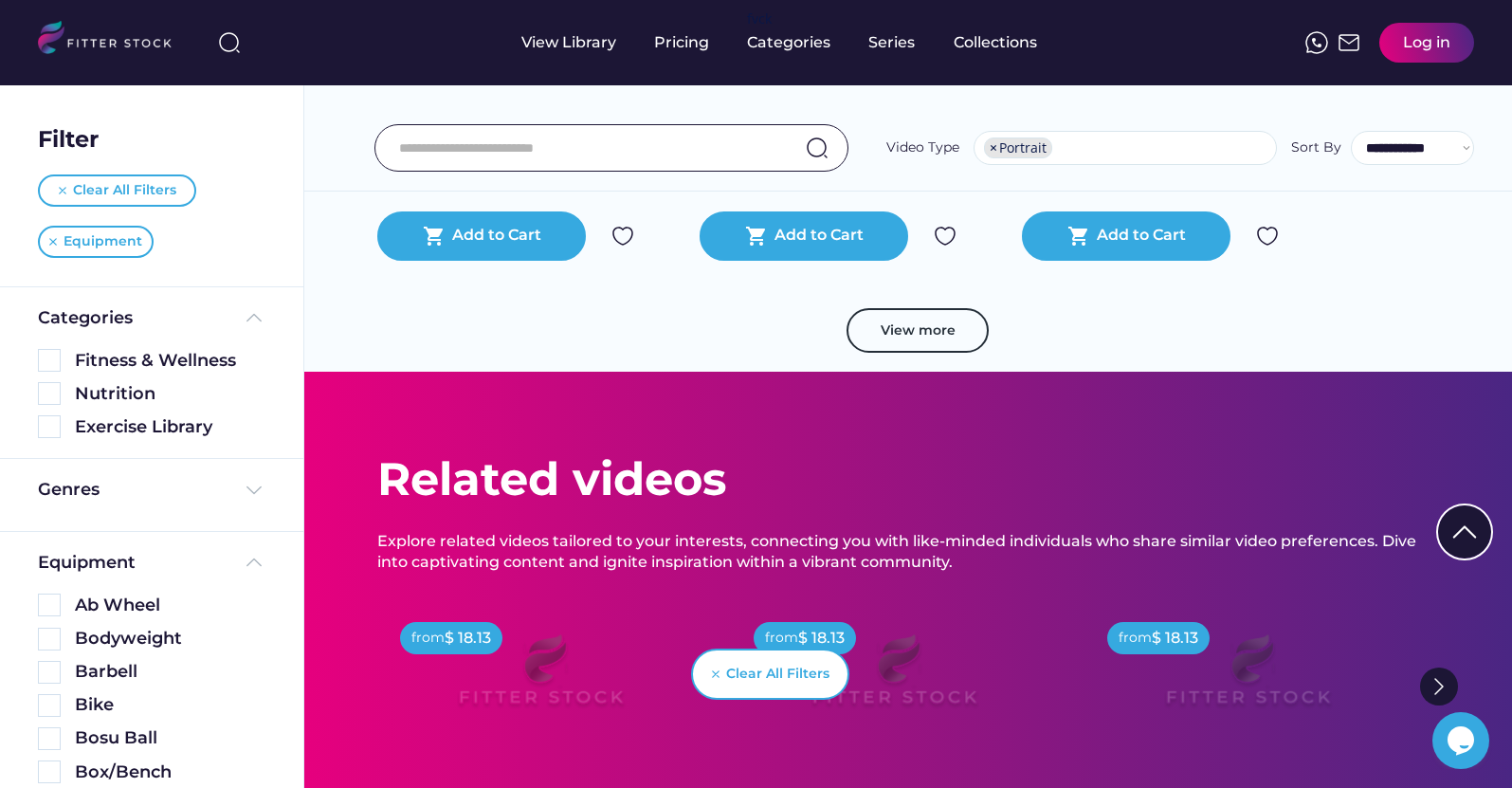
scroll to position [7369, 0]
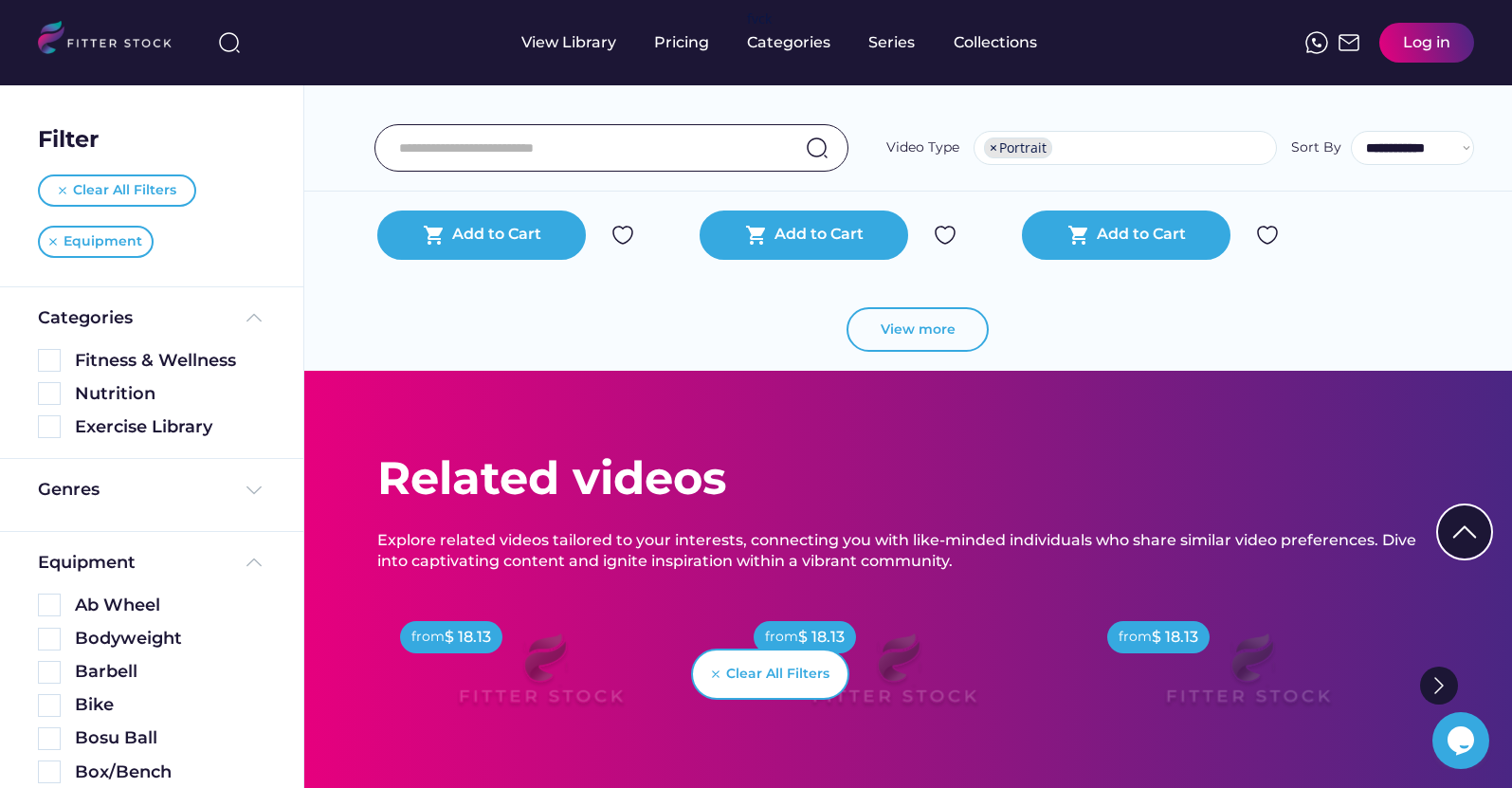
click at [900, 322] on button "View more" at bounding box center [918, 330] width 142 height 46
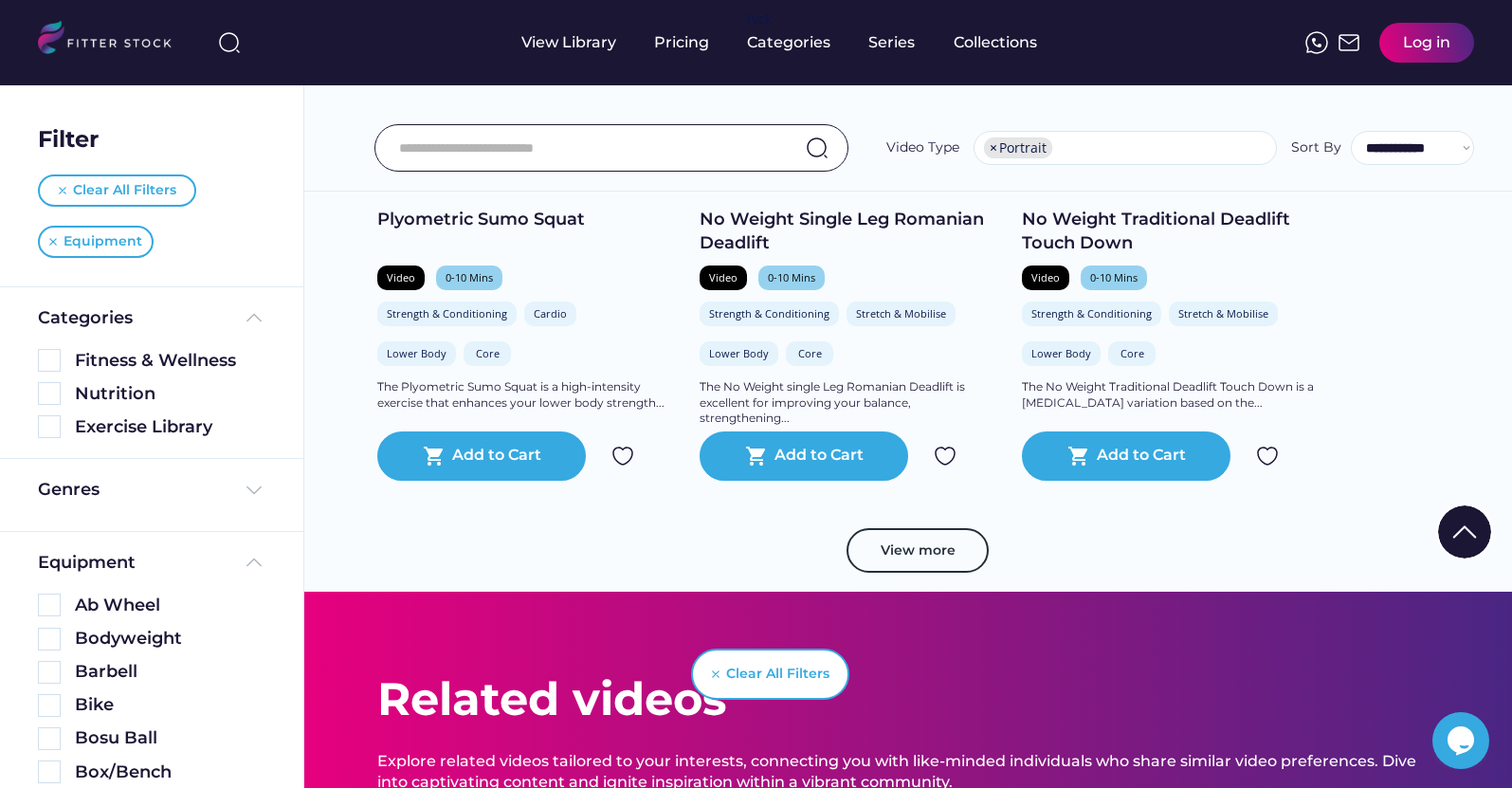
scroll to position [10687, 0]
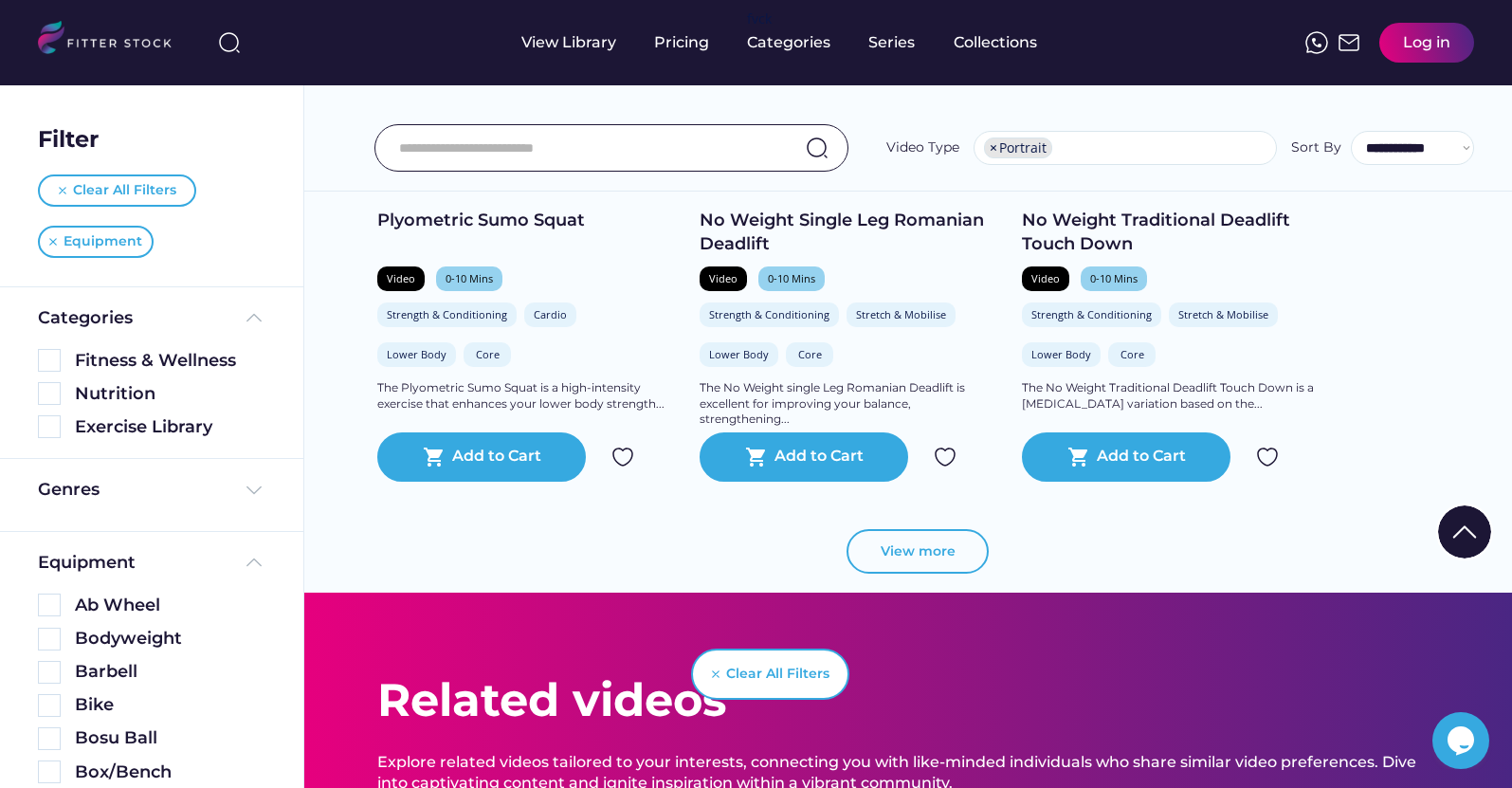
click at [931, 550] on button "View more" at bounding box center [918, 552] width 142 height 46
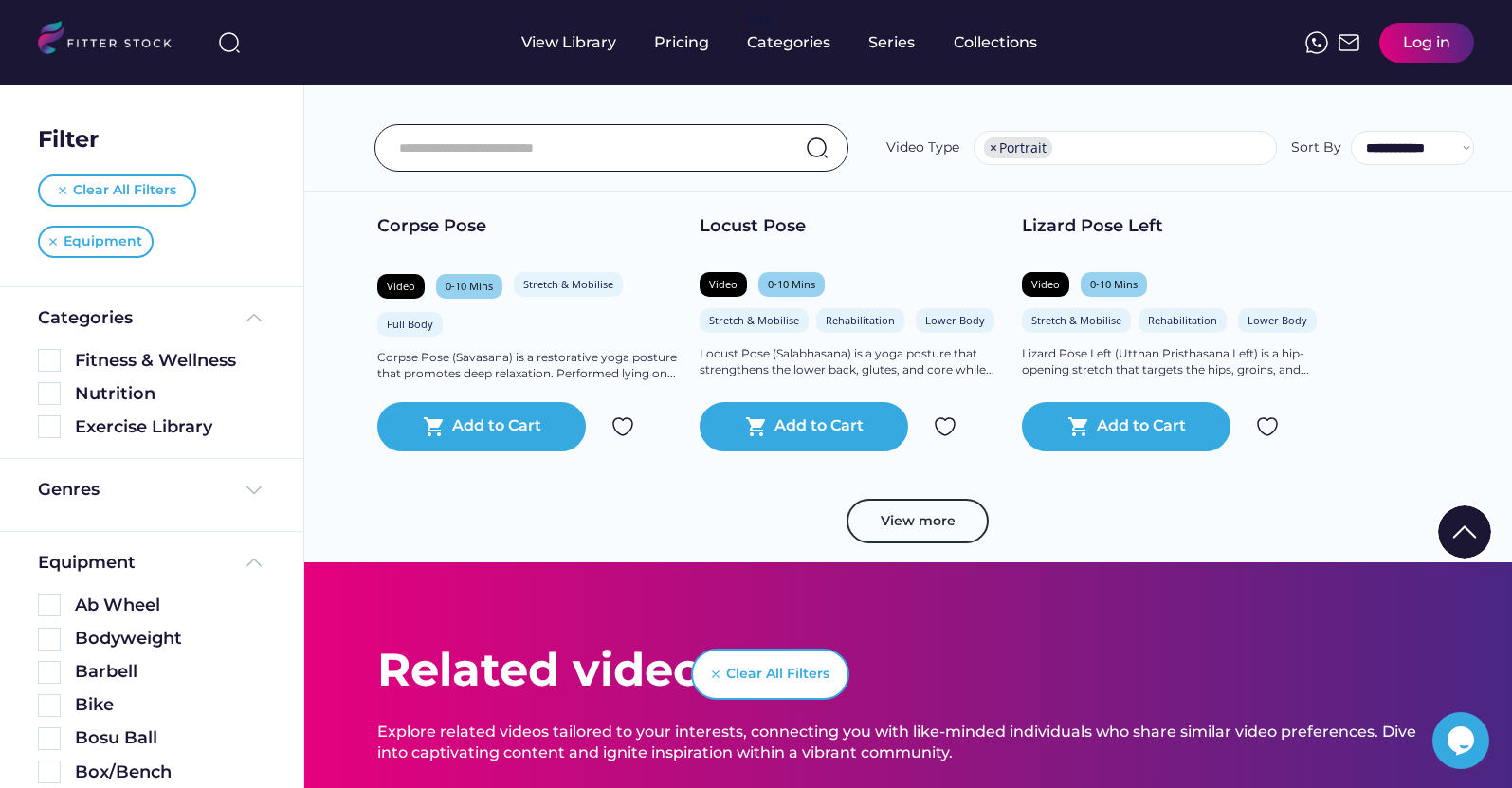
scroll to position [14100, 0]
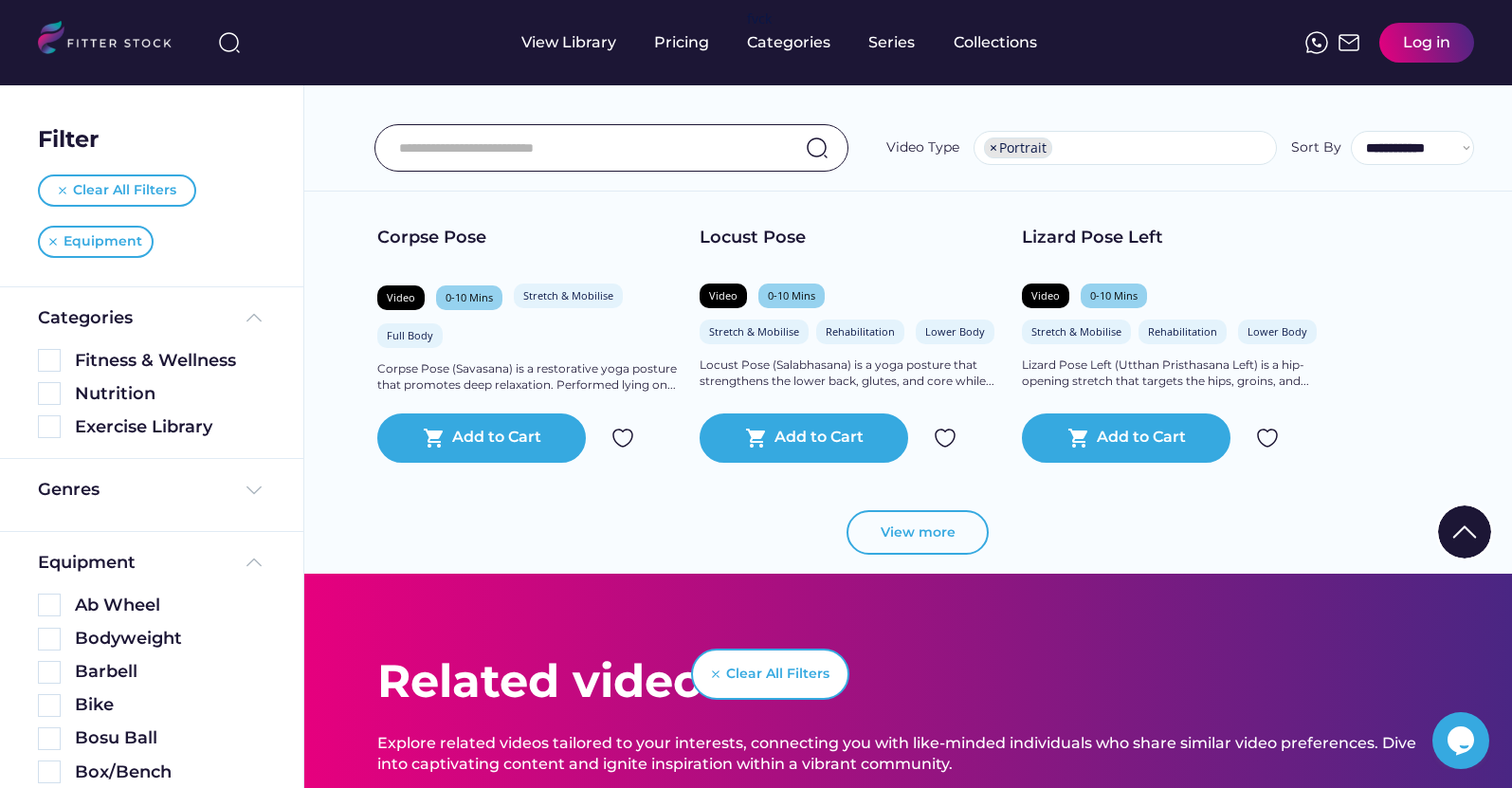
click at [916, 531] on button "View more" at bounding box center [918, 533] width 142 height 46
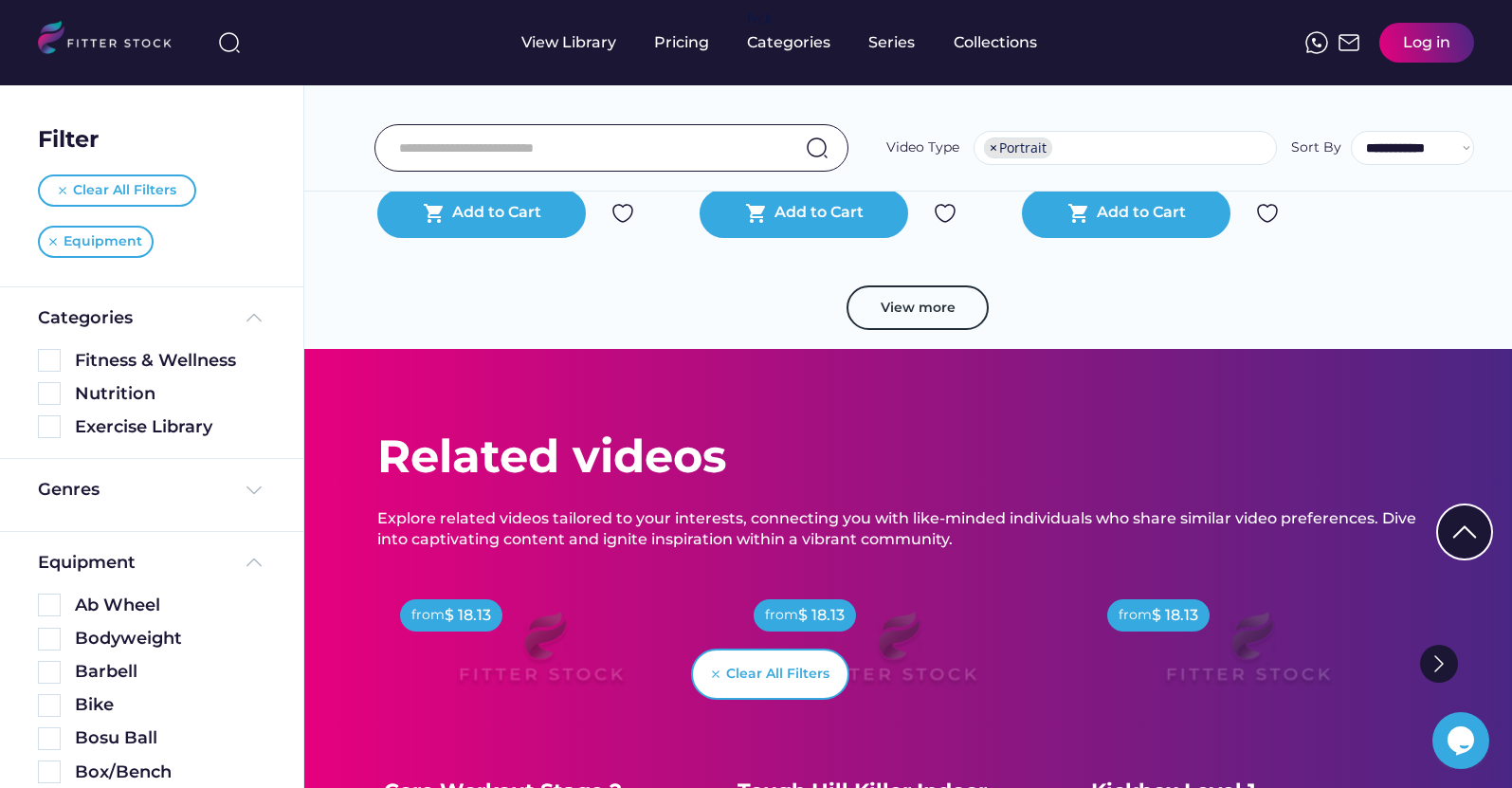
scroll to position [17742, 0]
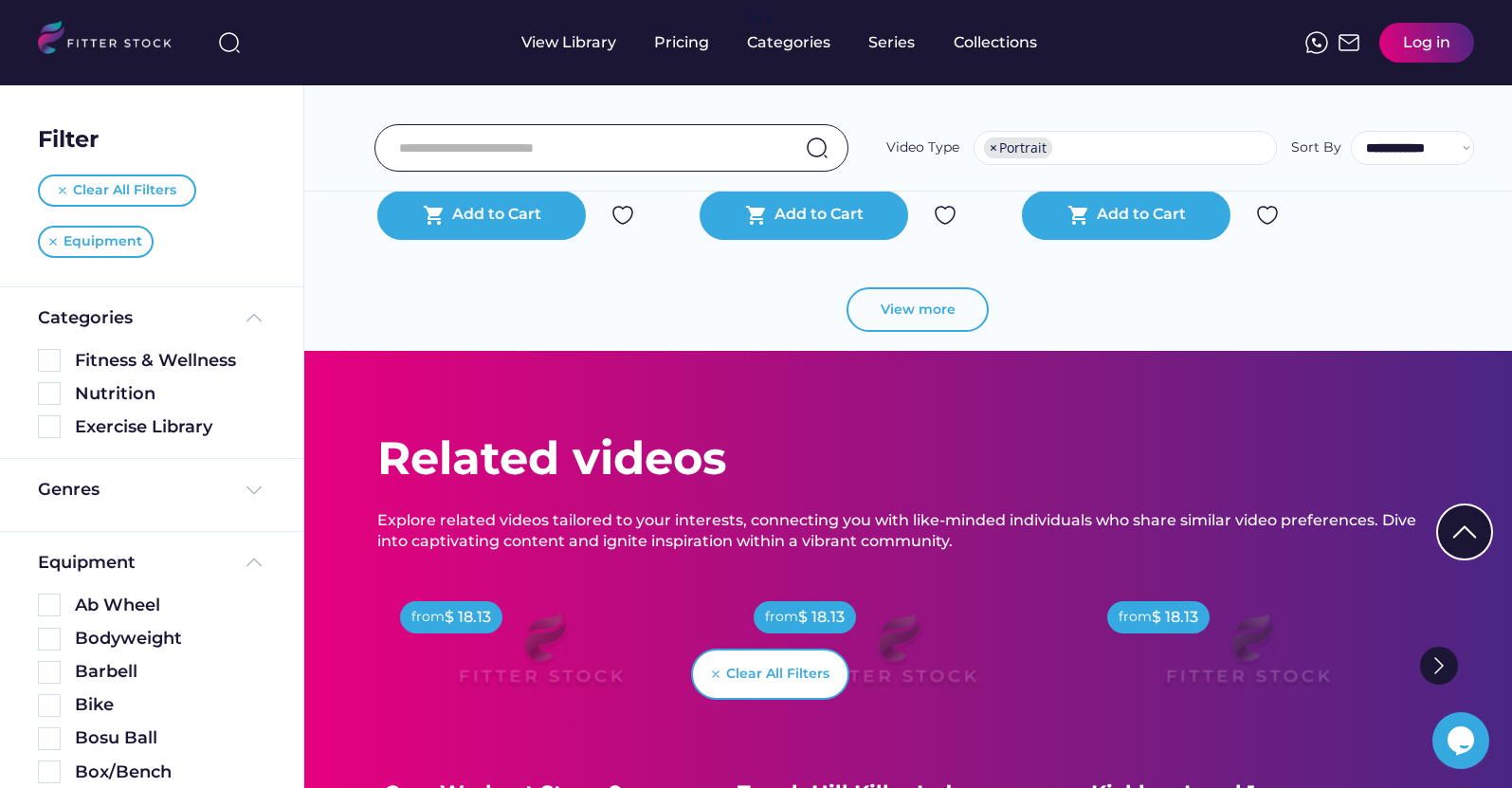
click at [894, 299] on button "View more" at bounding box center [918, 309] width 142 height 46
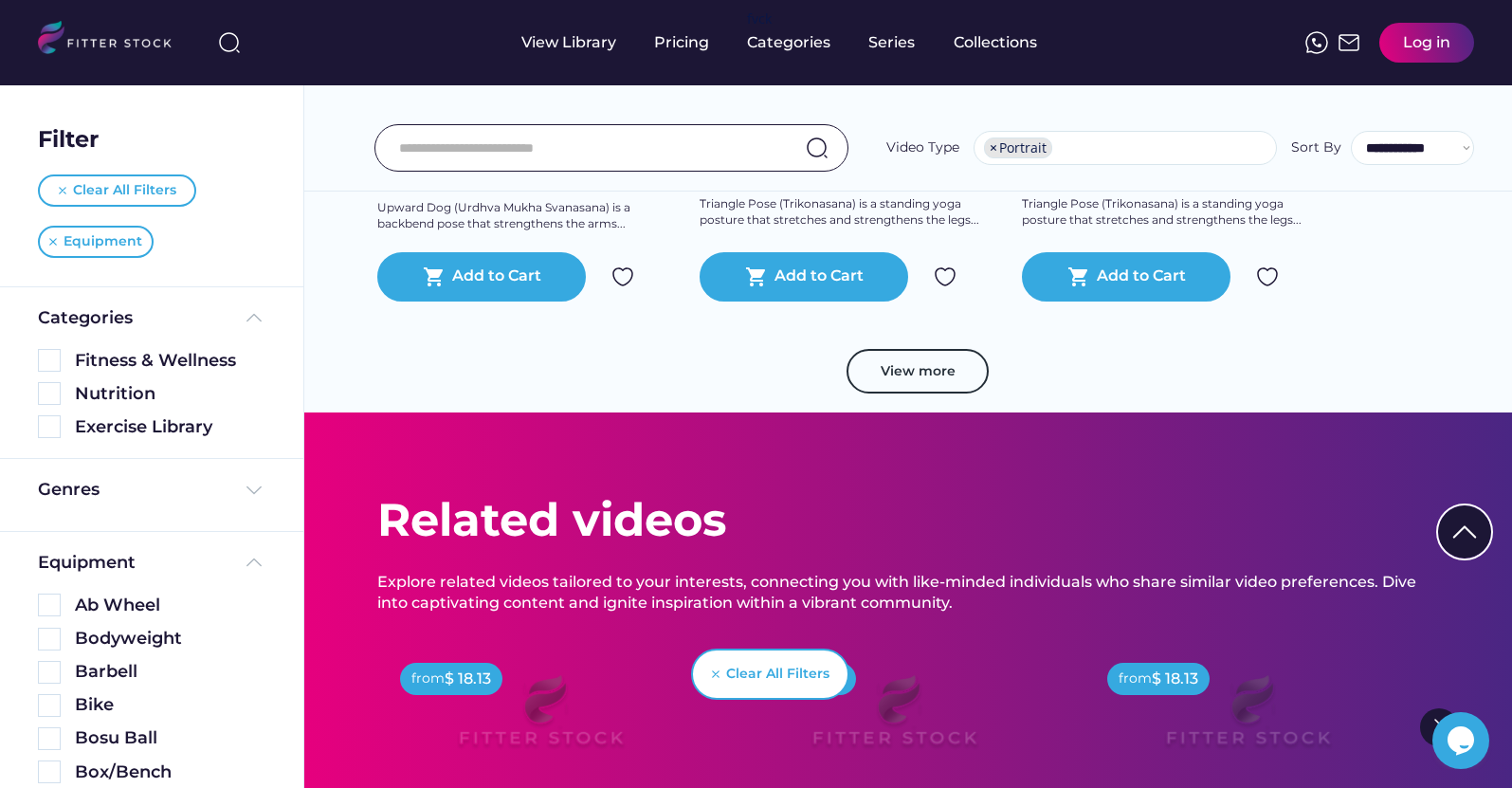
scroll to position [21180, 0]
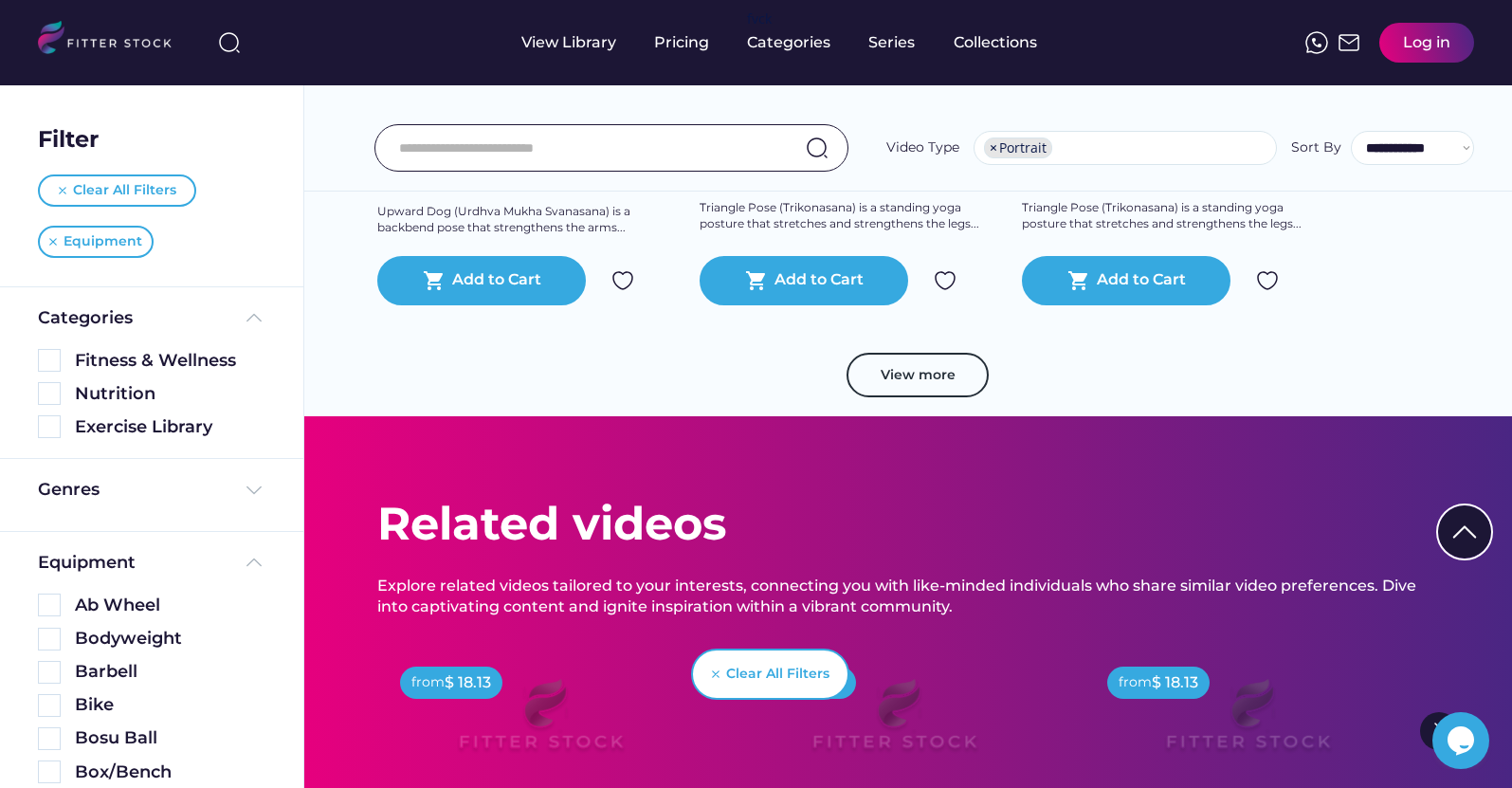
click at [937, 387] on button "View more" at bounding box center [918, 376] width 142 height 46
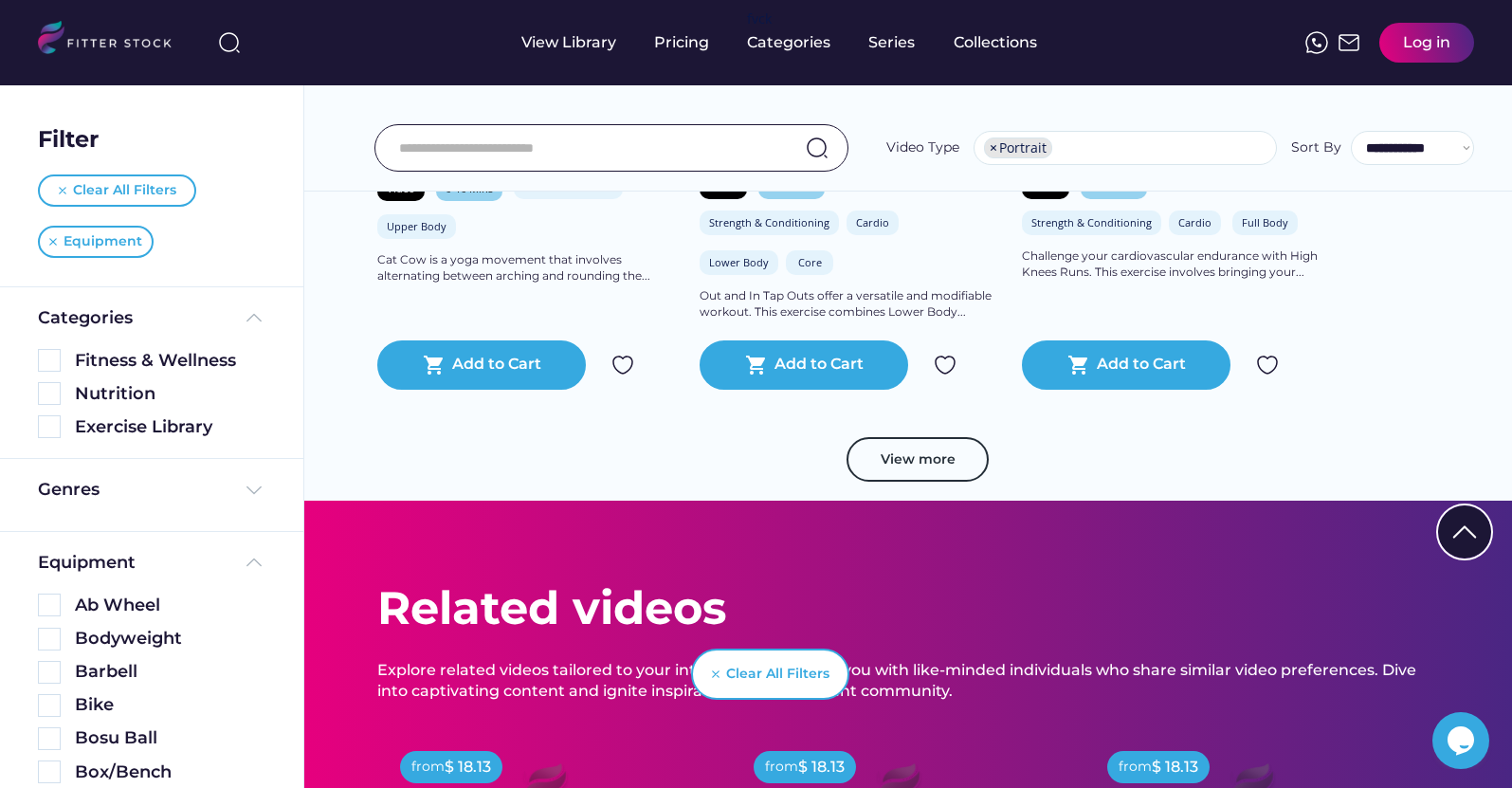
scroll to position [24444, 0]
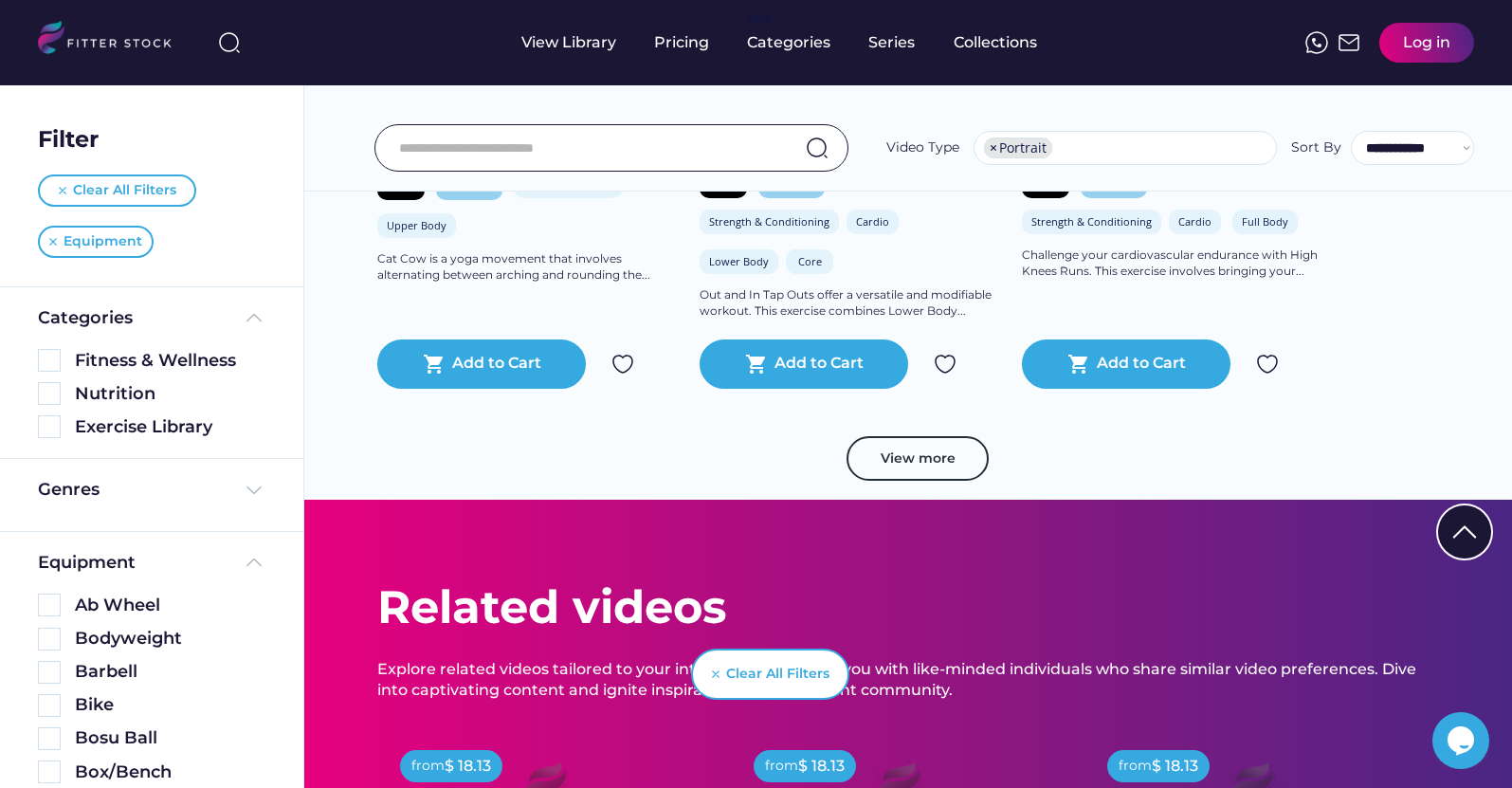
click at [946, 458] on button "View more" at bounding box center [918, 458] width 142 height 46
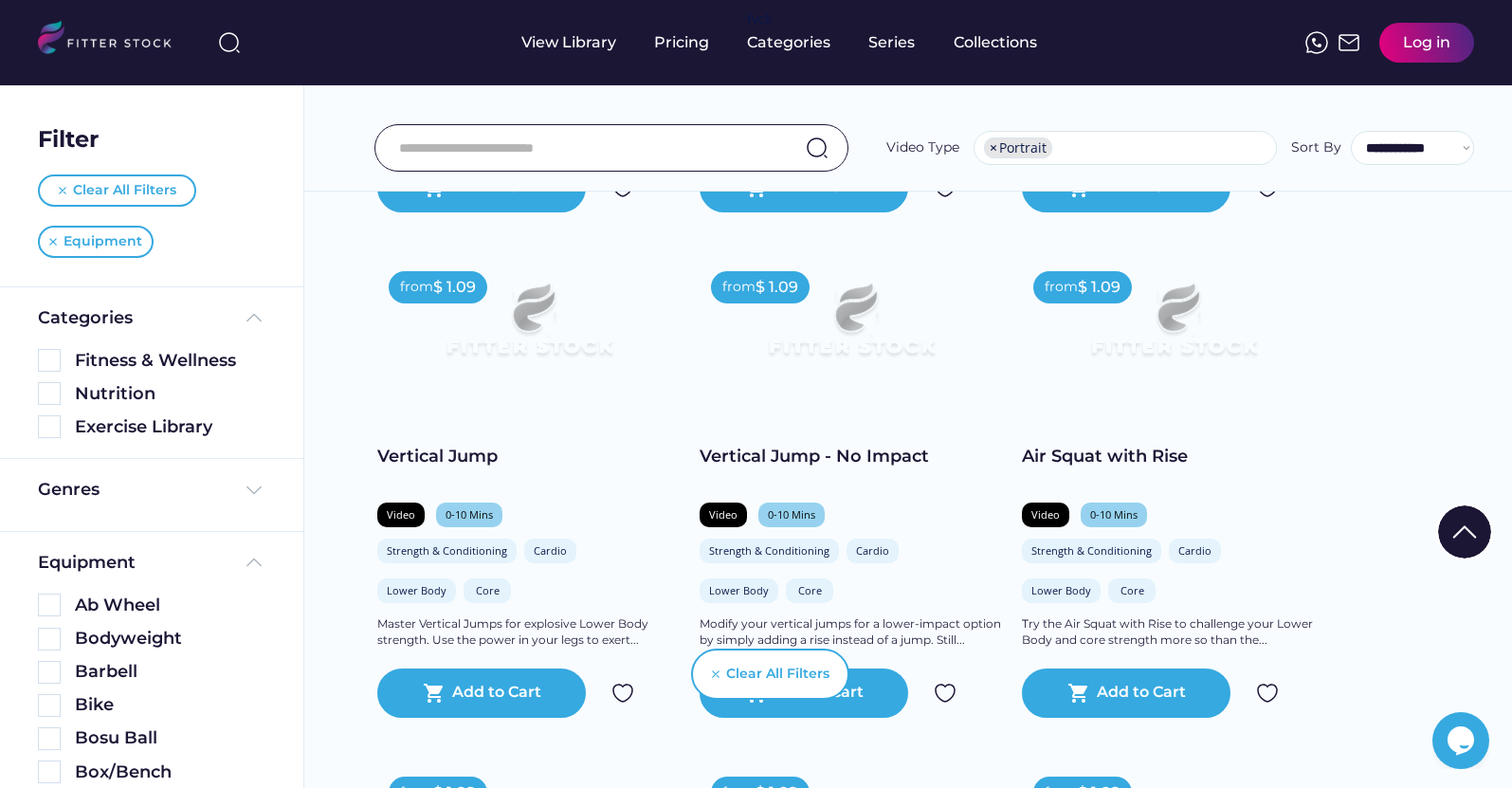
scroll to position [26641, 0]
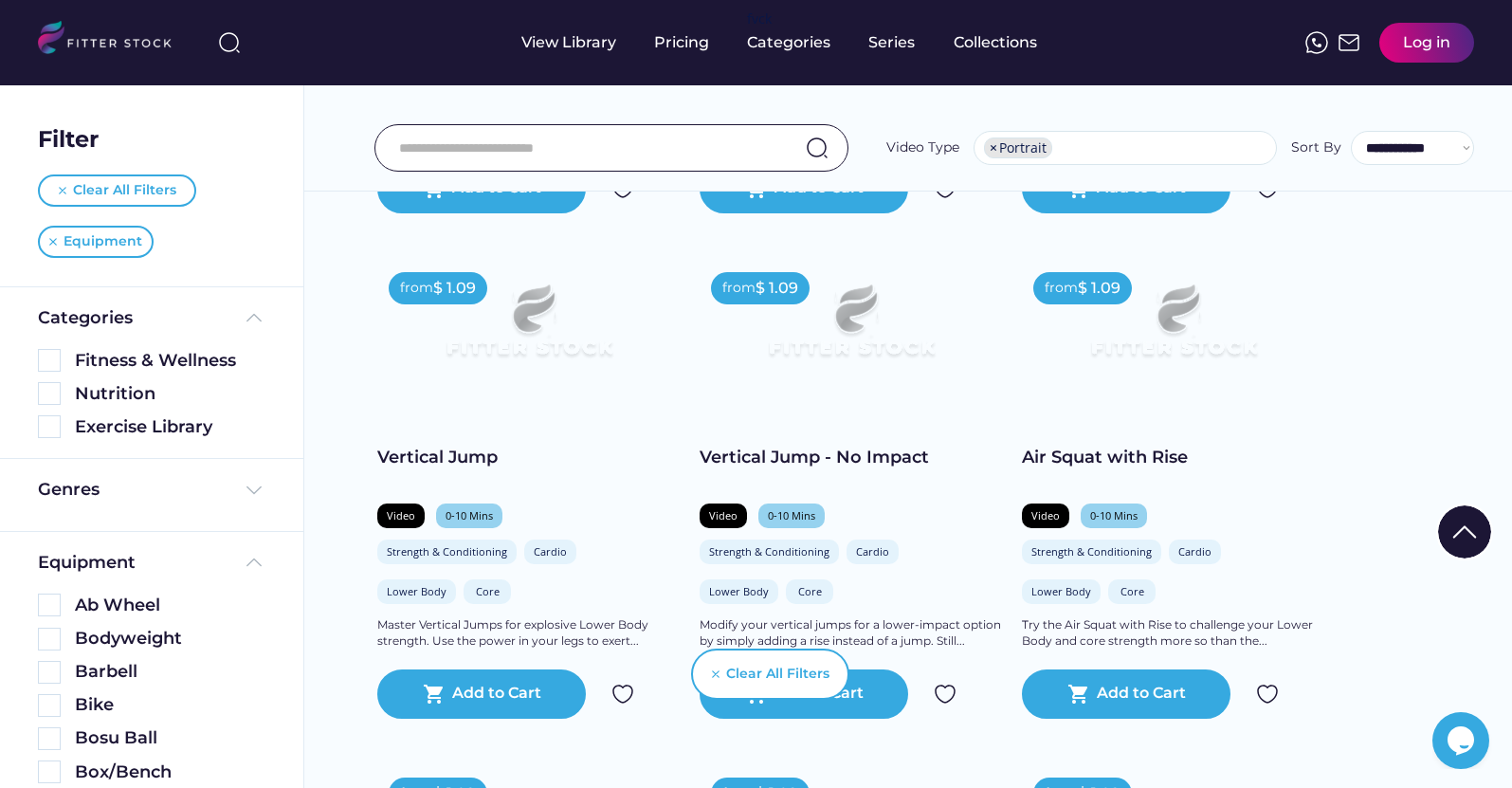
click at [917, 459] on div "Vertical Jump - No Impact" at bounding box center [852, 457] width 303 height 23
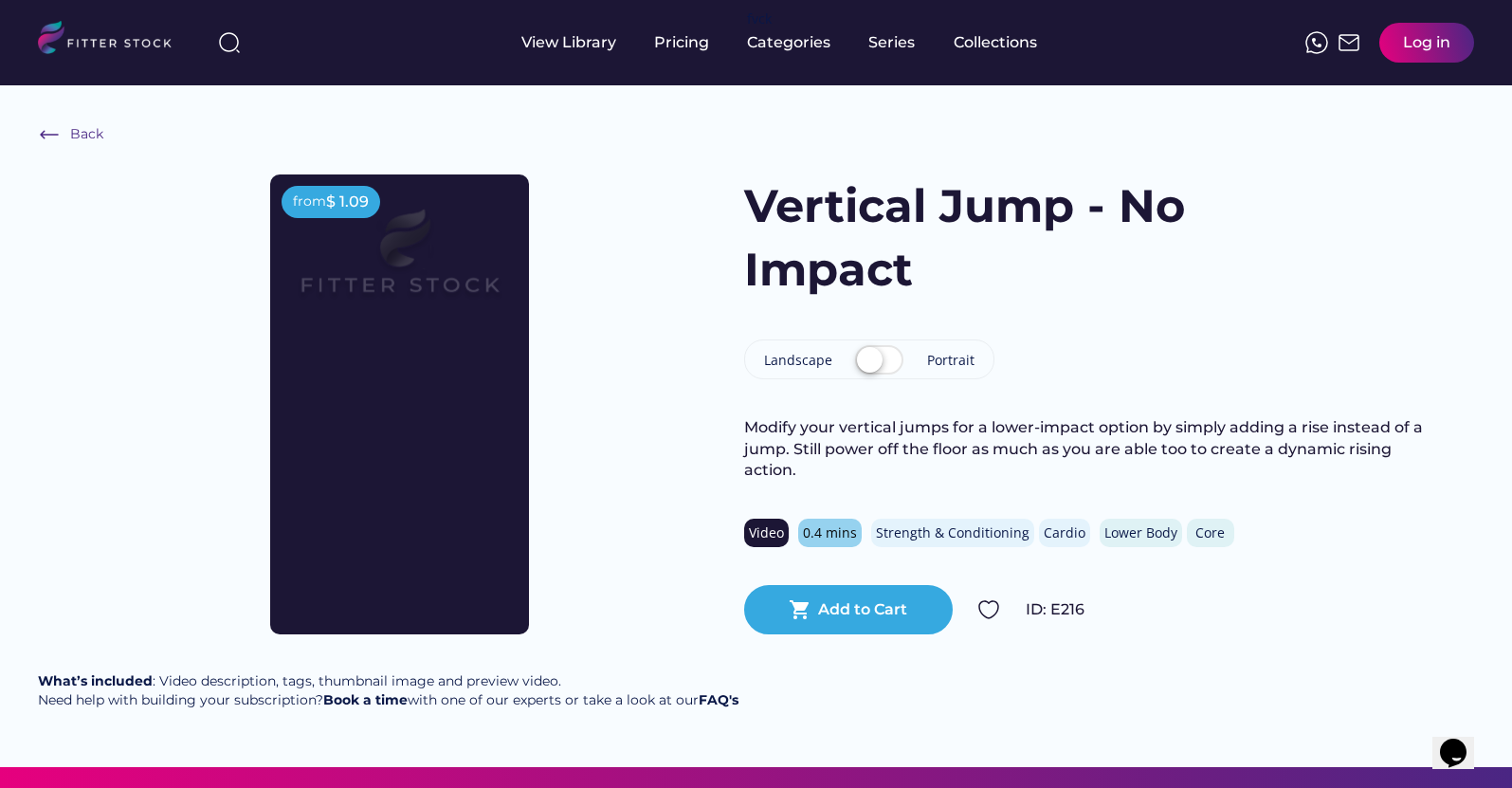
click at [884, 369] on label at bounding box center [879, 361] width 57 height 42
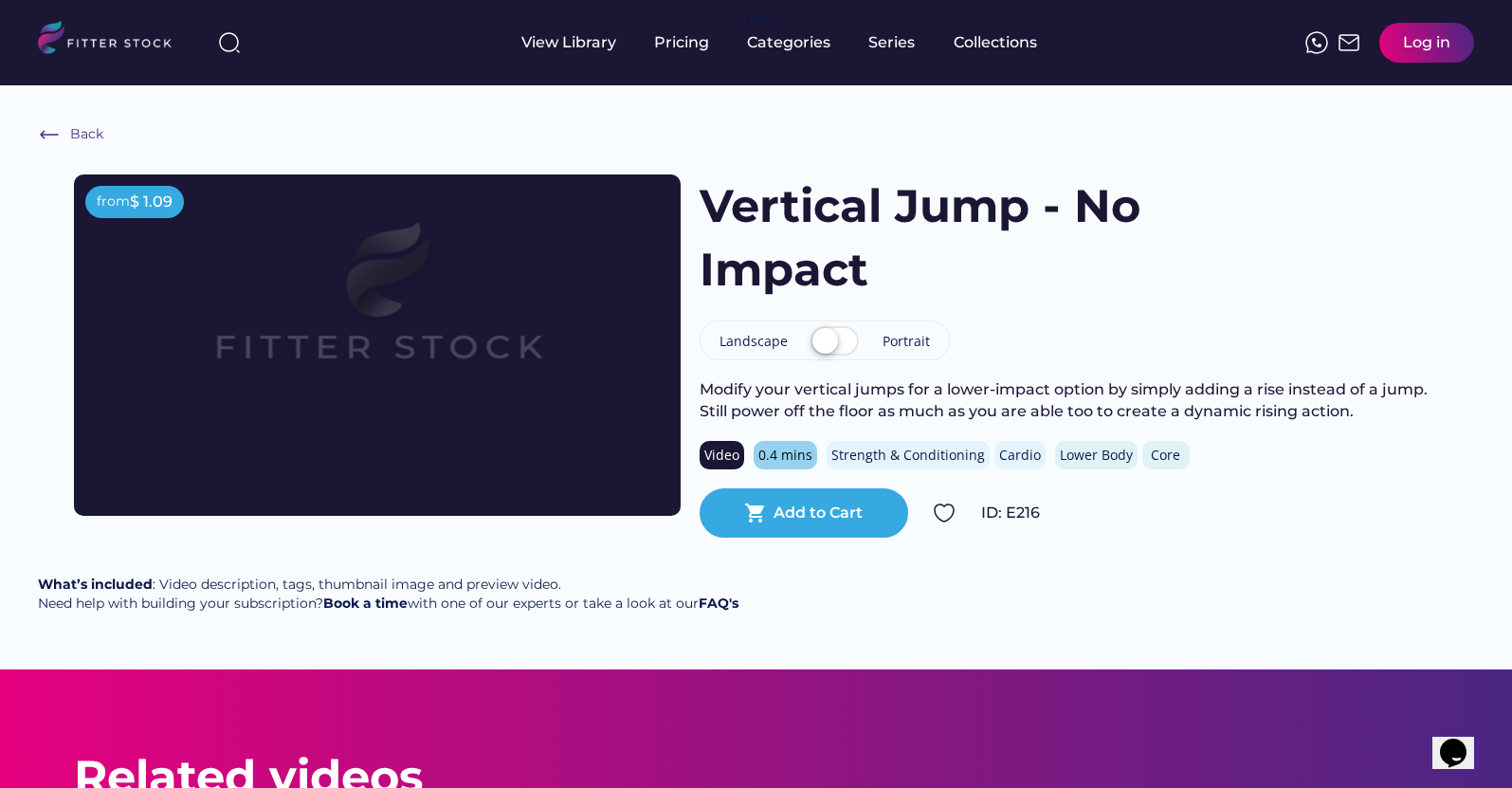
click at [237, 378] on img at bounding box center [376, 310] width 485 height 273
